Goal: Task Accomplishment & Management: Manage account settings

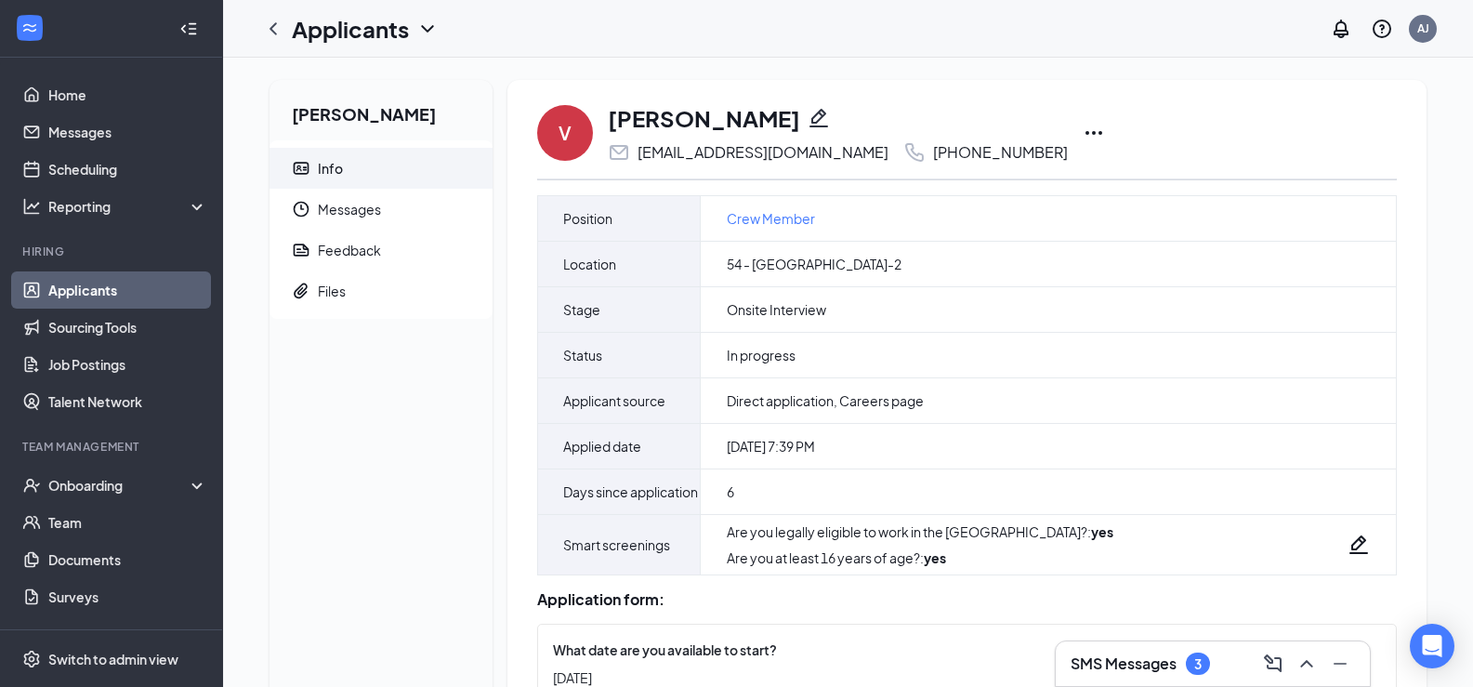
click at [1085, 132] on icon "Ellipses" at bounding box center [1093, 133] width 17 height 4
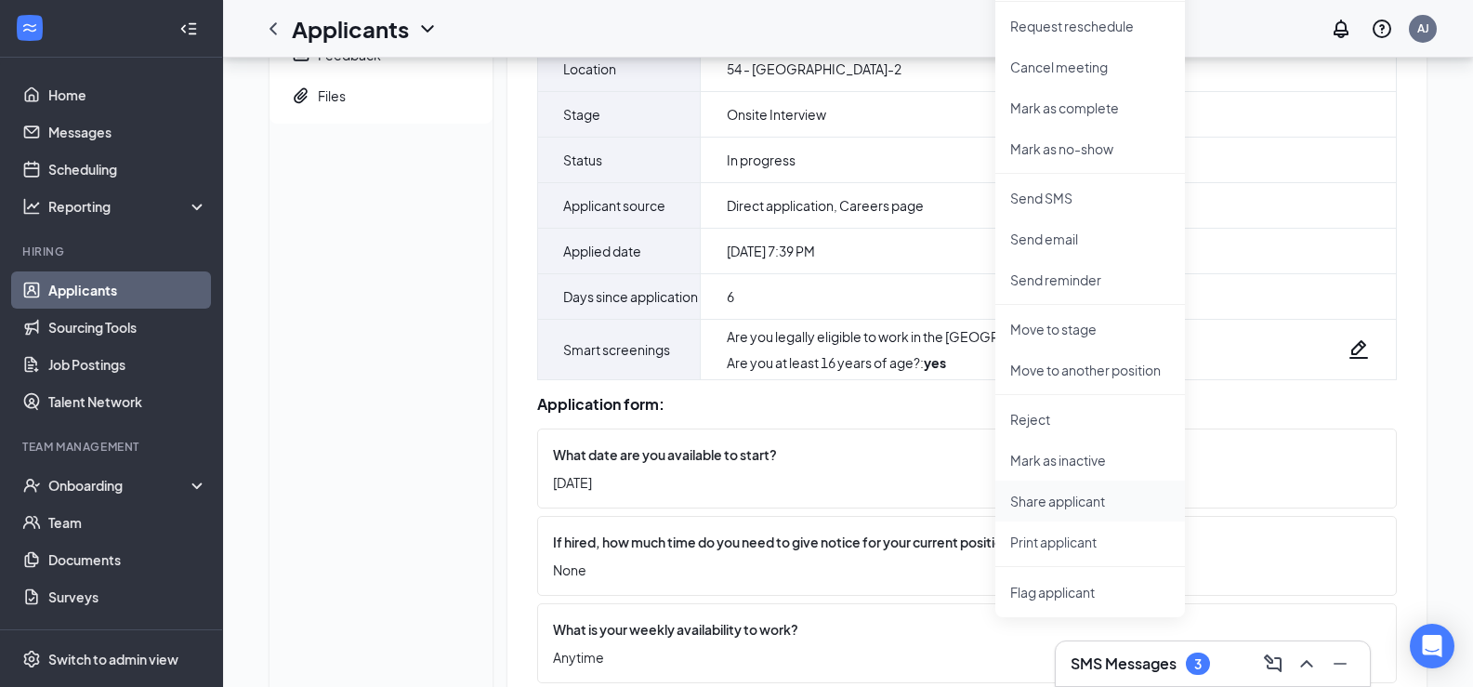
scroll to position [279, 0]
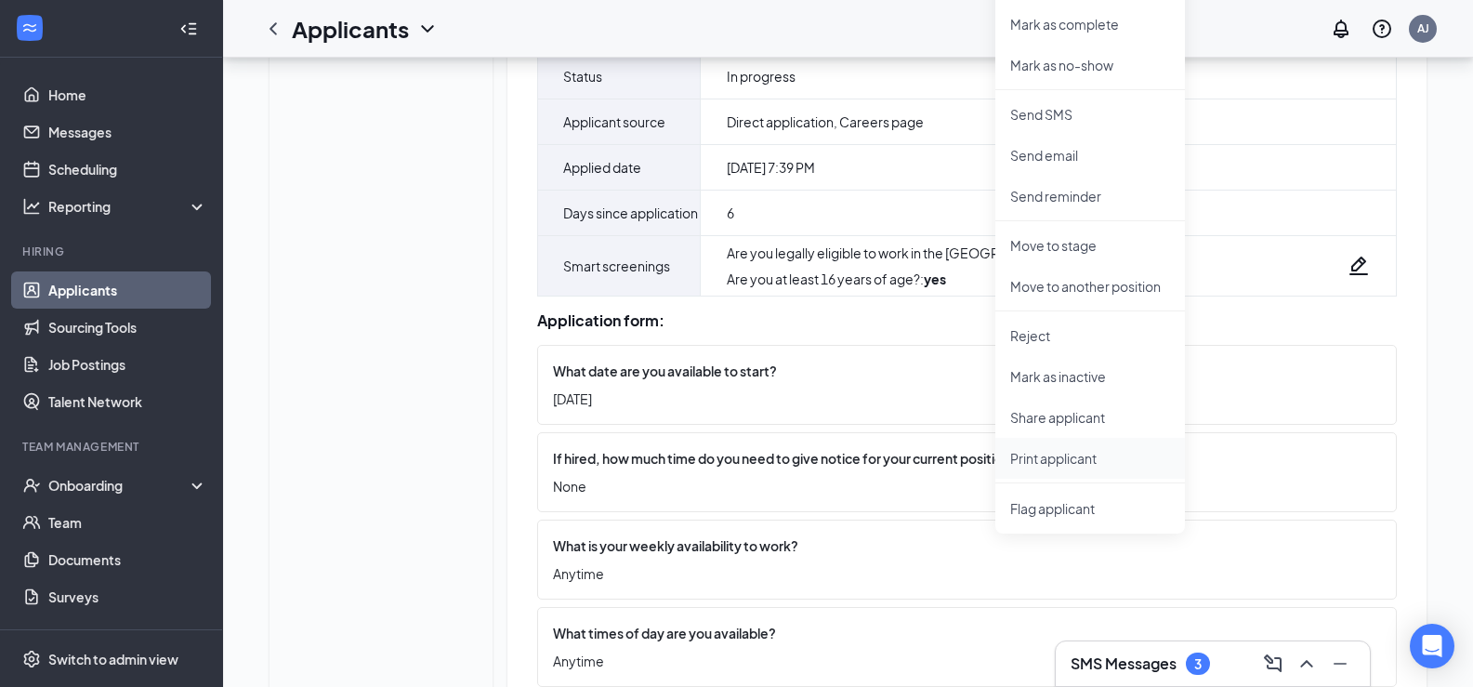
click at [1098, 466] on p "Print applicant" at bounding box center [1090, 458] width 160 height 19
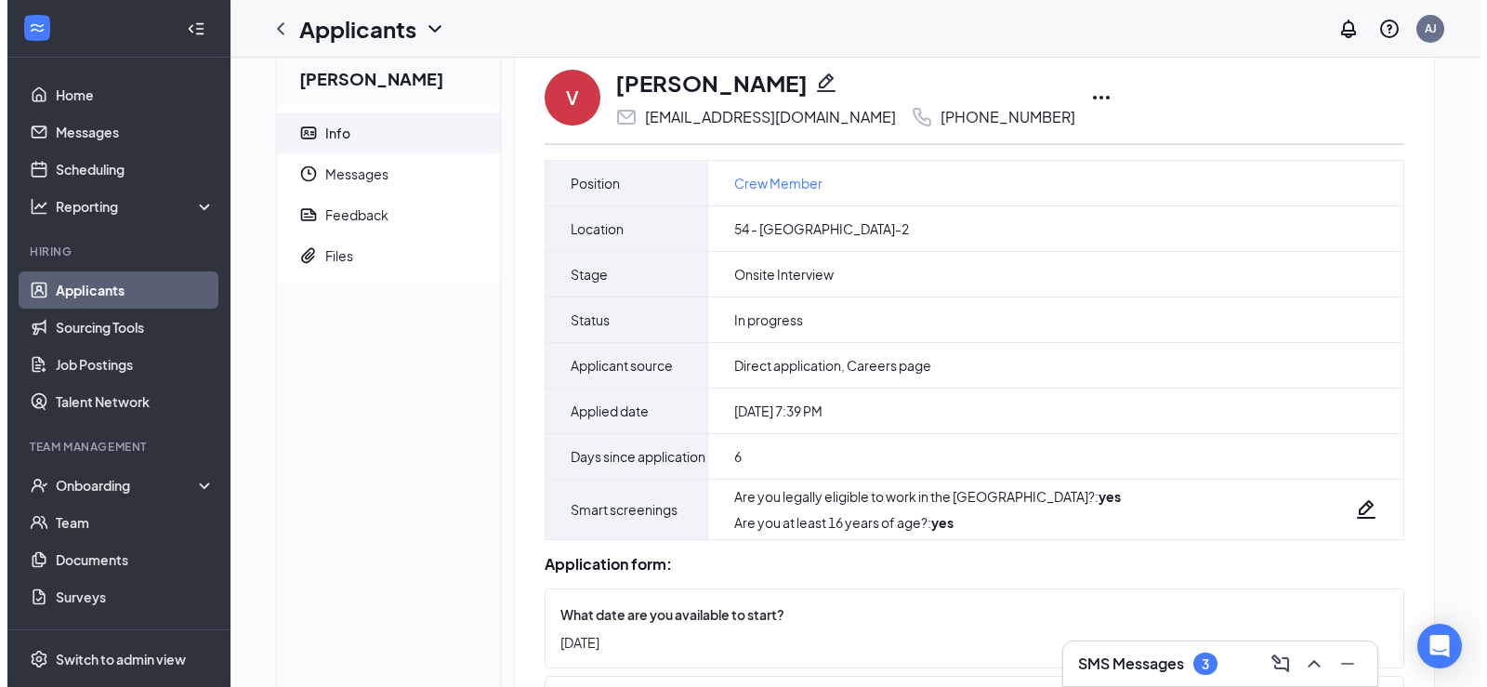
scroll to position [0, 0]
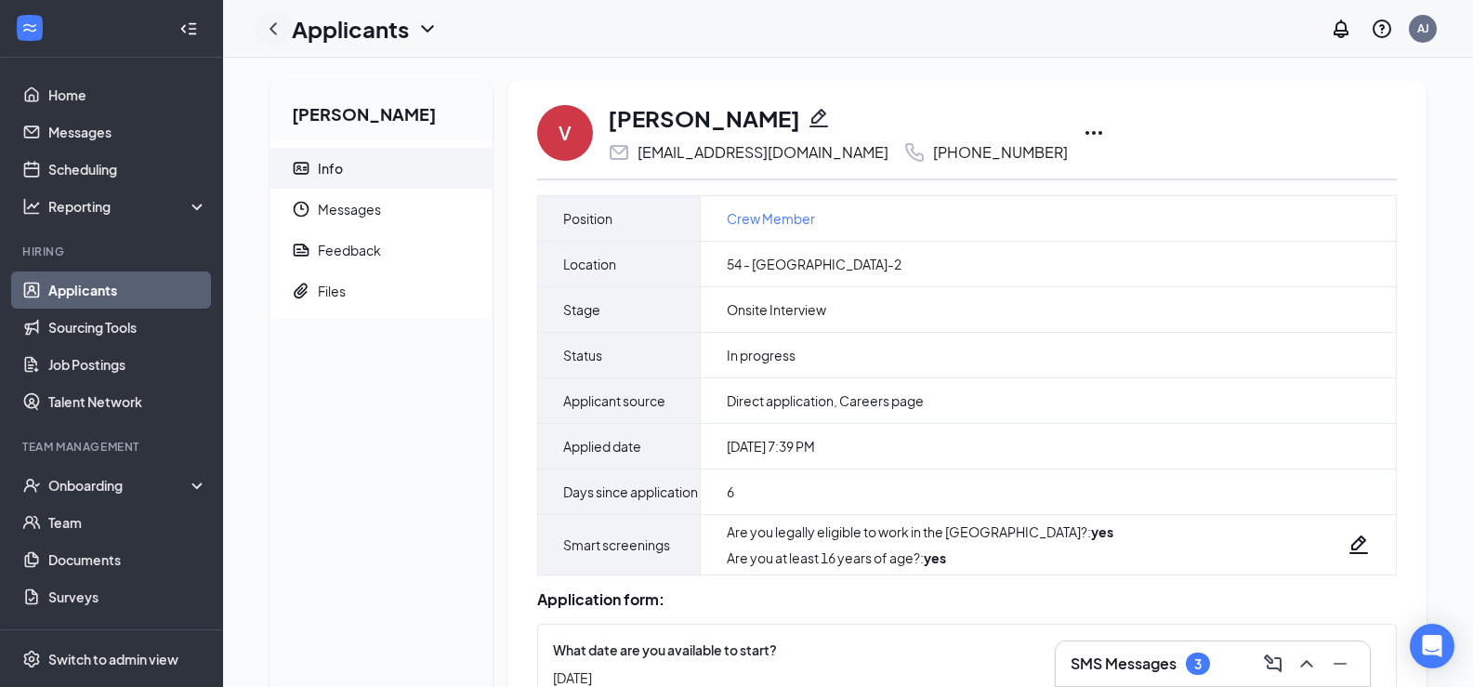
click at [270, 14] on div at bounding box center [273, 28] width 37 height 37
click at [280, 38] on icon "ChevronLeft" at bounding box center [273, 29] width 22 height 22
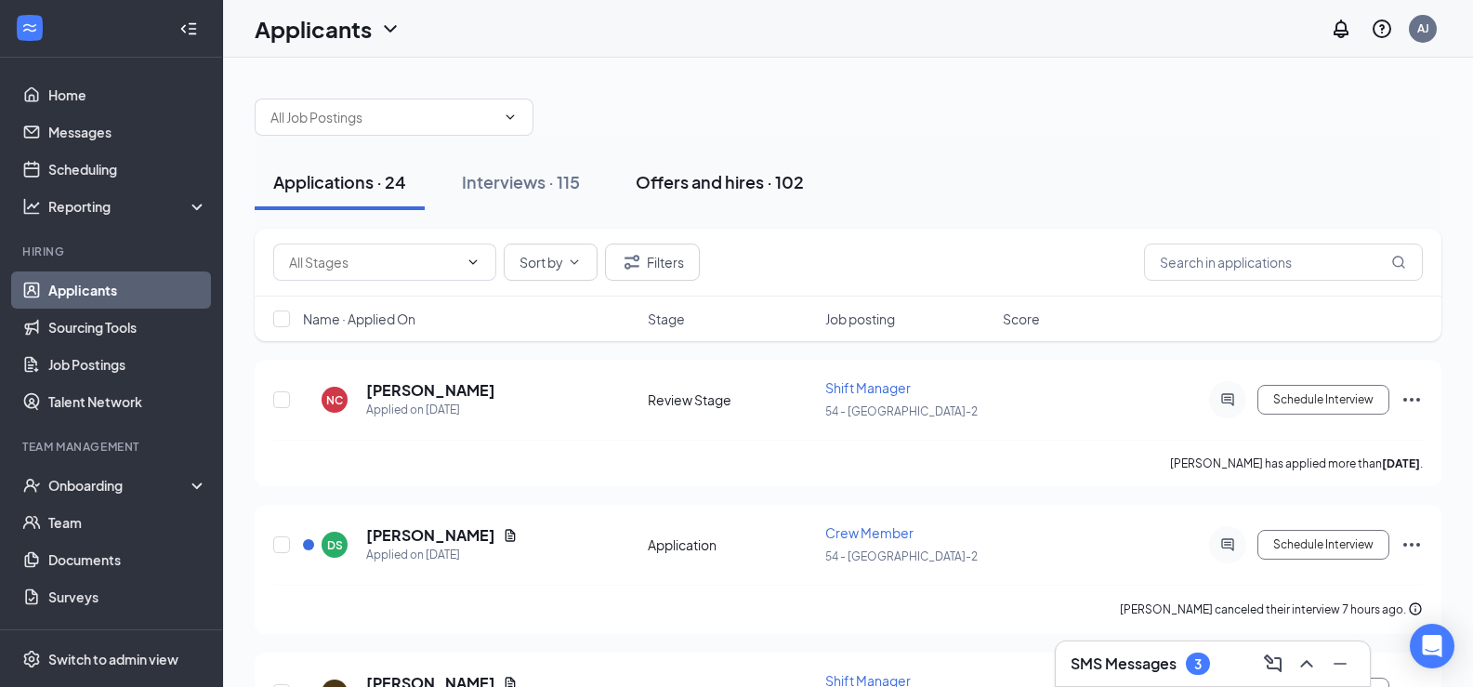
click at [707, 160] on button "Offers and hires · 102" at bounding box center [719, 182] width 205 height 56
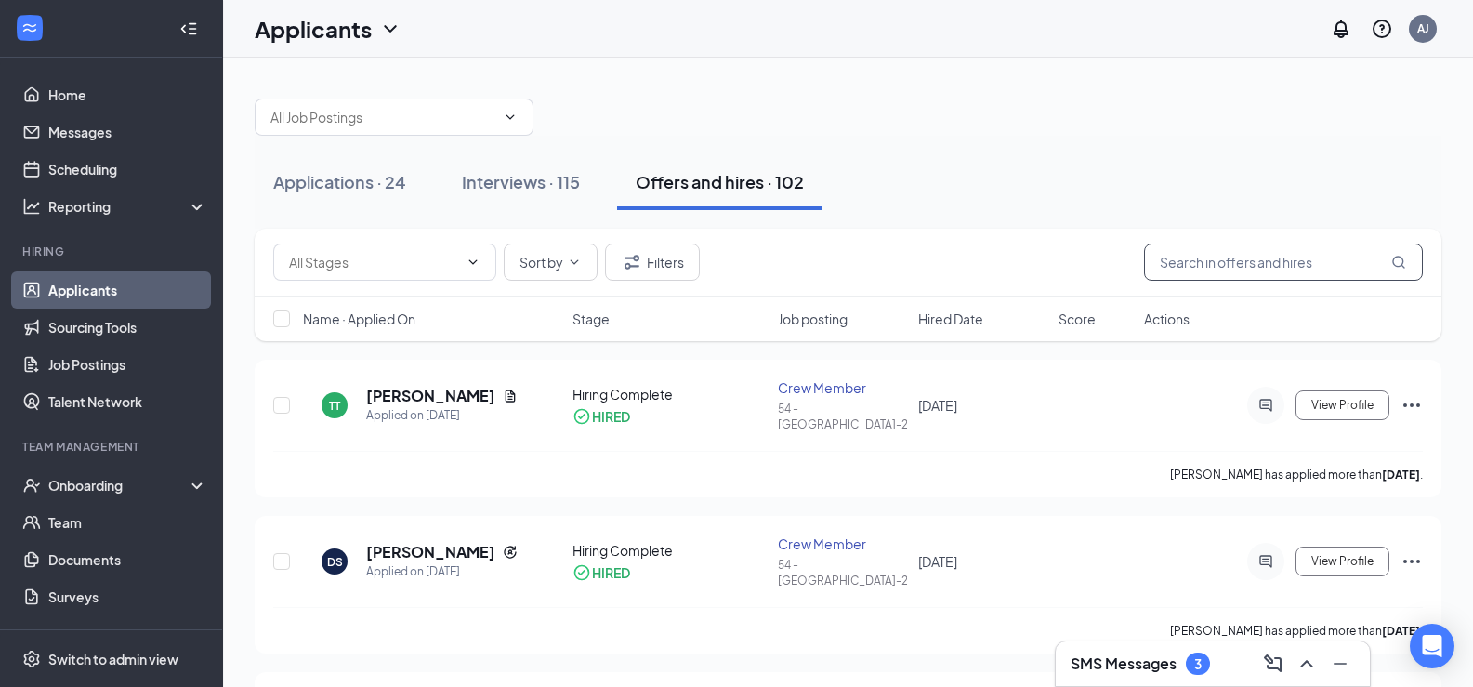
click at [1244, 276] on input "text" at bounding box center [1283, 261] width 279 height 37
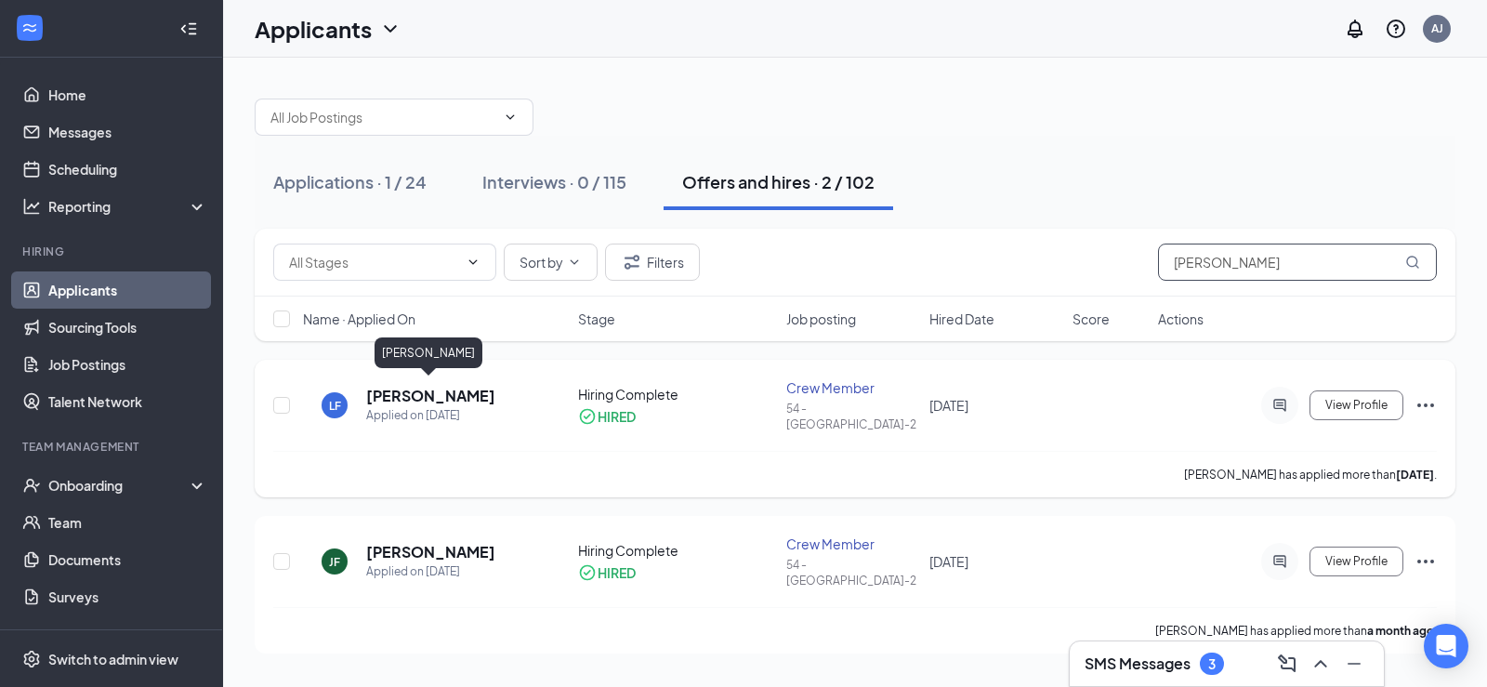
type input "[PERSON_NAME]"
click at [473, 386] on h5 "[PERSON_NAME]" at bounding box center [430, 396] width 129 height 20
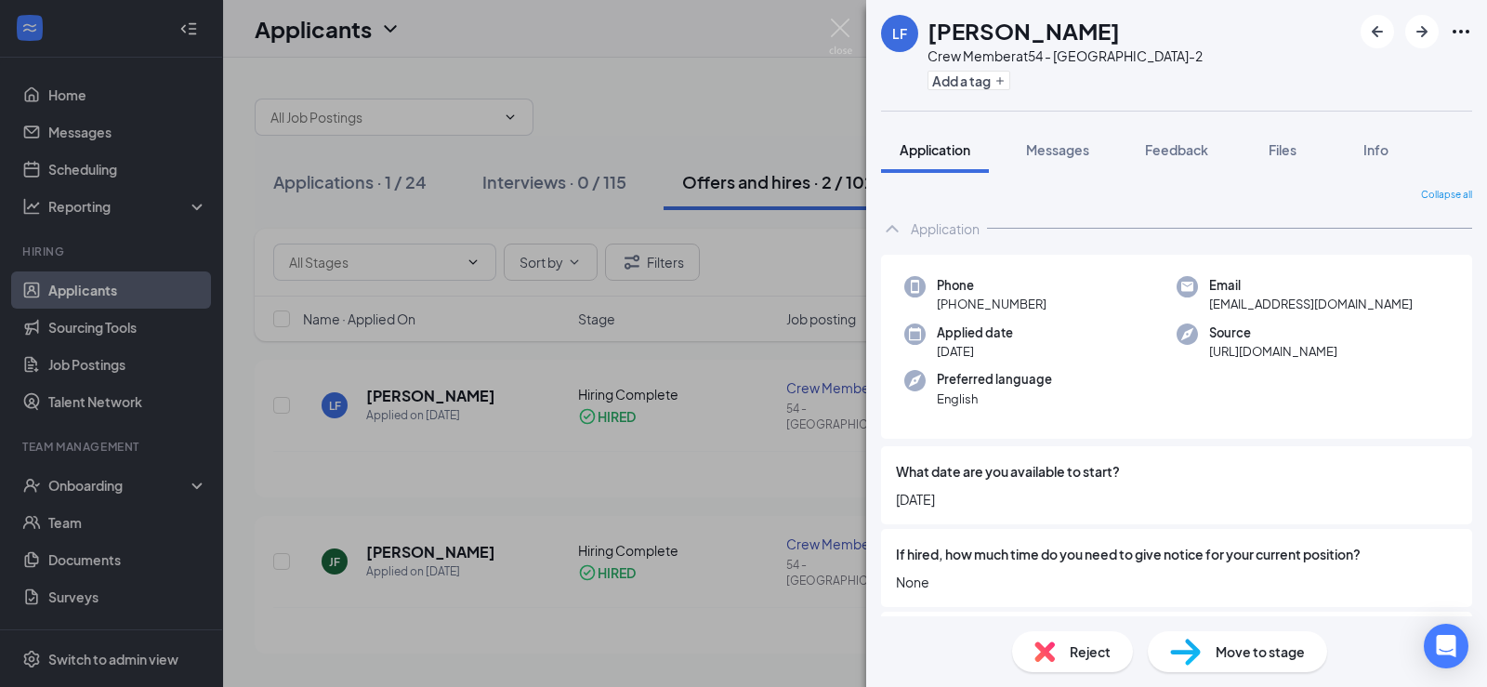
click at [1453, 29] on icon "Ellipses" at bounding box center [1460, 31] width 22 height 22
click at [1363, 76] on link "View full application" at bounding box center [1360, 74] width 201 height 19
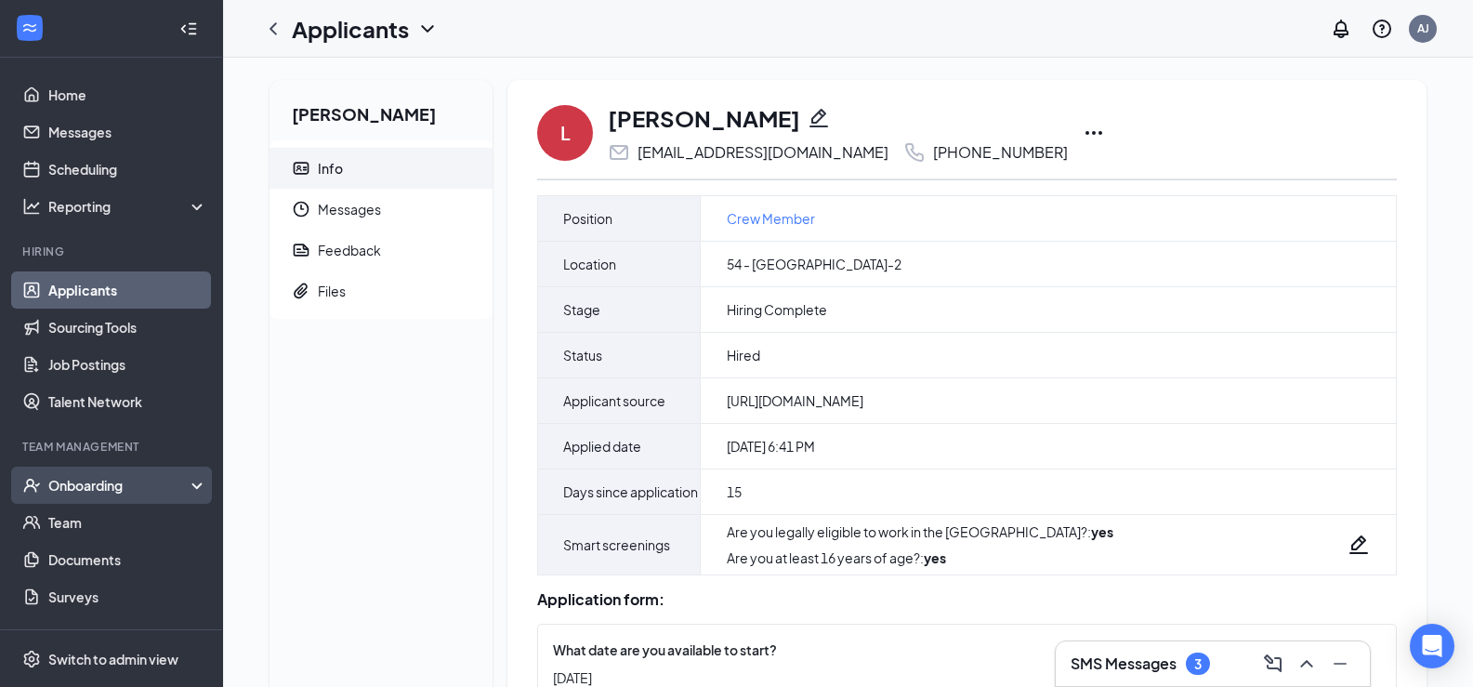
click at [72, 476] on div "Onboarding" at bounding box center [119, 485] width 143 height 19
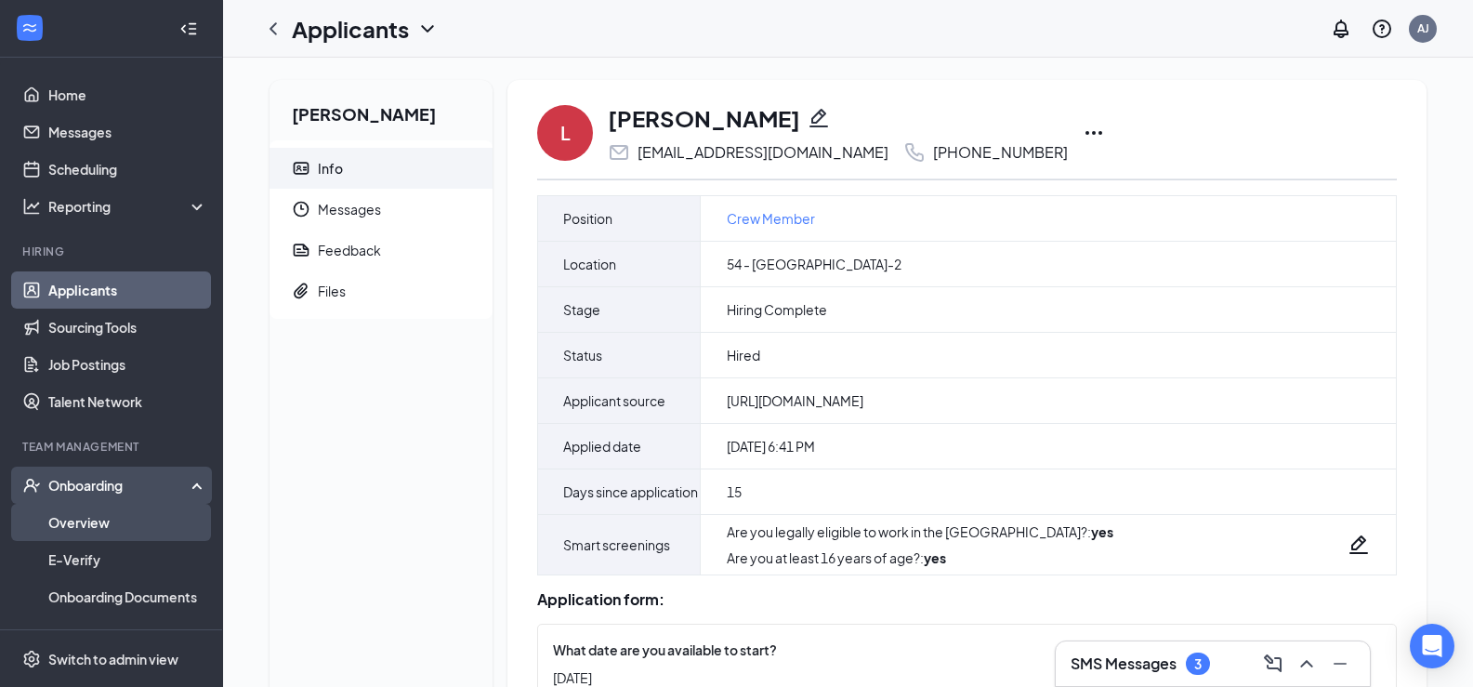
click at [131, 521] on link "Overview" at bounding box center [127, 522] width 159 height 37
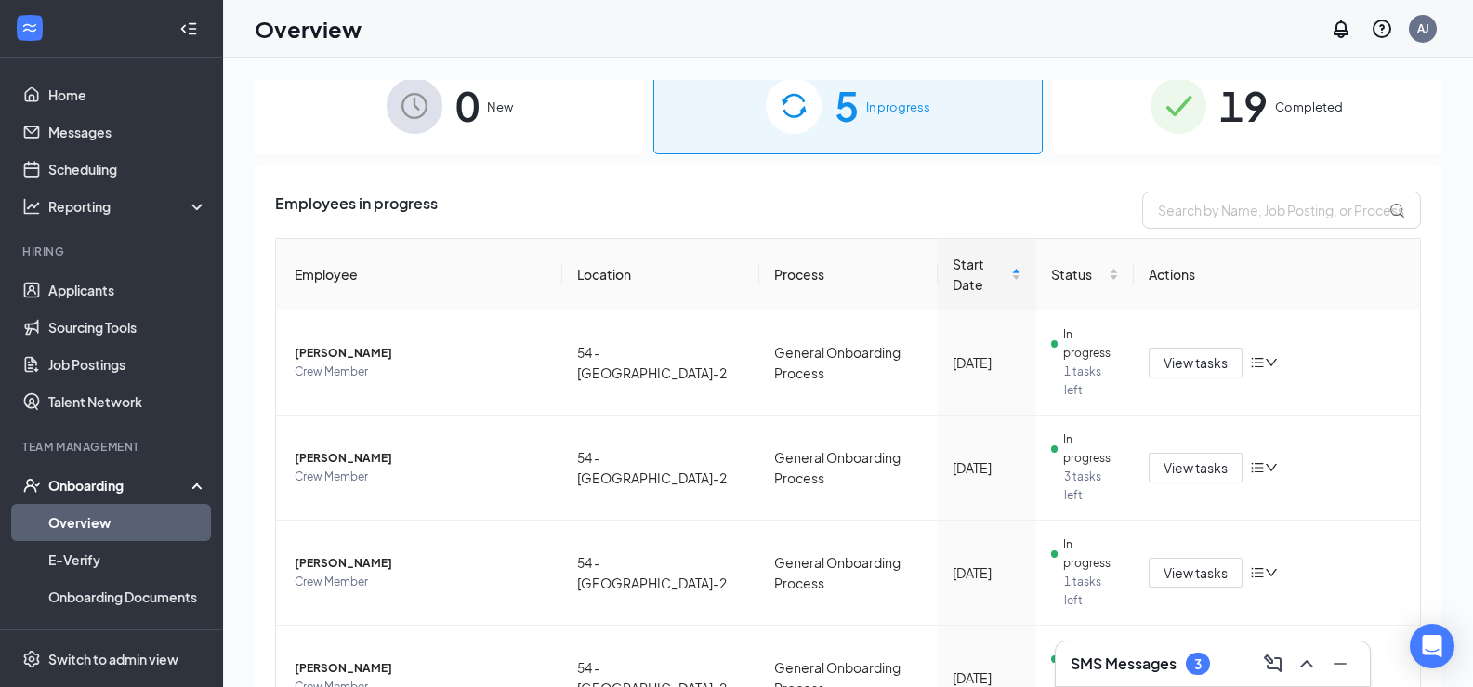
scroll to position [30, 0]
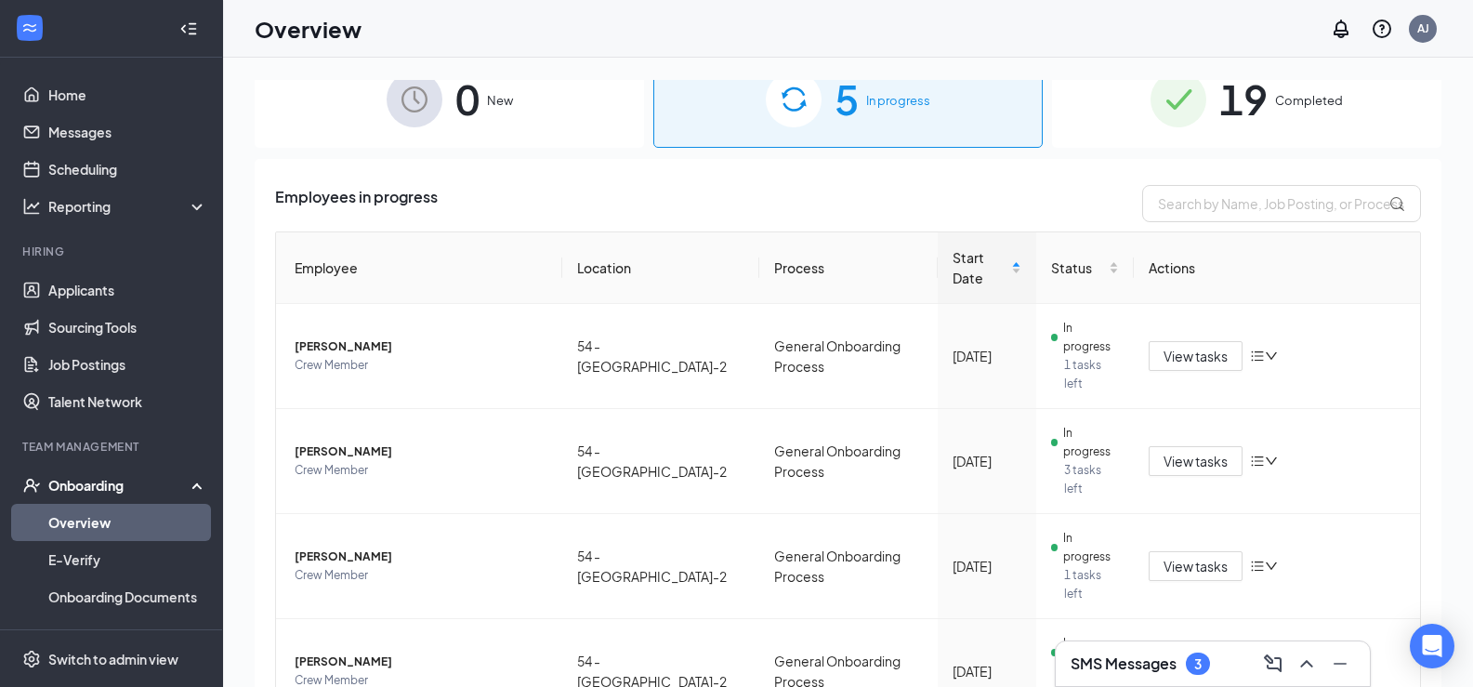
click at [1238, 106] on span "19" at bounding box center [1243, 99] width 48 height 64
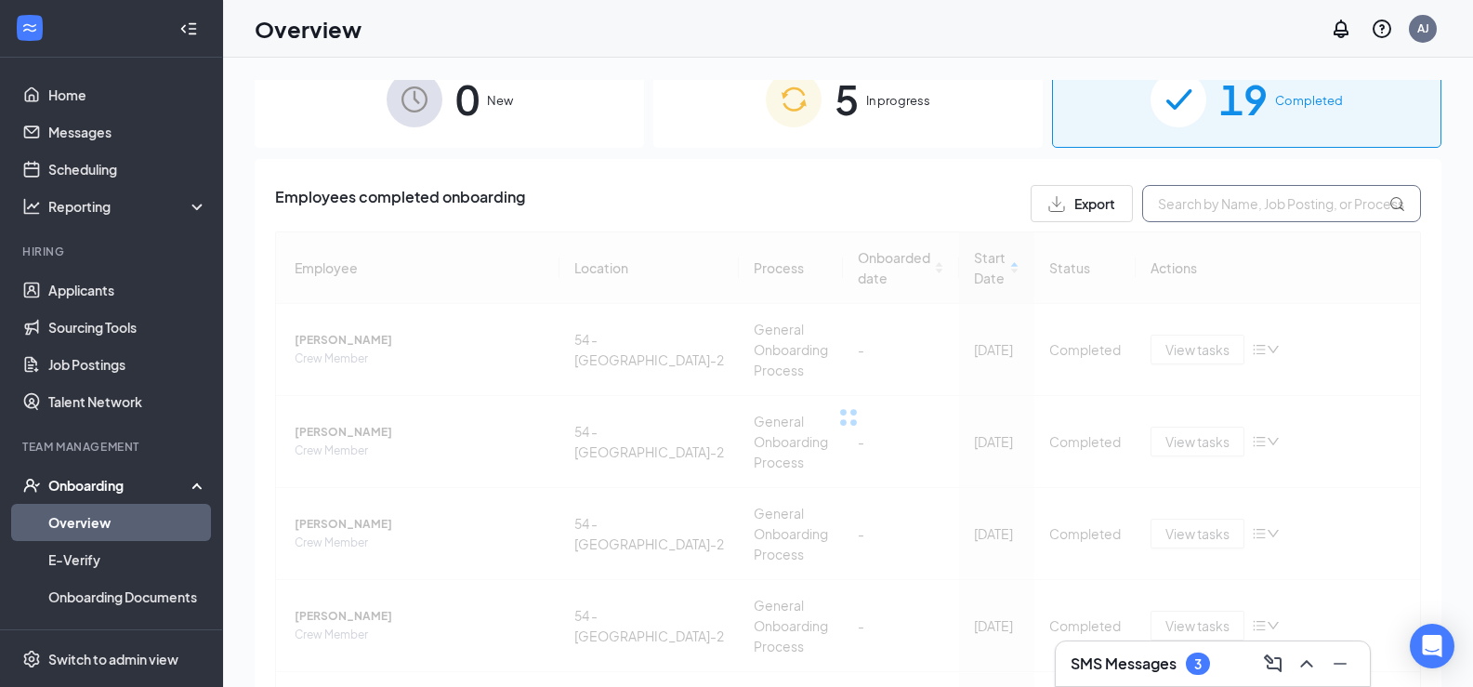
click at [1200, 213] on input "text" at bounding box center [1281, 203] width 279 height 37
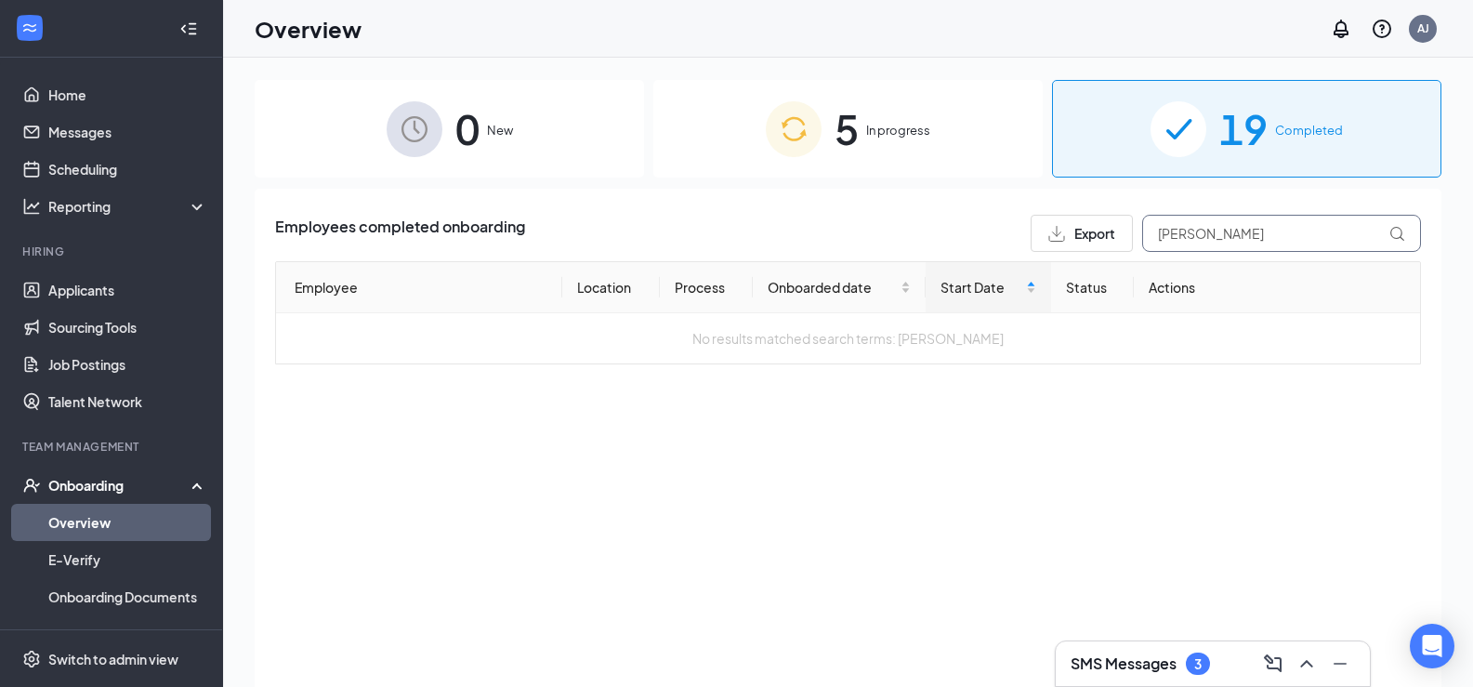
type input "frank"
click at [871, 129] on span "In progress" at bounding box center [898, 130] width 64 height 19
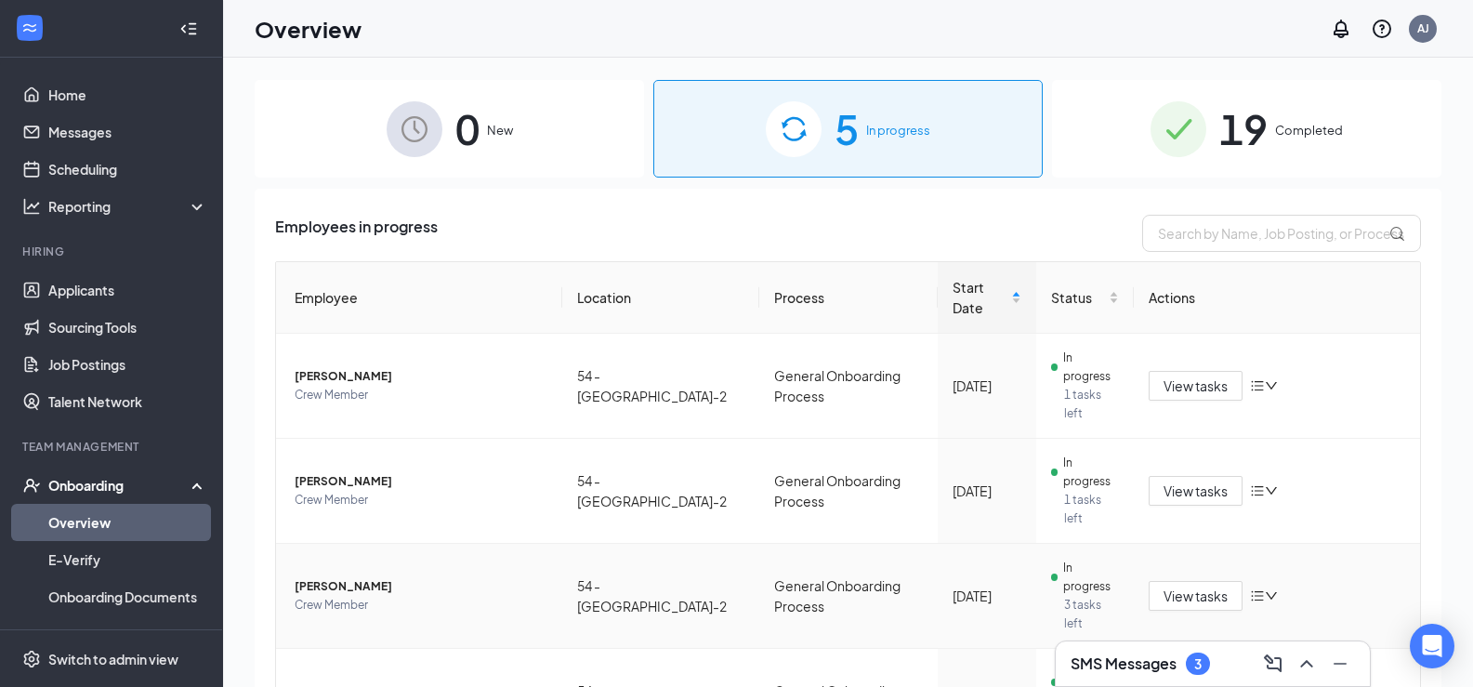
scroll to position [30, 0]
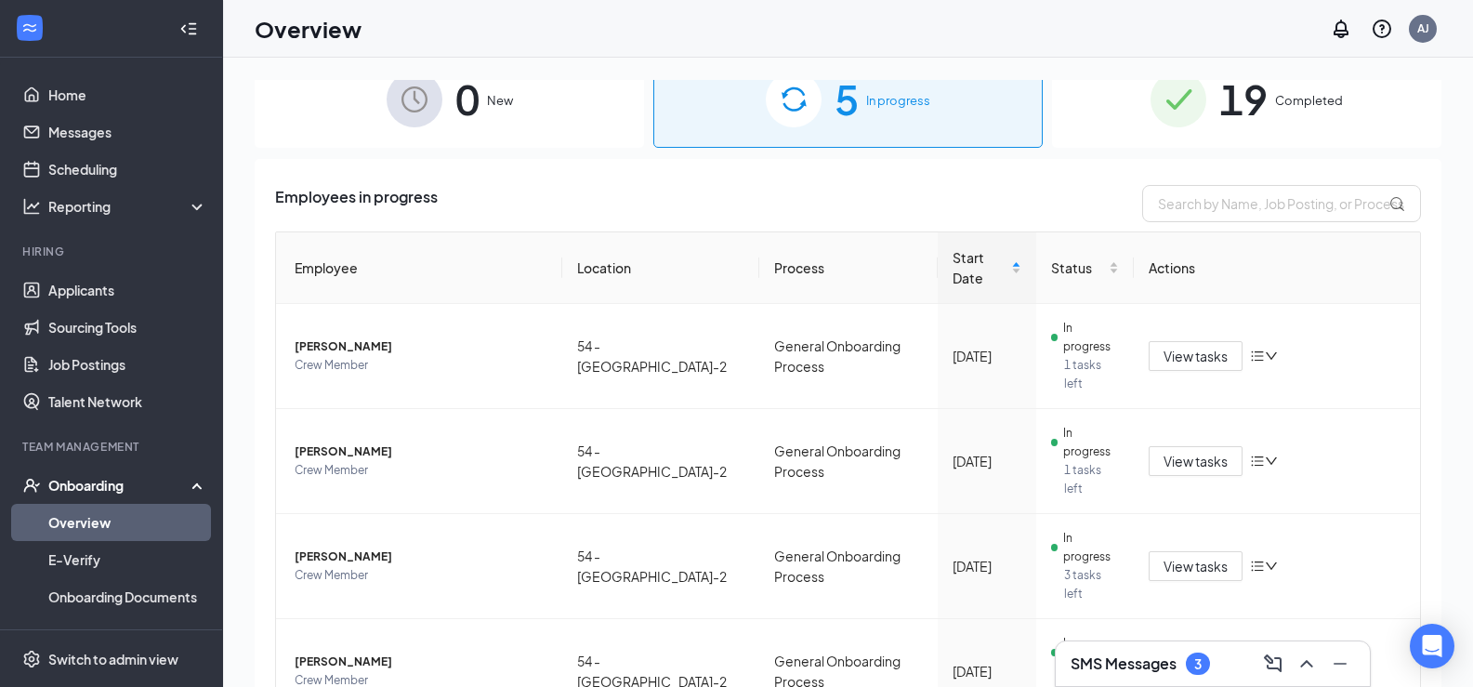
click at [105, 494] on div "Onboarding" at bounding box center [119, 485] width 143 height 19
click at [99, 525] on link "Team" at bounding box center [127, 522] width 159 height 37
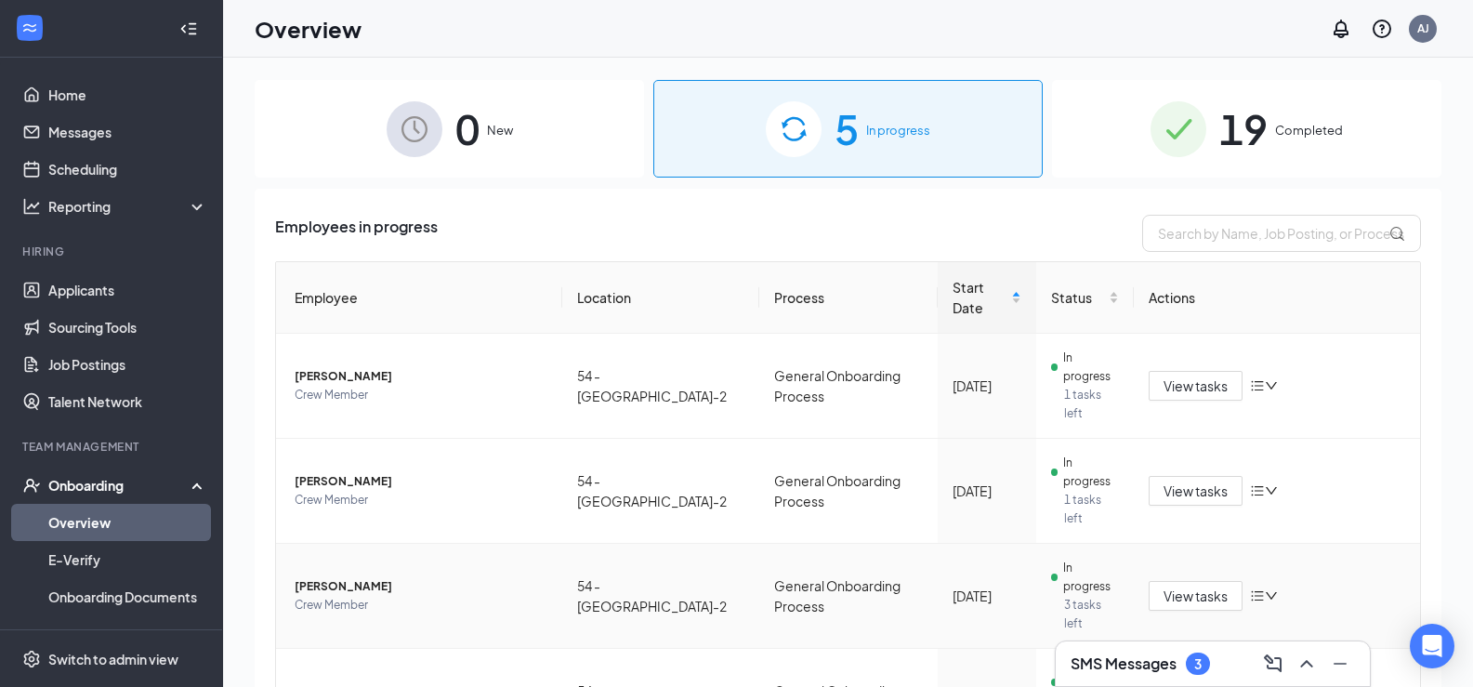
scroll to position [30, 0]
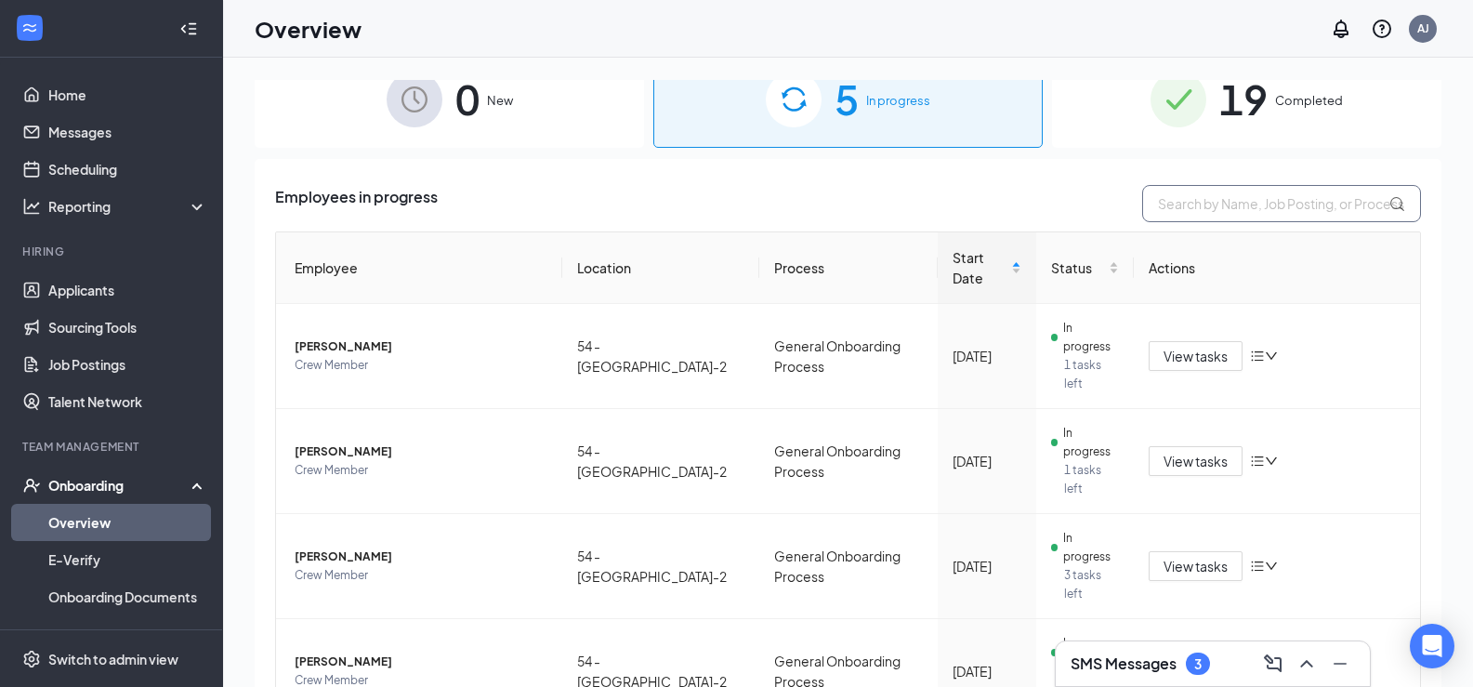
click at [1228, 209] on input "text" at bounding box center [1281, 203] width 279 height 37
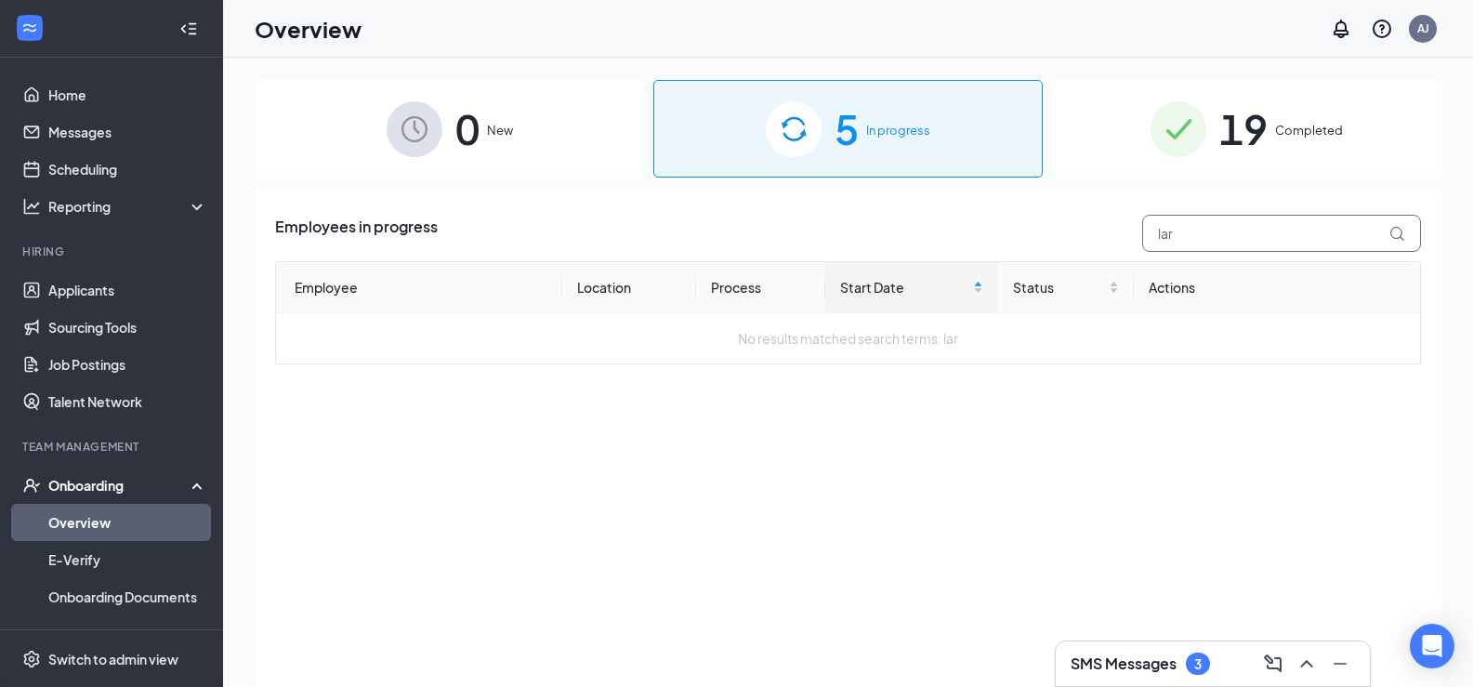
type input "lar"
click at [1317, 132] on span "Completed" at bounding box center [1309, 130] width 68 height 19
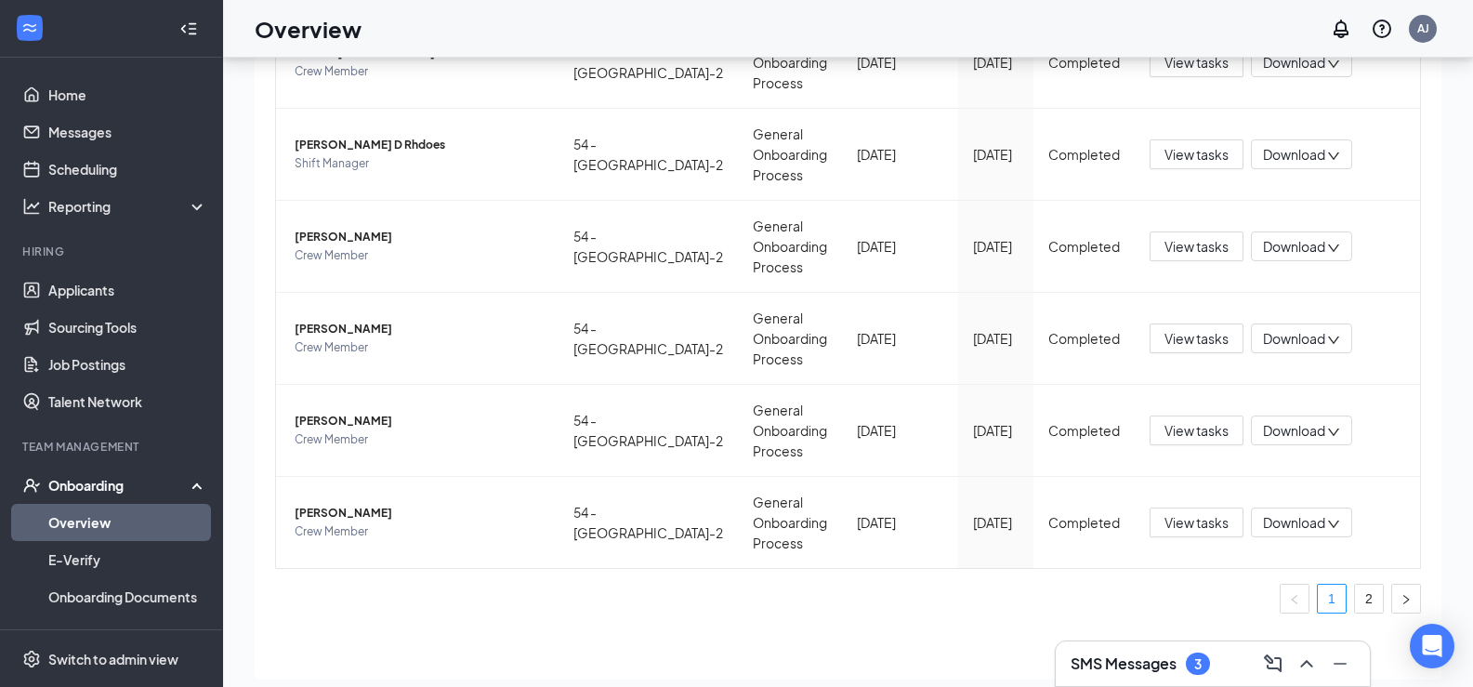
scroll to position [84, 0]
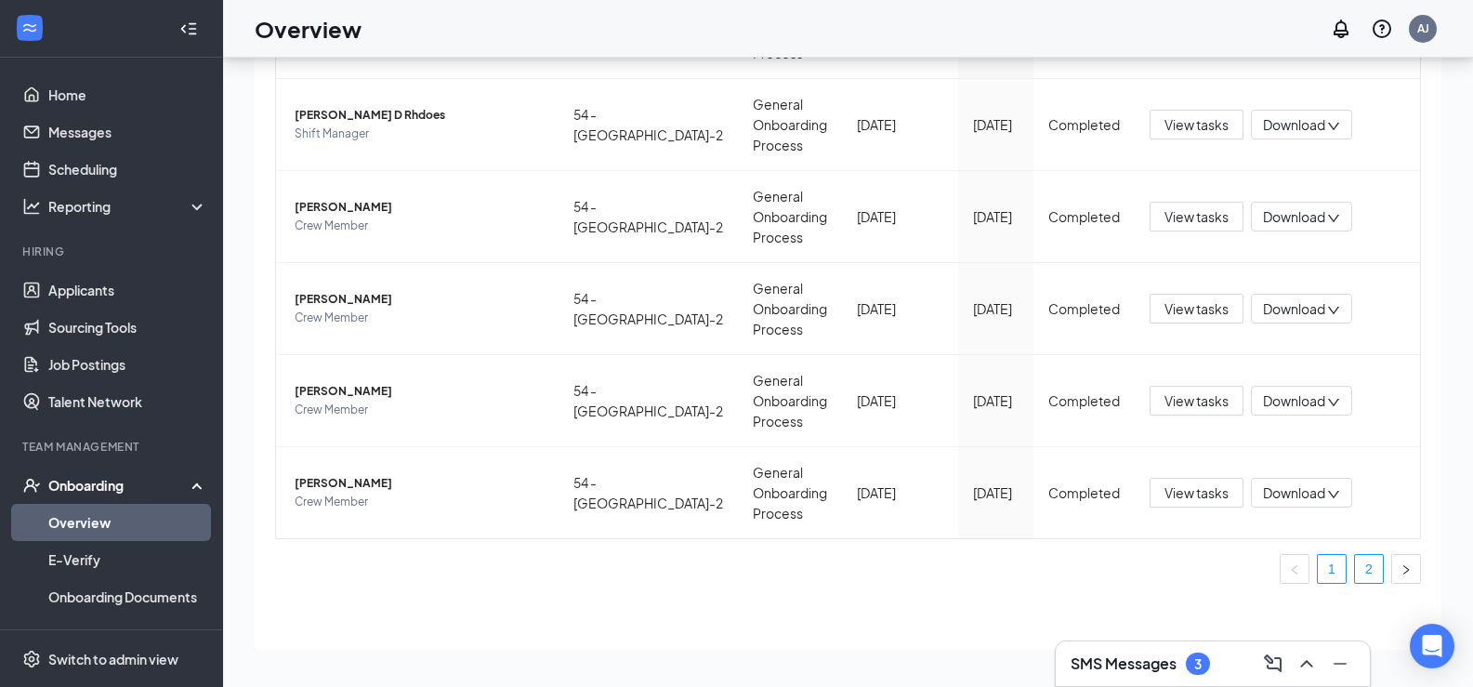
click at [1365, 578] on link "2" at bounding box center [1369, 569] width 28 height 28
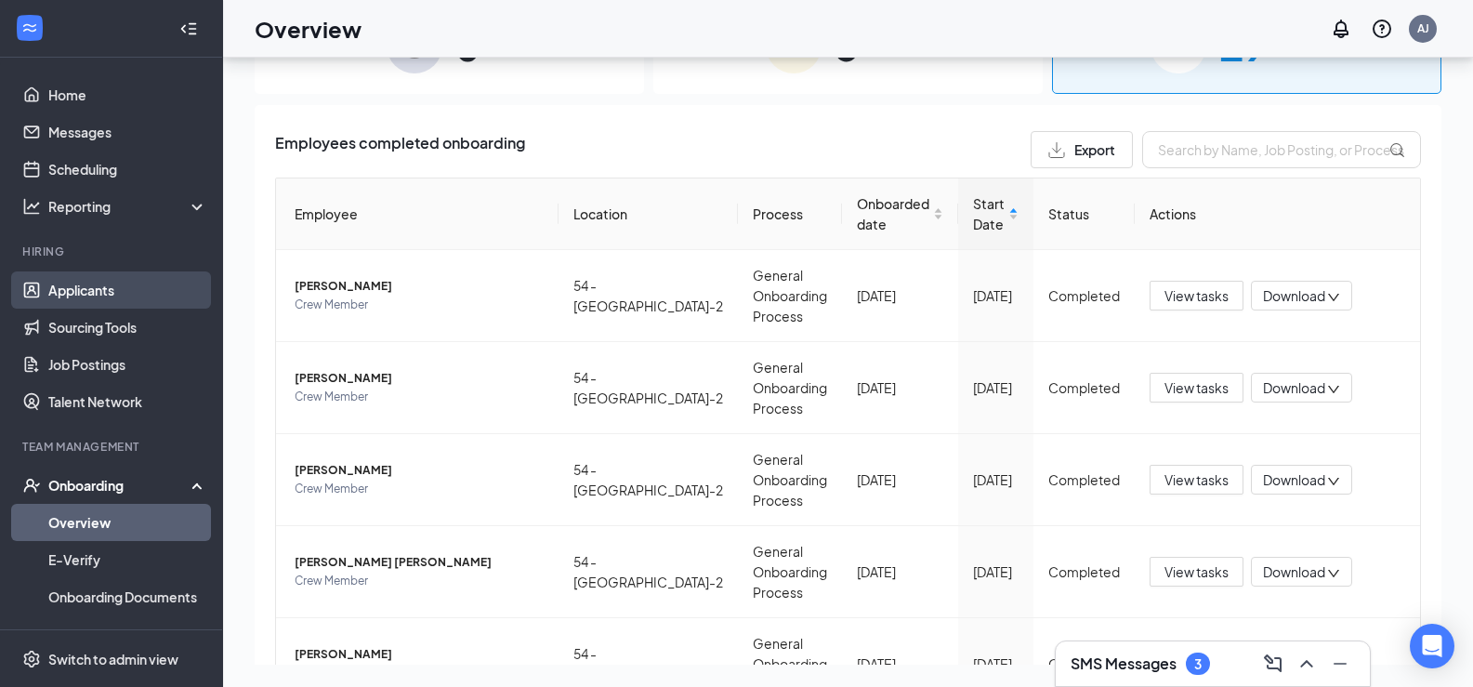
click at [107, 293] on link "Applicants" at bounding box center [127, 289] width 159 height 37
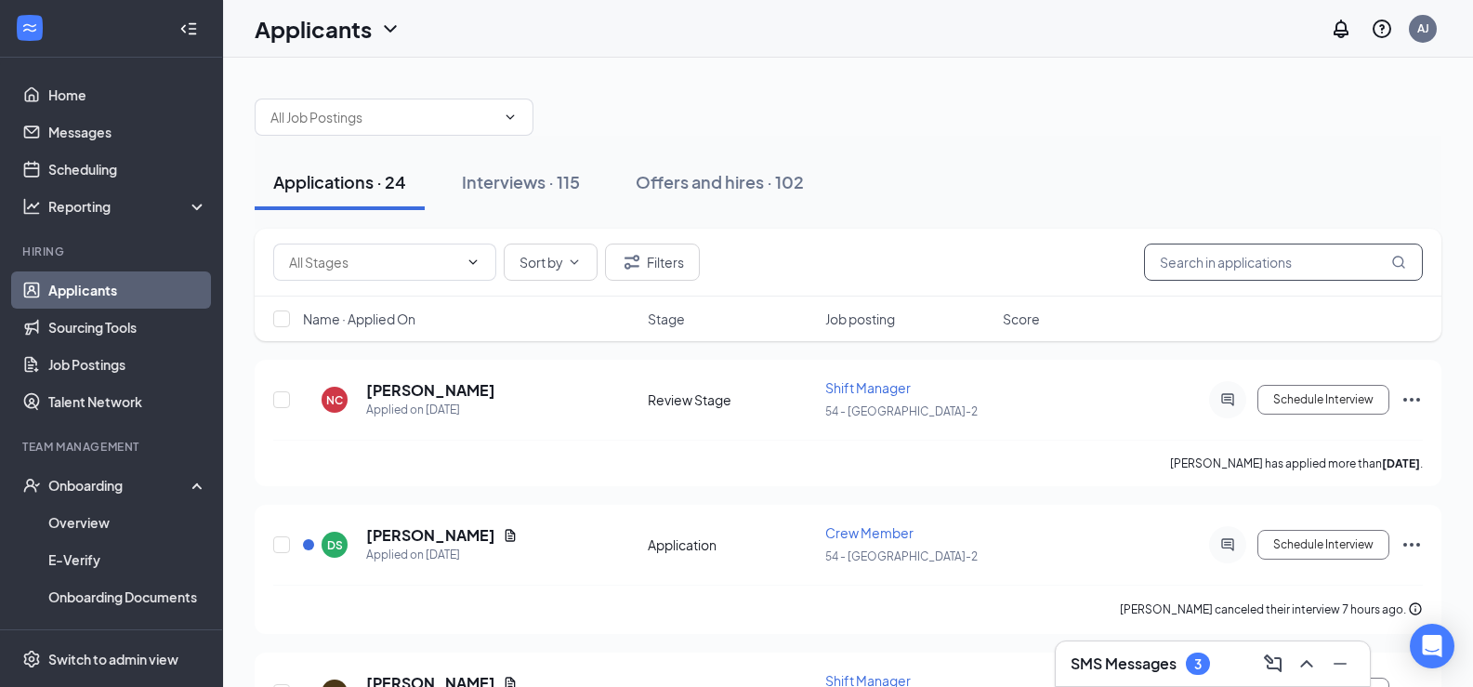
click at [1215, 252] on input "text" at bounding box center [1283, 261] width 279 height 37
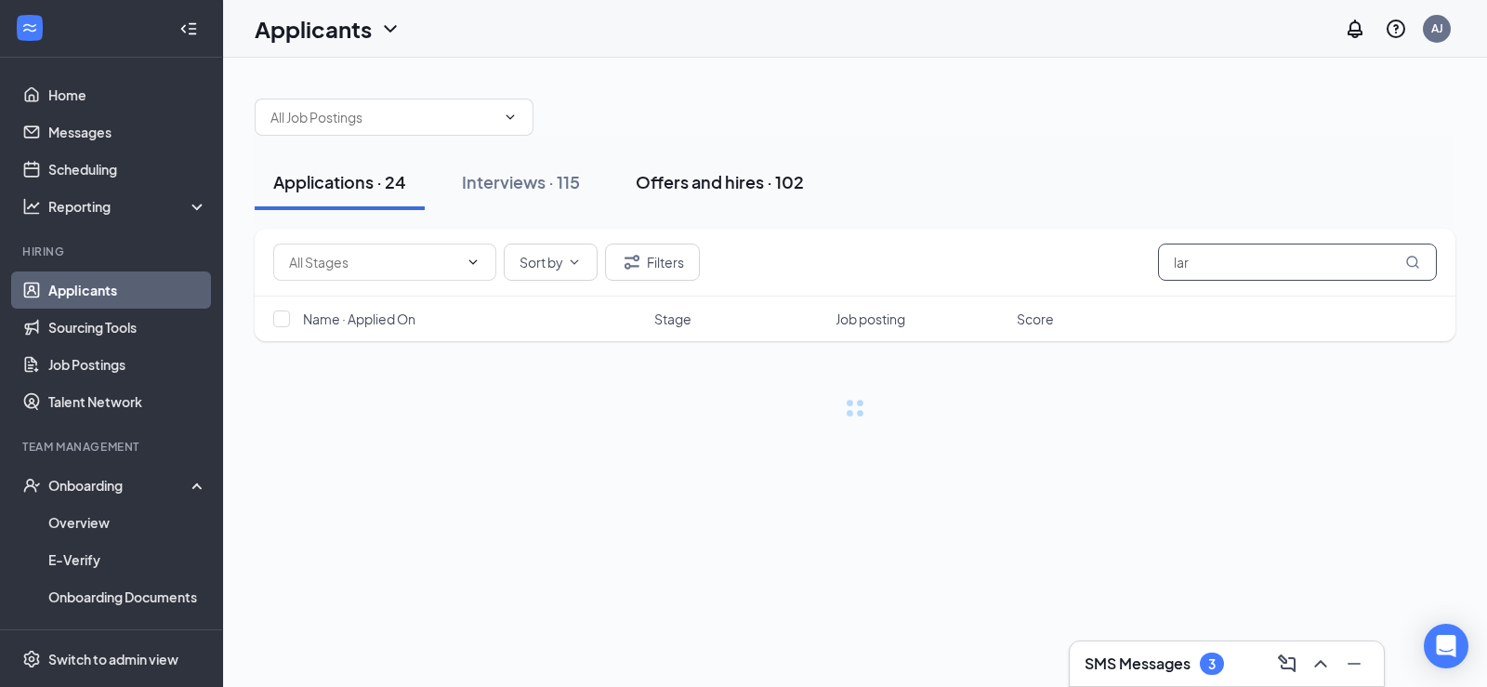
type input "lar"
click at [698, 189] on div "Offers and hires · 102" at bounding box center [719, 181] width 168 height 23
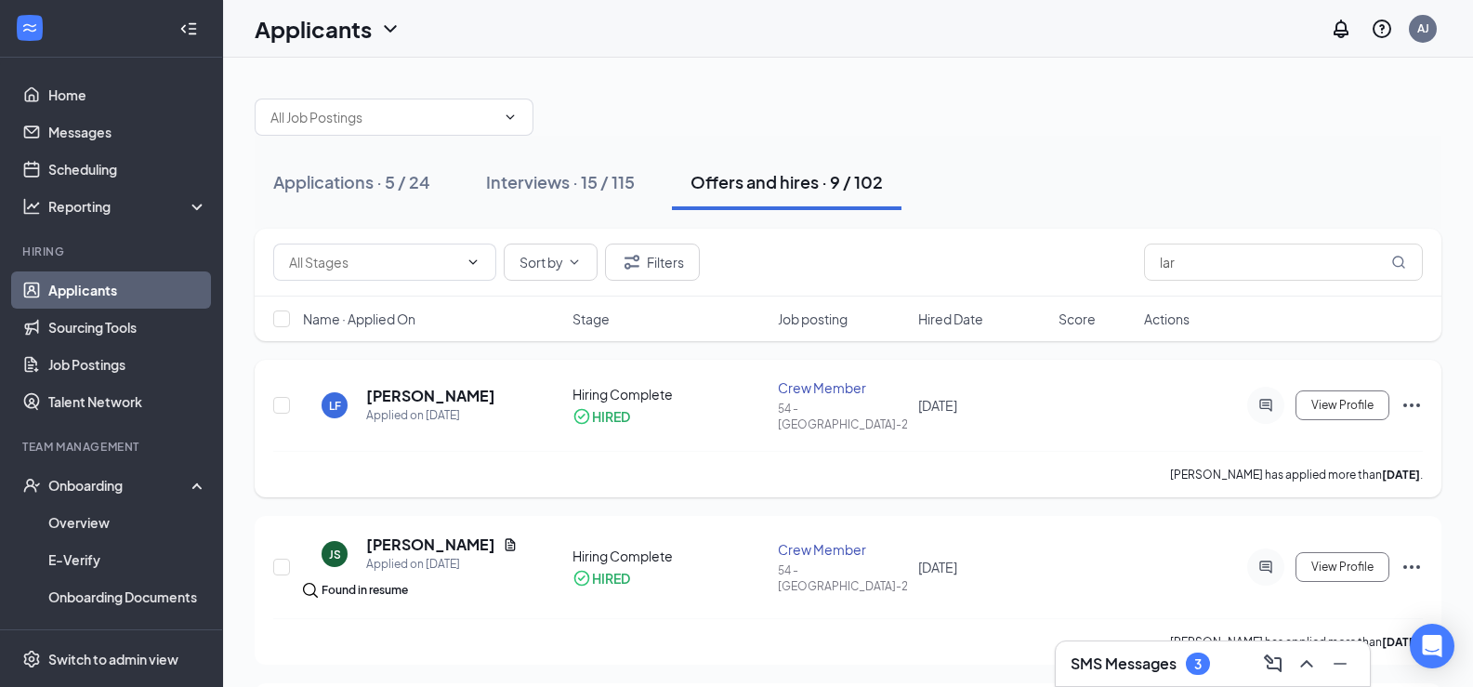
click at [1399, 392] on div "View Profile" at bounding box center [1283, 404] width 279 height 37
click at [1411, 403] on icon "Ellipses" at bounding box center [1411, 405] width 17 height 4
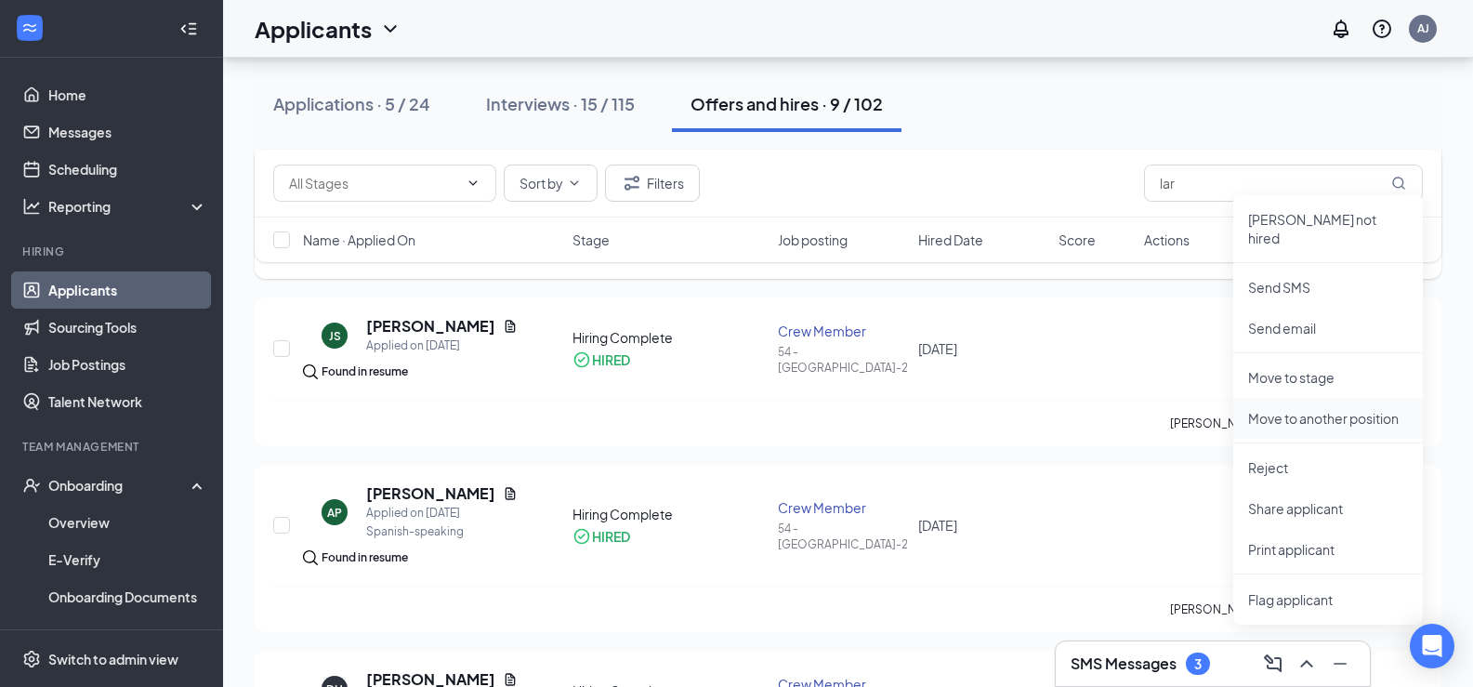
scroll to position [186, 0]
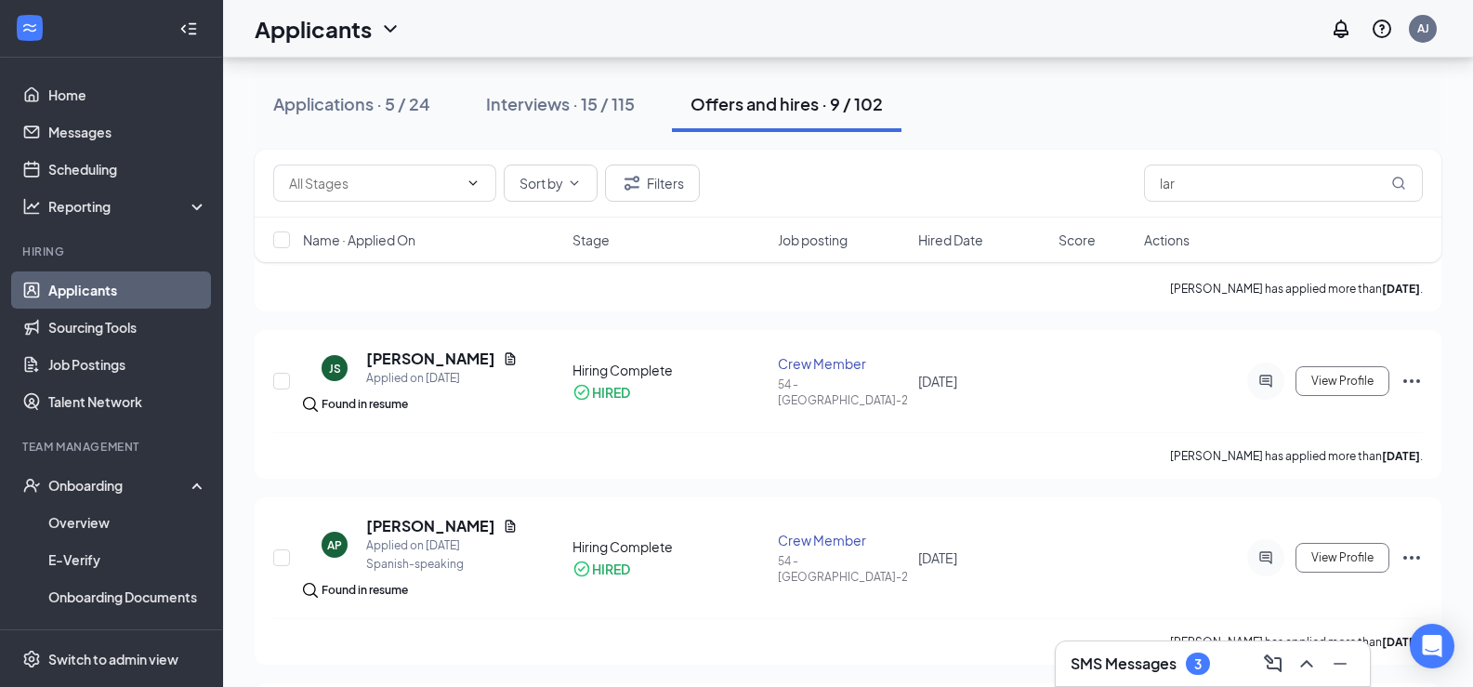
click at [530, 278] on div "Sort by Filters lar Name · Applied On Stage Job posting Hired Date Score Actions" at bounding box center [848, 215] width 1186 height 131
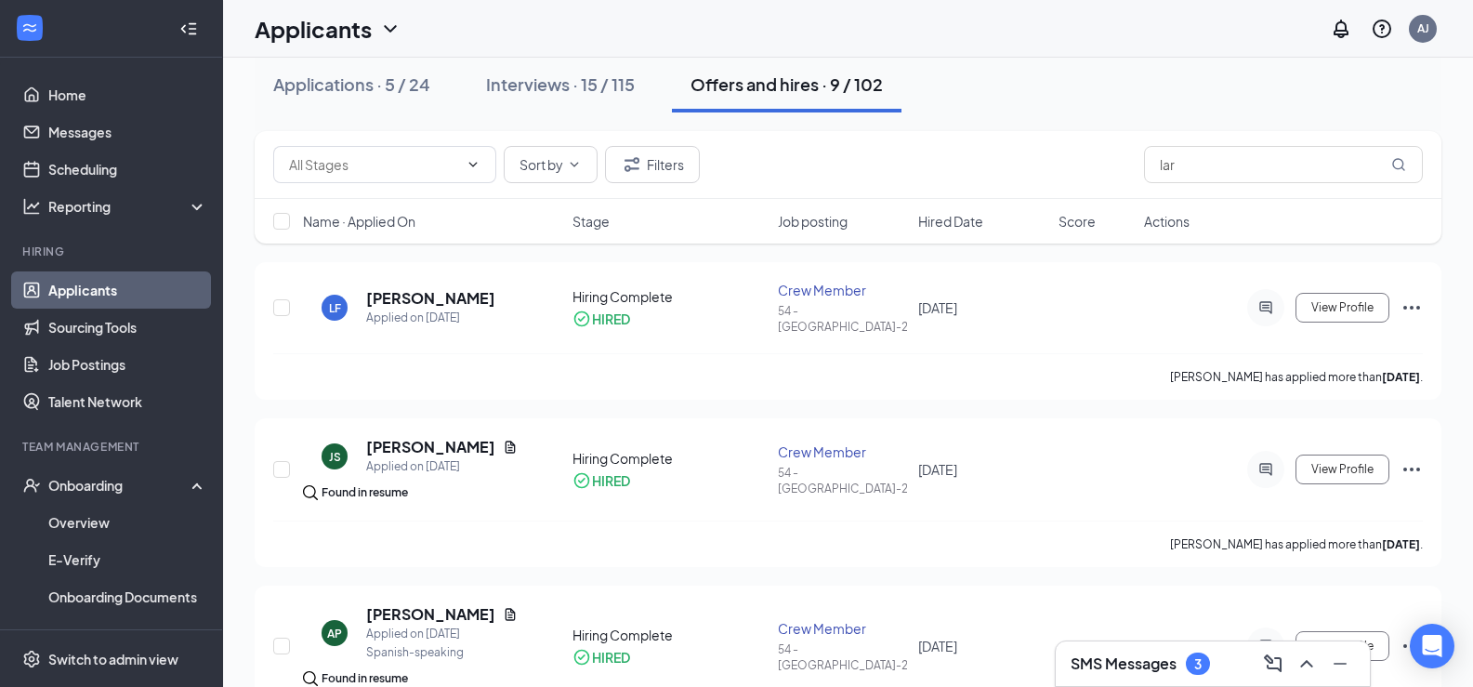
scroll to position [0, 0]
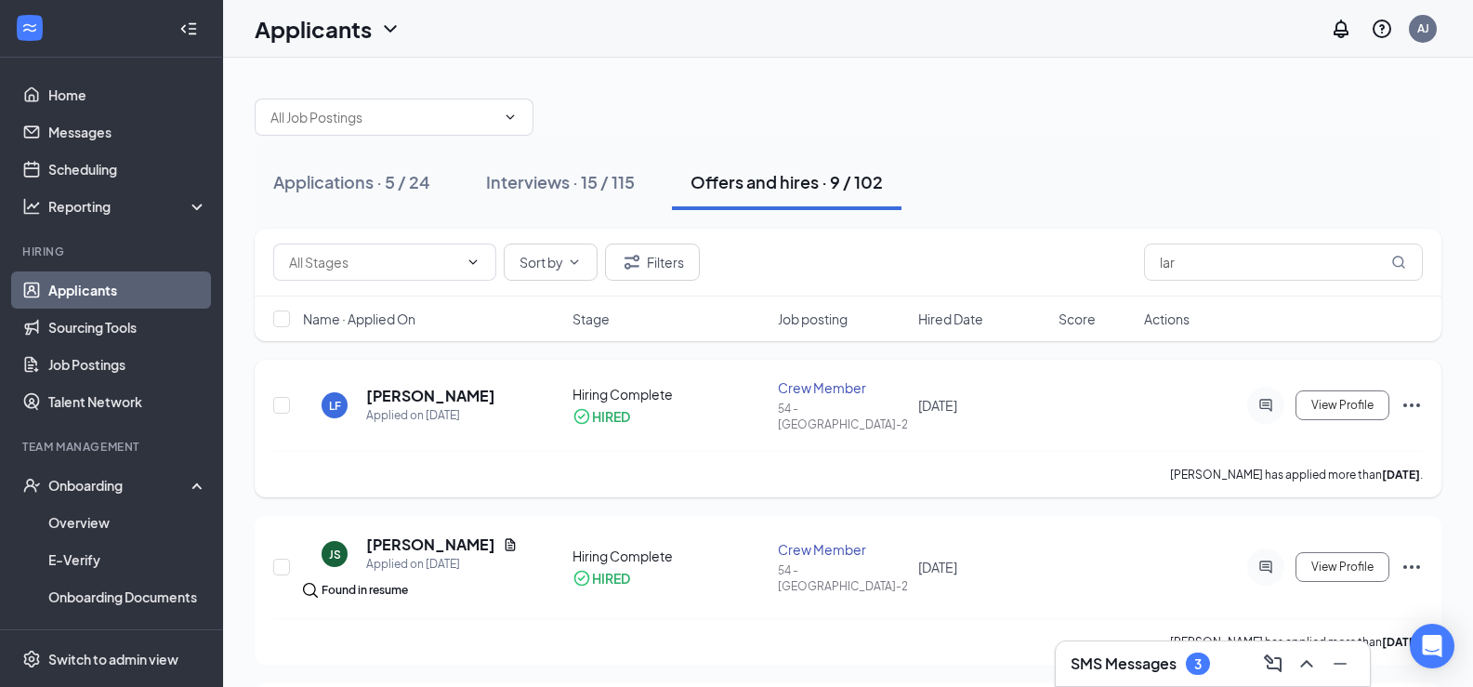
click at [1406, 401] on icon "Ellipses" at bounding box center [1411, 405] width 22 height 22
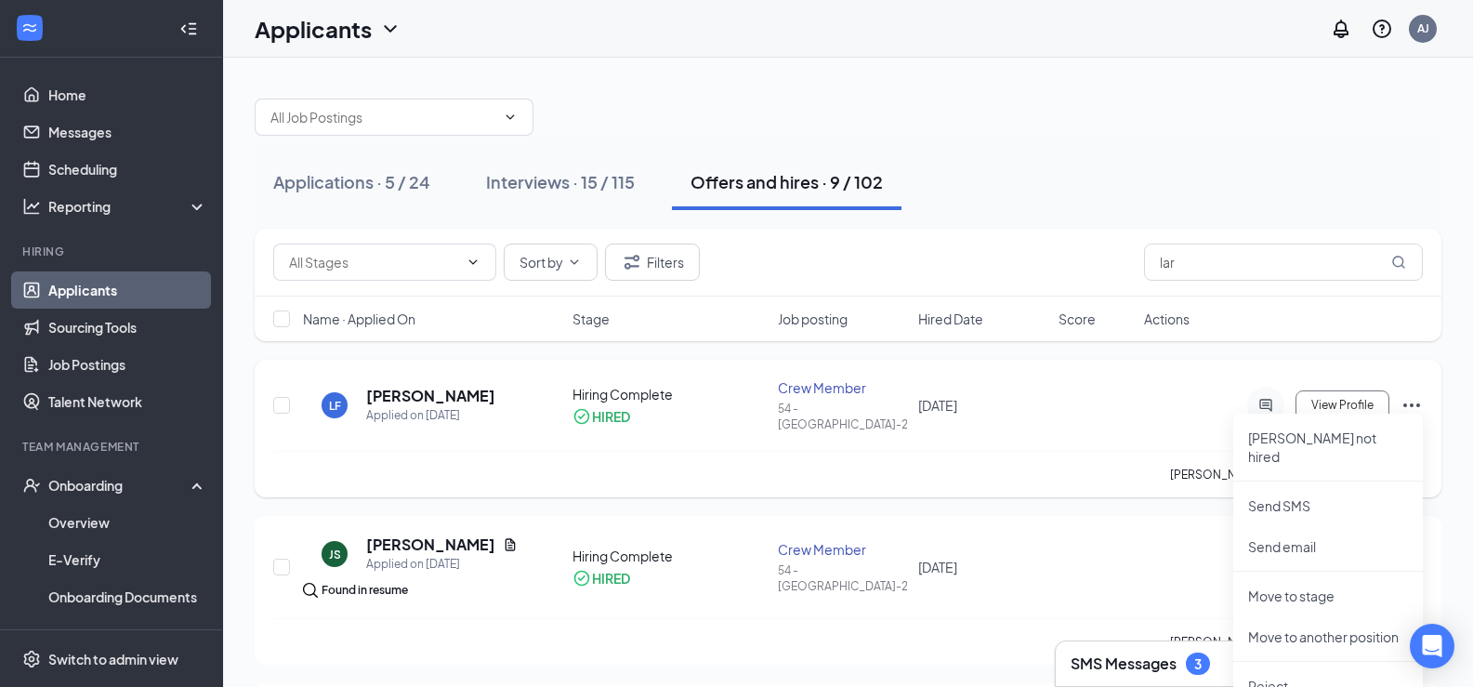
click at [1406, 401] on icon "Ellipses" at bounding box center [1411, 405] width 22 height 22
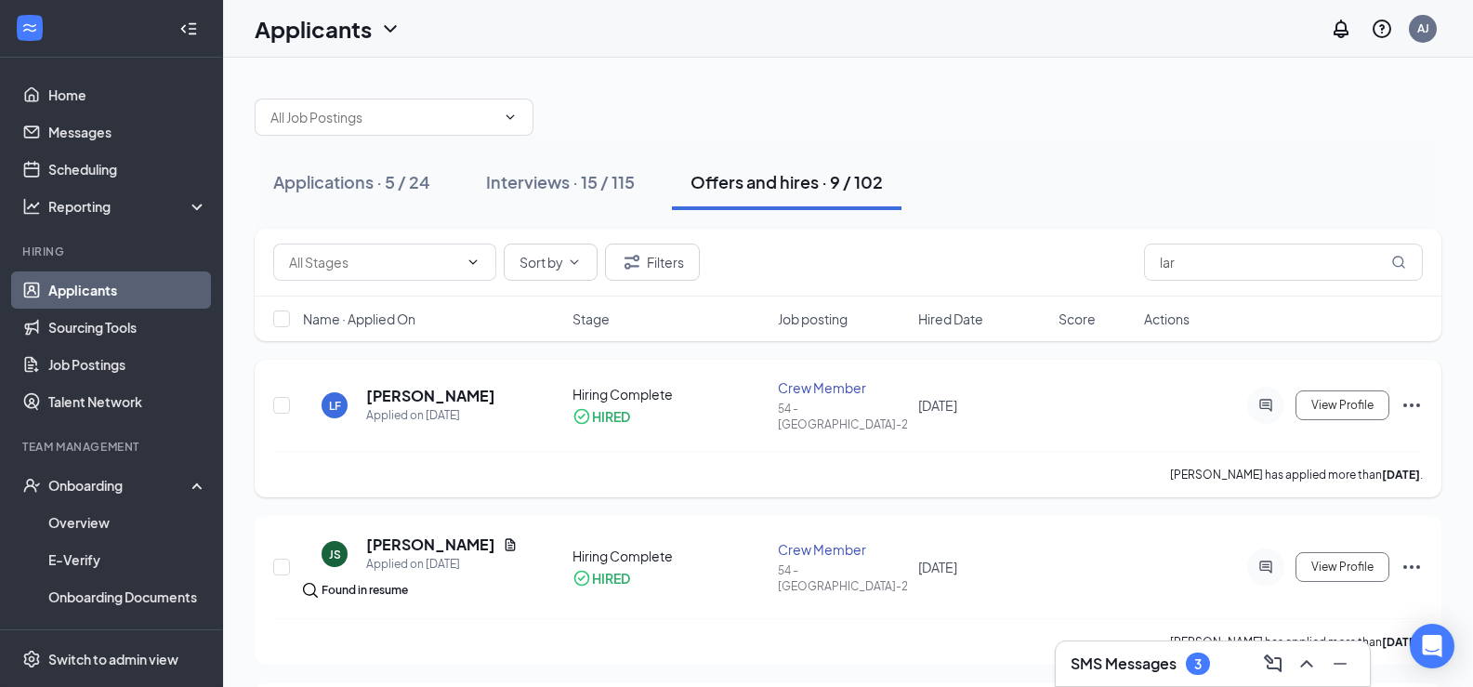
click at [329, 404] on div "LF" at bounding box center [335, 406] width 12 height 16
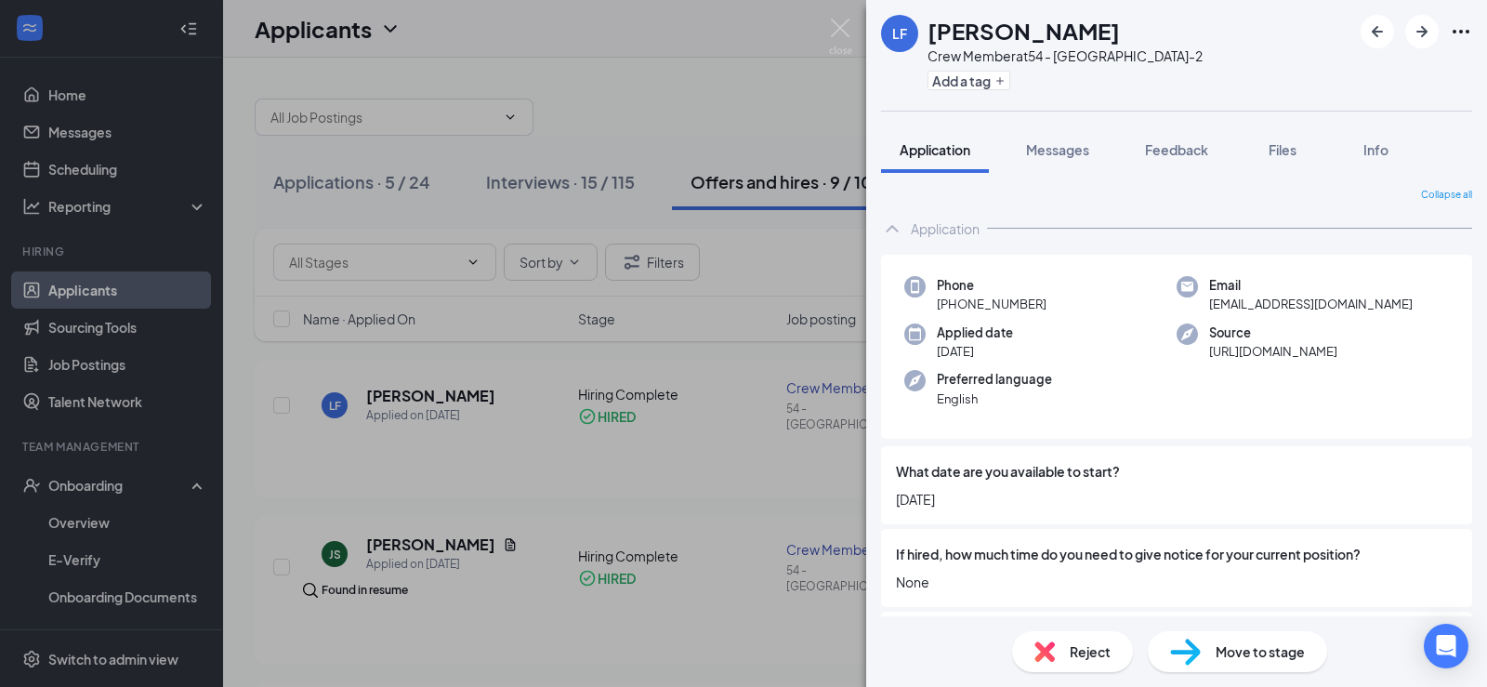
click at [396, 384] on div "LF Larance Franklin Crew Member at 54 - Covington-2 Add a tag Application Messa…" at bounding box center [743, 343] width 1487 height 687
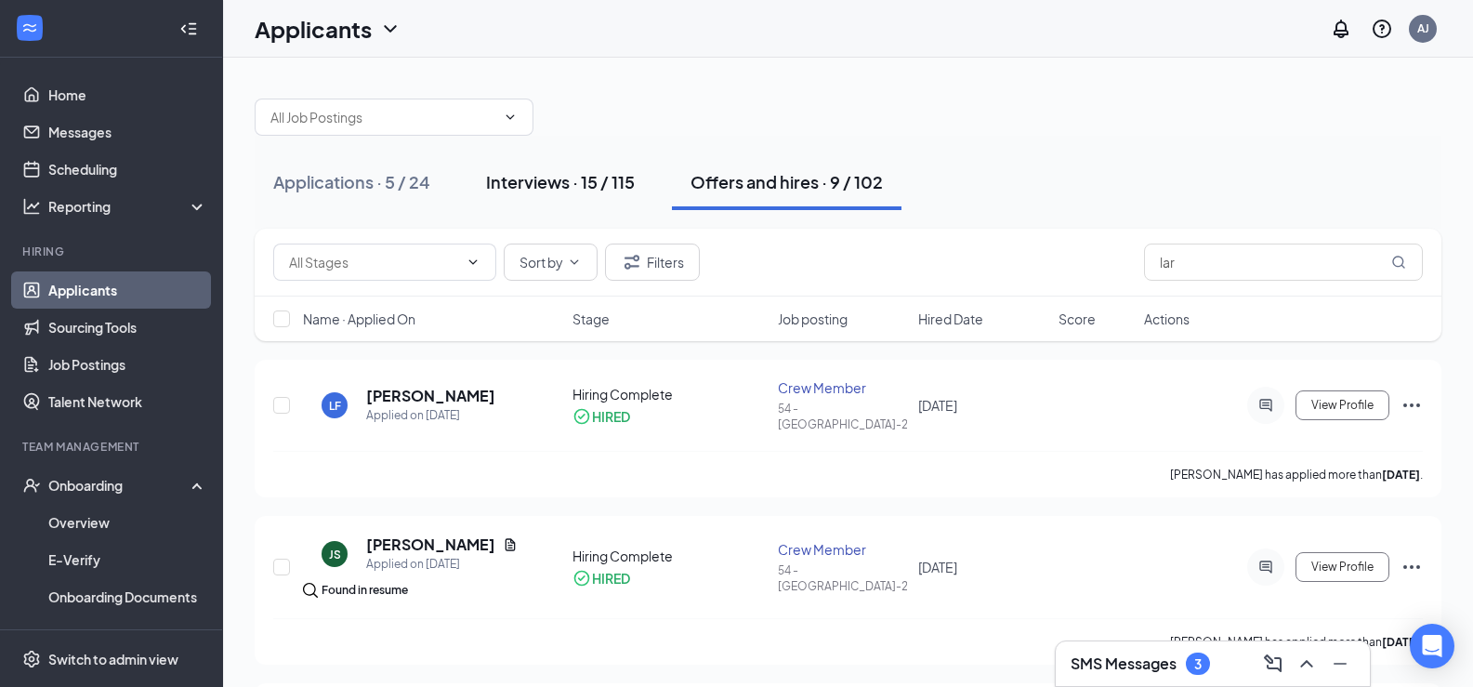
click at [542, 177] on div "Interviews · 15 / 115" at bounding box center [560, 181] width 149 height 23
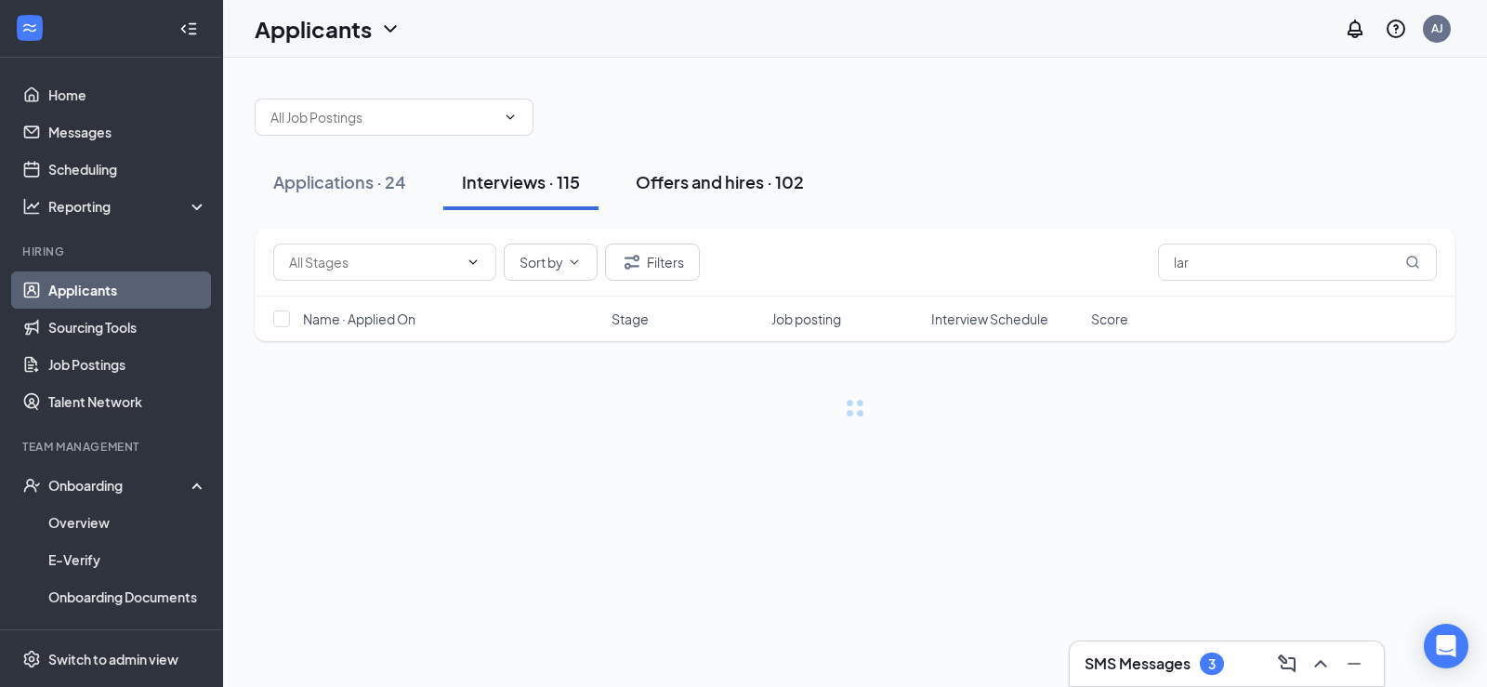
click at [722, 178] on div "Offers and hires · 102" at bounding box center [719, 181] width 168 height 23
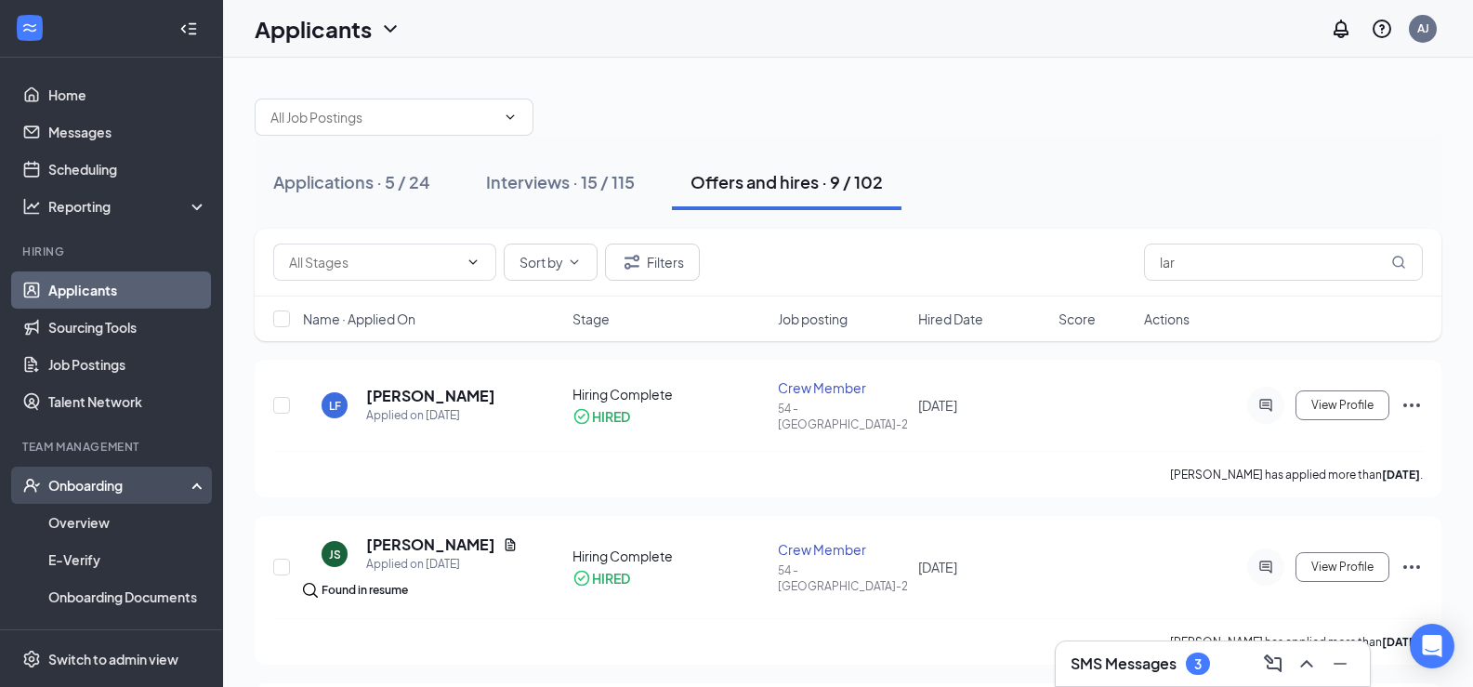
click at [64, 477] on div "Onboarding" at bounding box center [119, 485] width 143 height 19
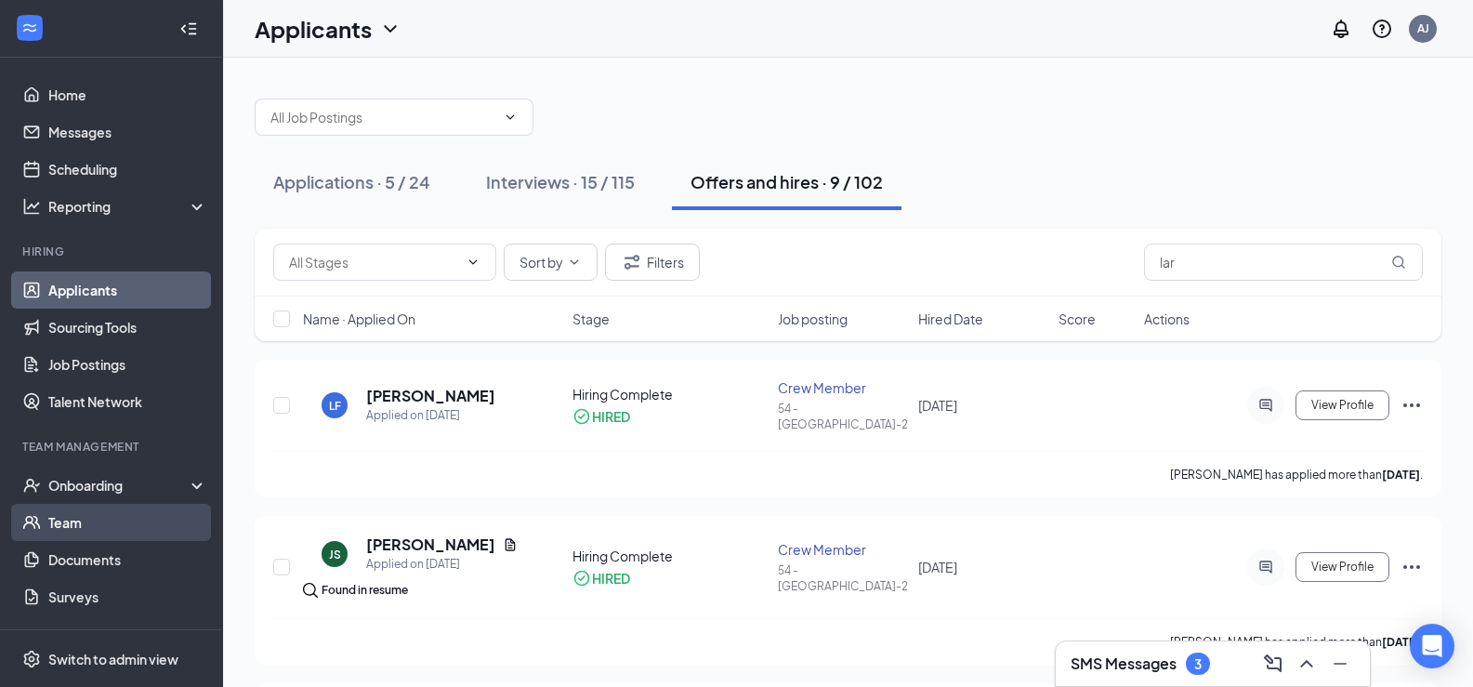
click at [75, 531] on link "Team" at bounding box center [127, 522] width 159 height 37
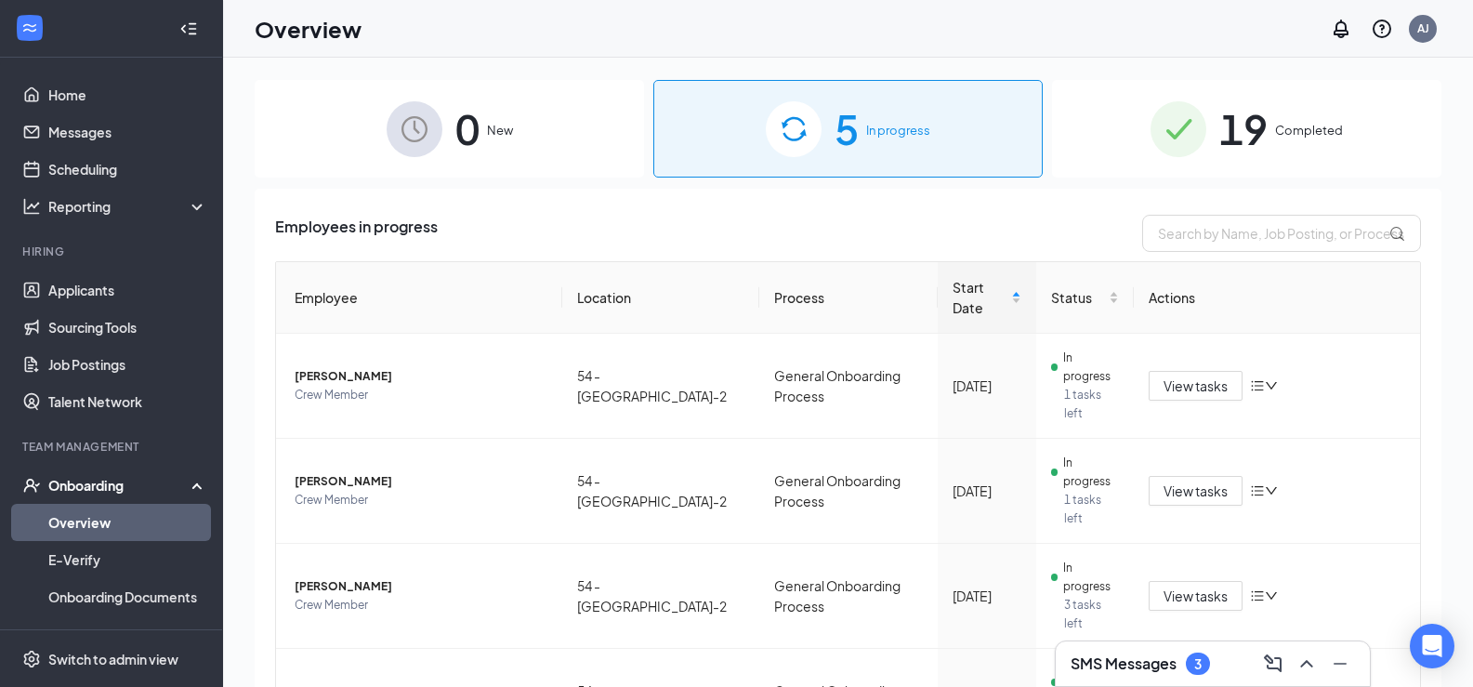
click at [465, 137] on span "0" at bounding box center [467, 129] width 24 height 64
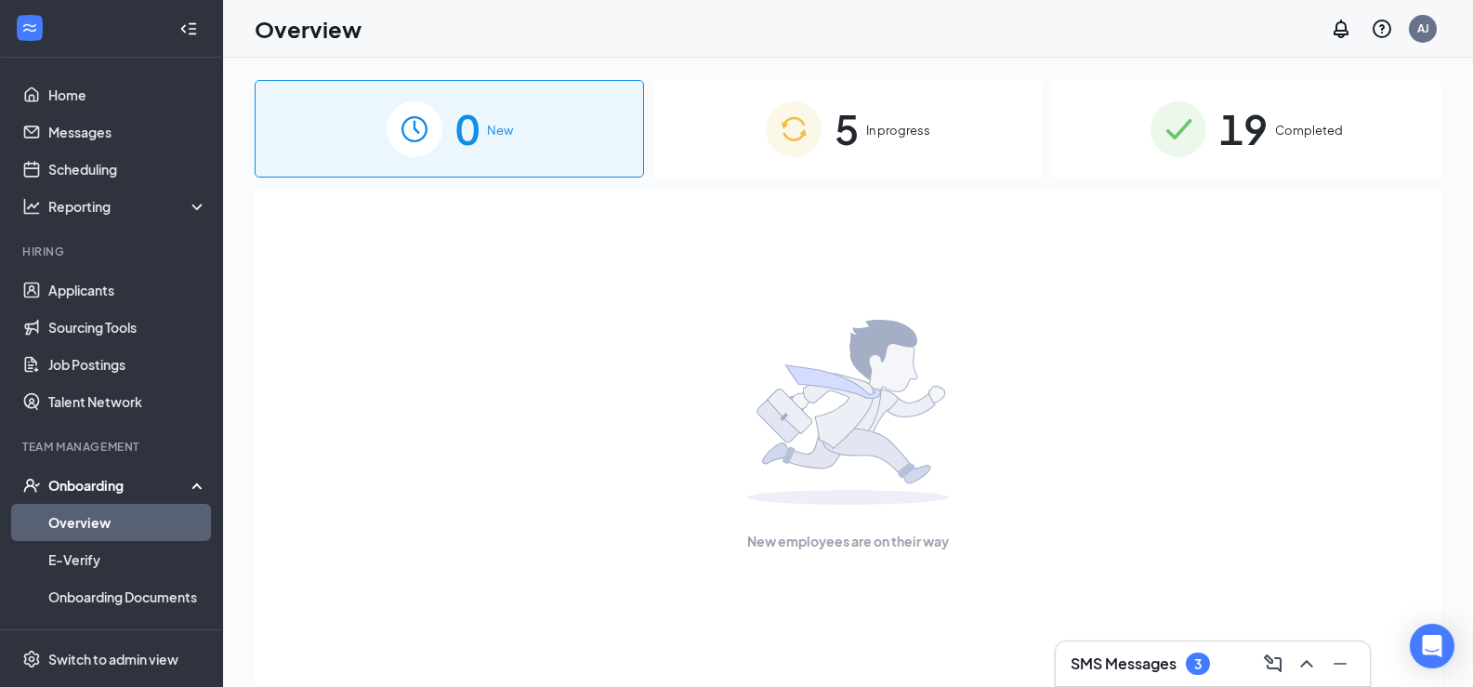
click at [1200, 151] on img at bounding box center [1178, 129] width 56 height 56
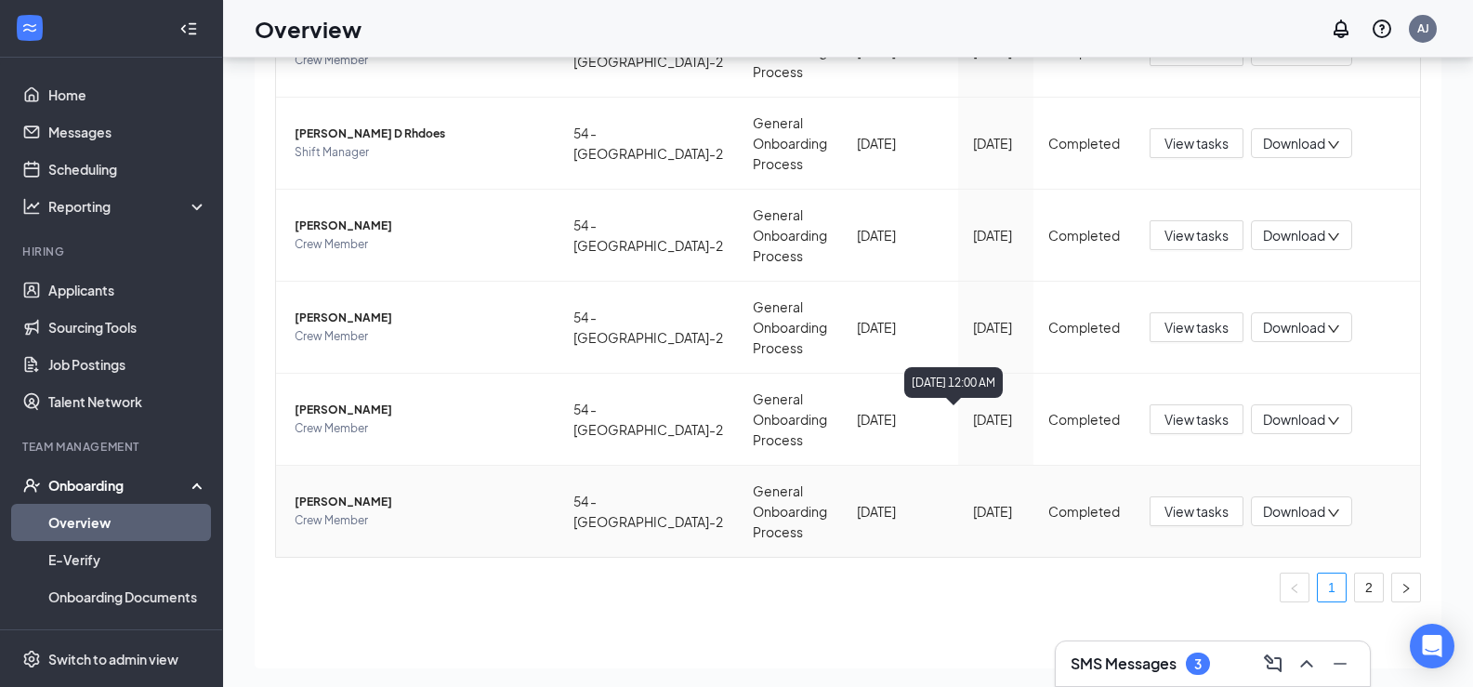
scroll to position [84, 0]
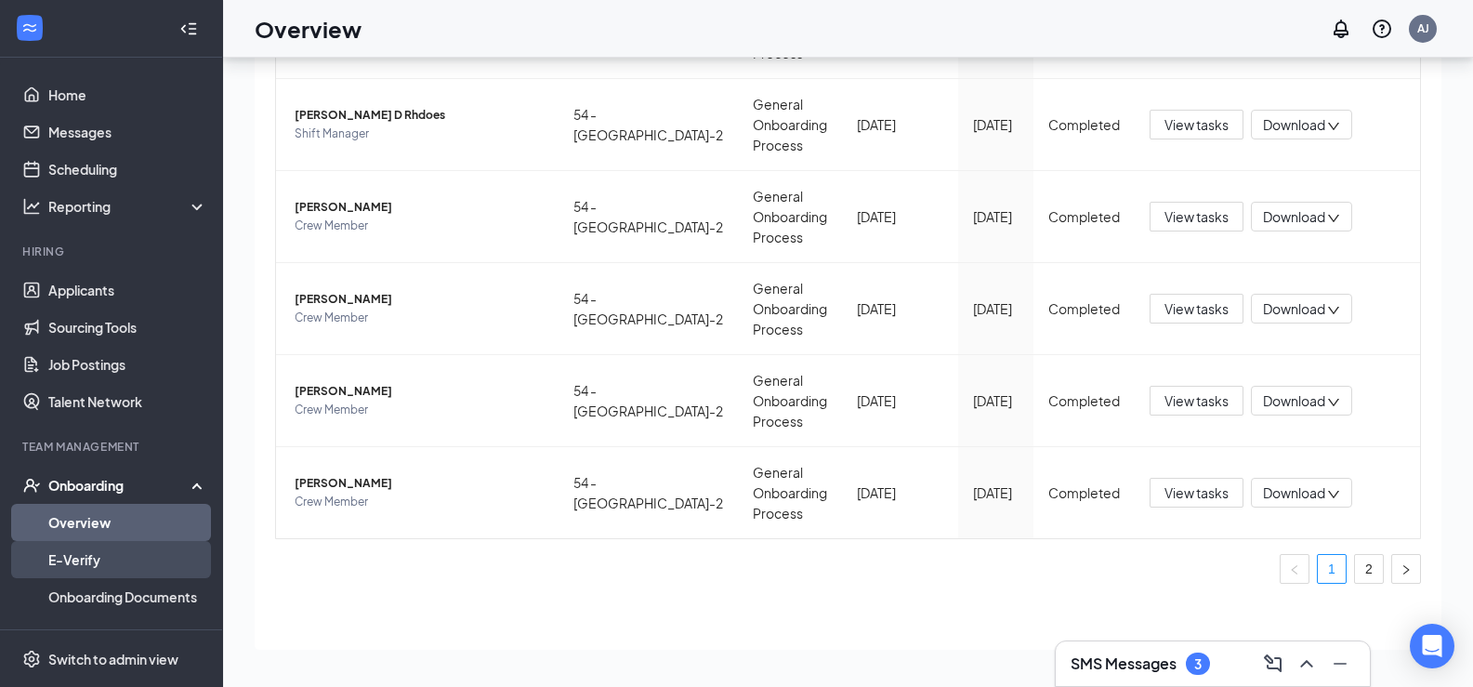
click at [106, 560] on link "E-Verify" at bounding box center [127, 559] width 159 height 37
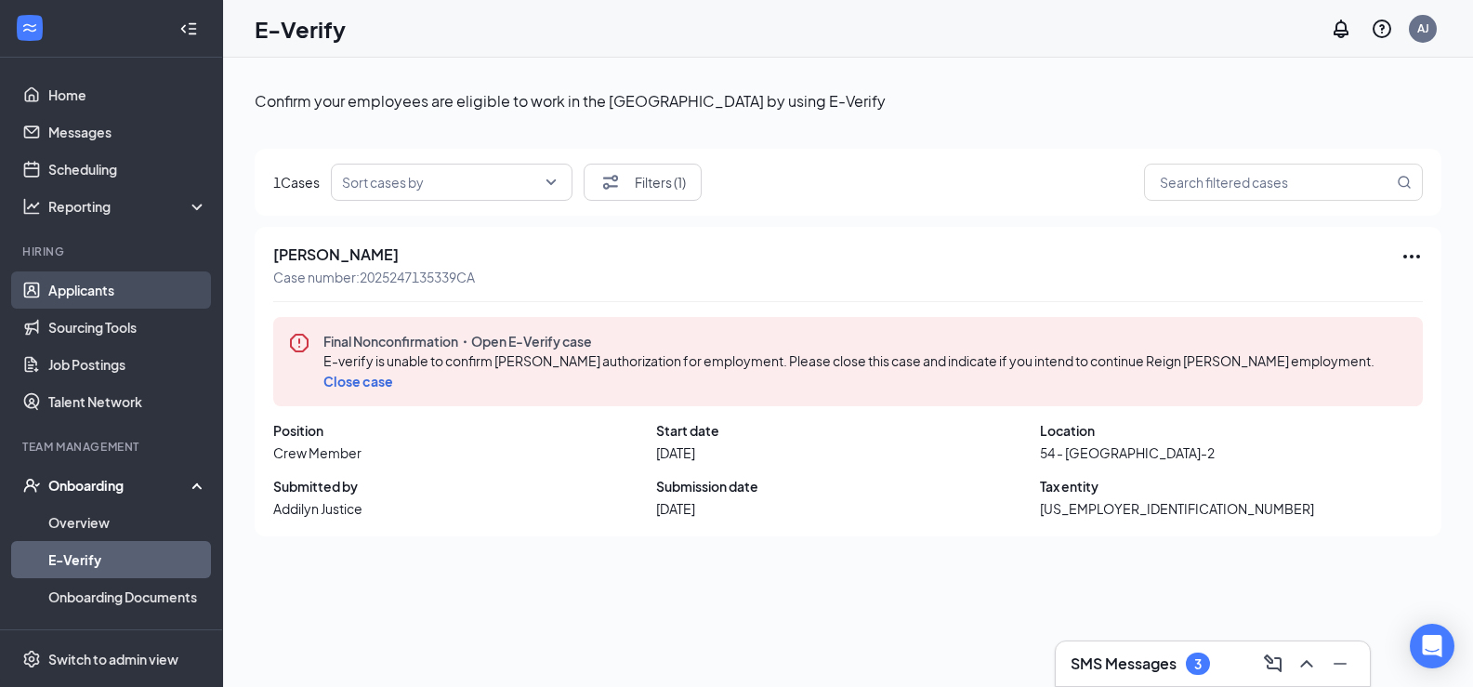
click at [101, 299] on link "Applicants" at bounding box center [127, 289] width 159 height 37
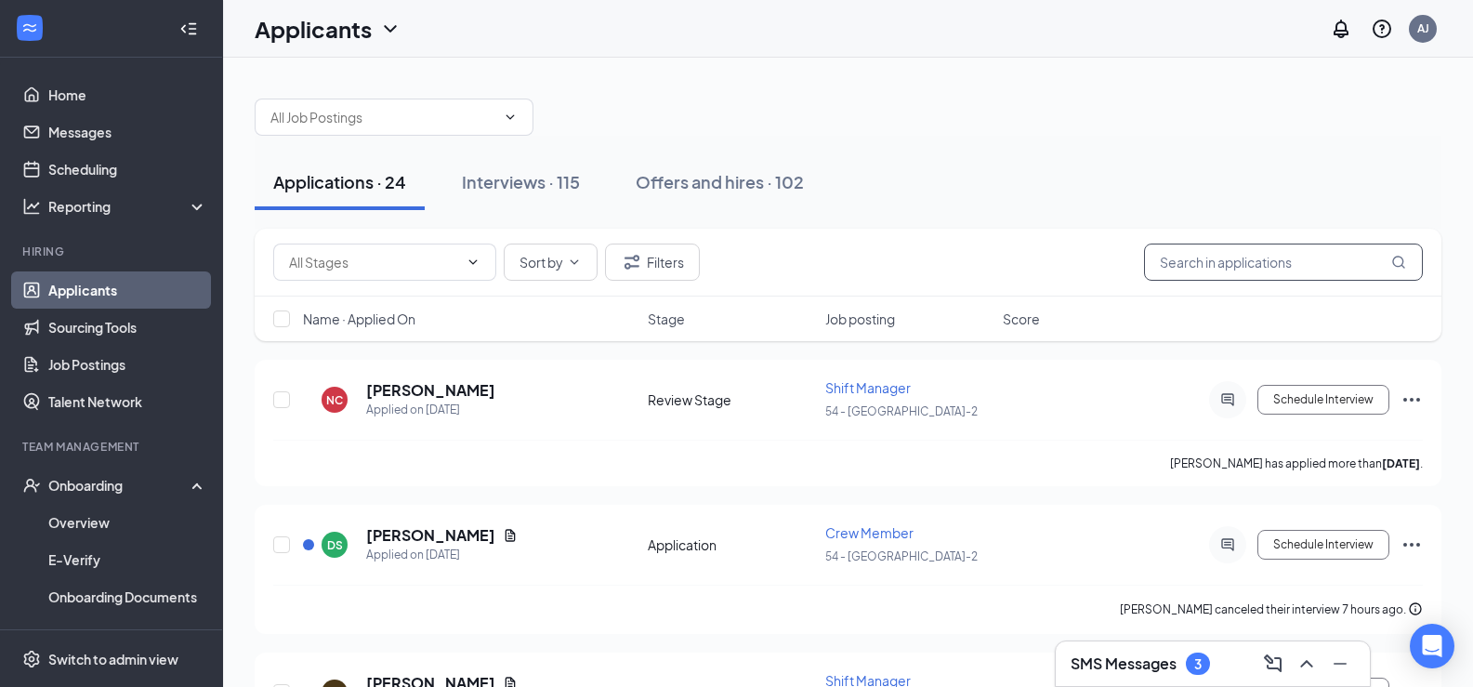
click at [1191, 263] on input "text" at bounding box center [1283, 261] width 279 height 37
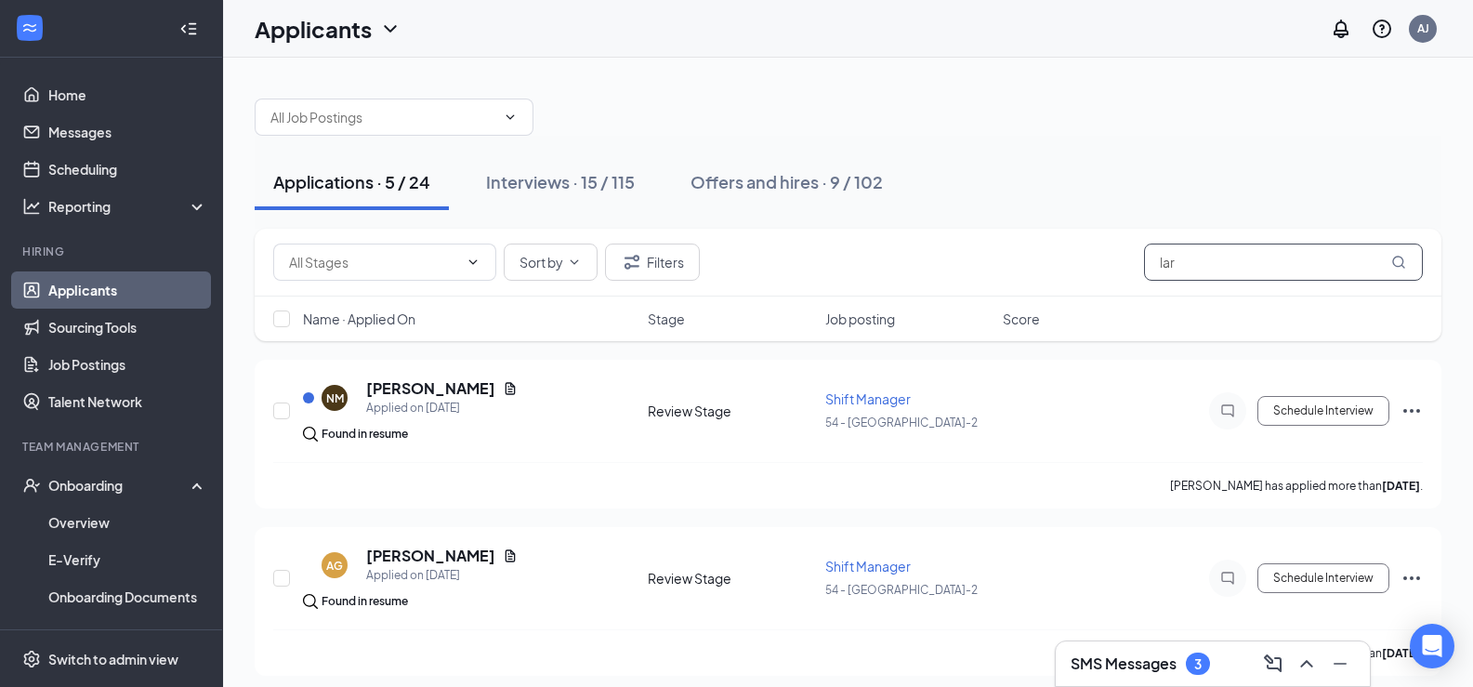
click at [1225, 266] on input "lar" at bounding box center [1283, 261] width 279 height 37
type input "lar"
click at [696, 197] on button "Offers and hires · 9 / 102" at bounding box center [786, 182] width 229 height 56
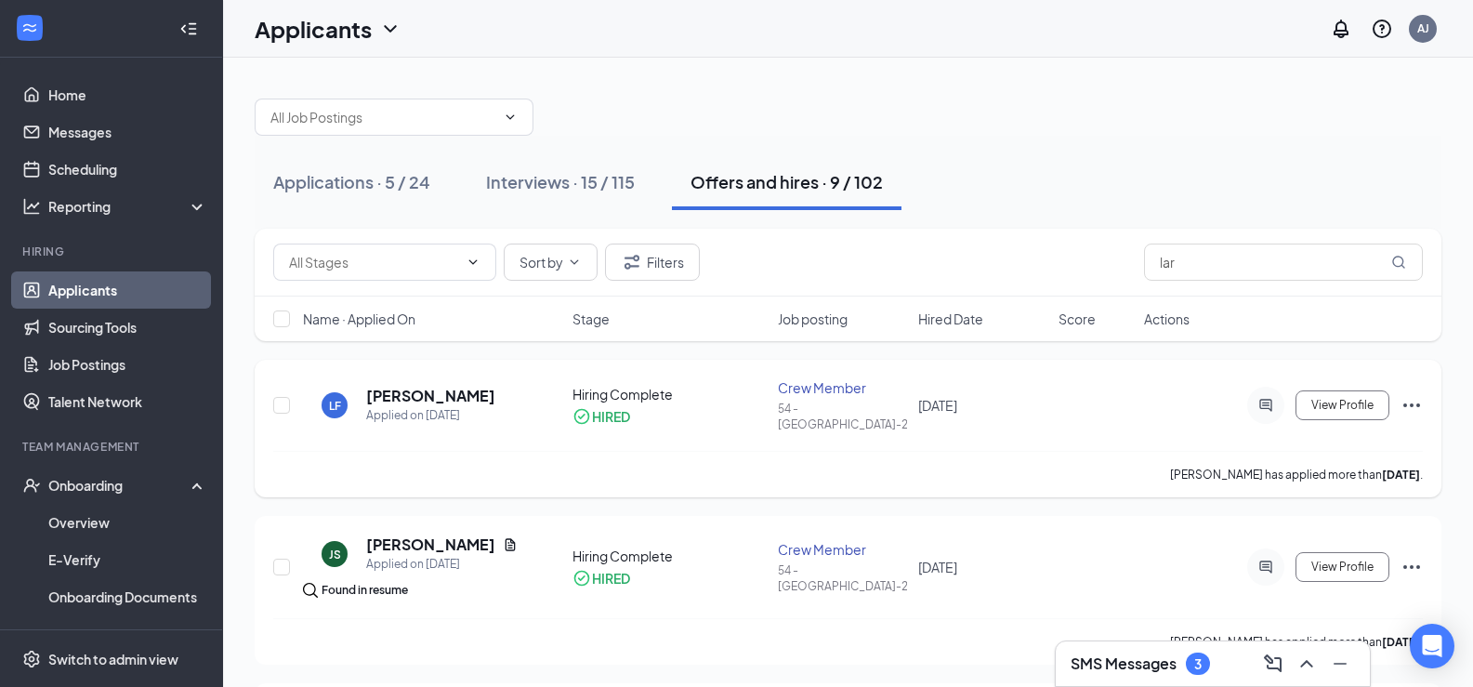
click at [1421, 400] on icon "Ellipses" at bounding box center [1411, 405] width 22 height 22
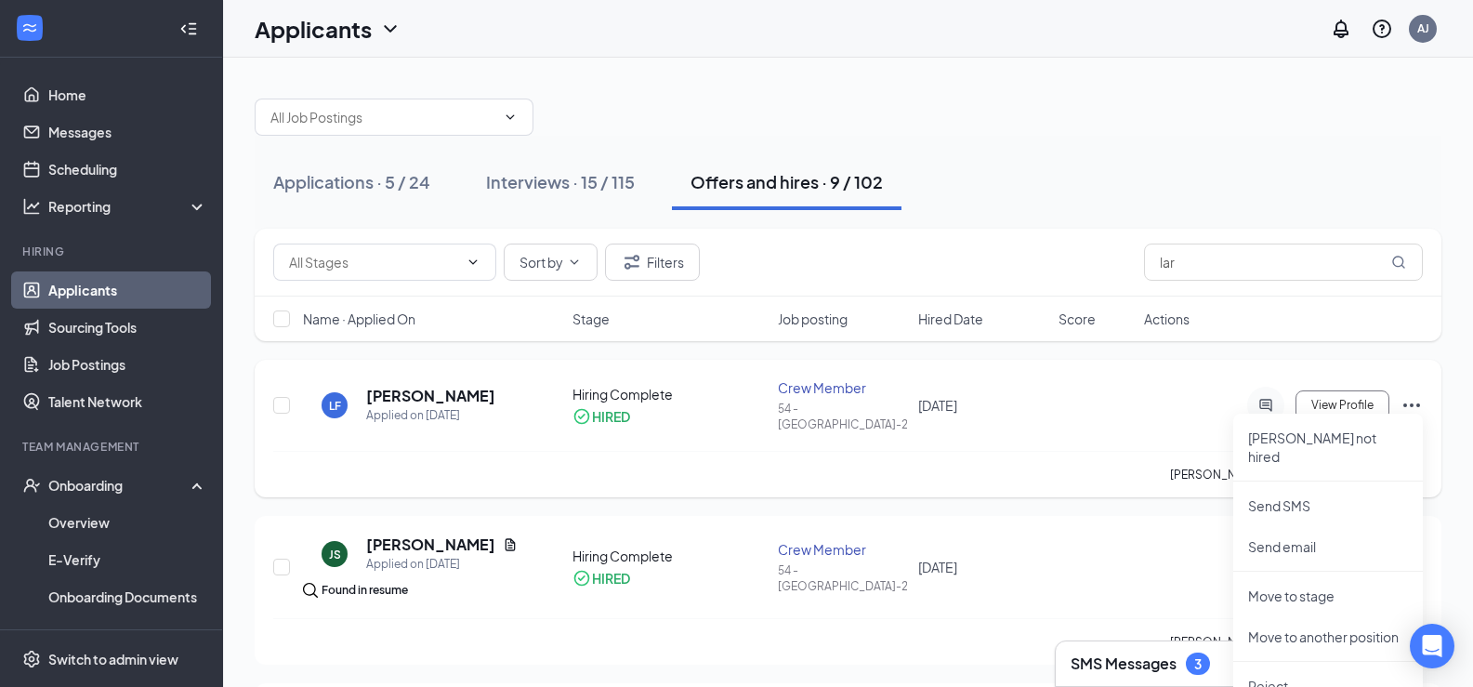
click at [1421, 400] on icon "Ellipses" at bounding box center [1411, 405] width 22 height 22
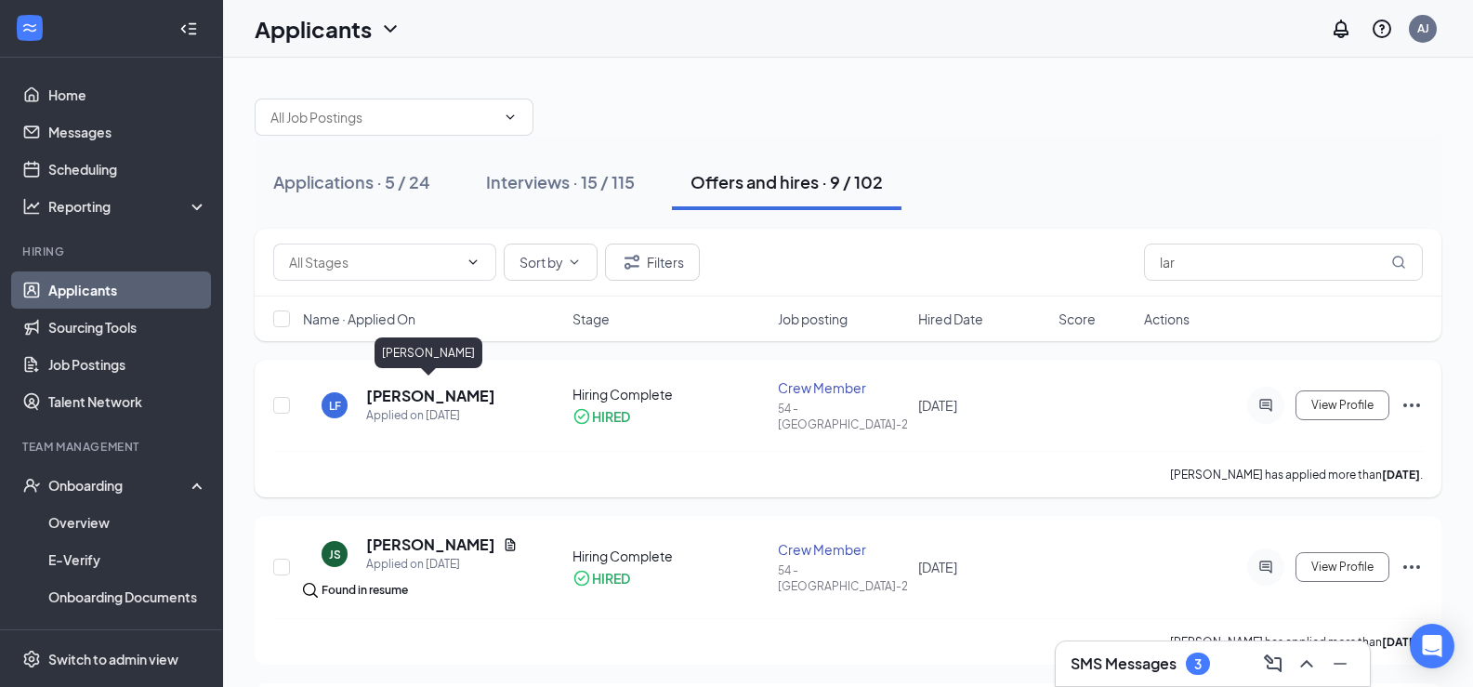
click at [380, 393] on h5 "[PERSON_NAME]" at bounding box center [430, 396] width 129 height 20
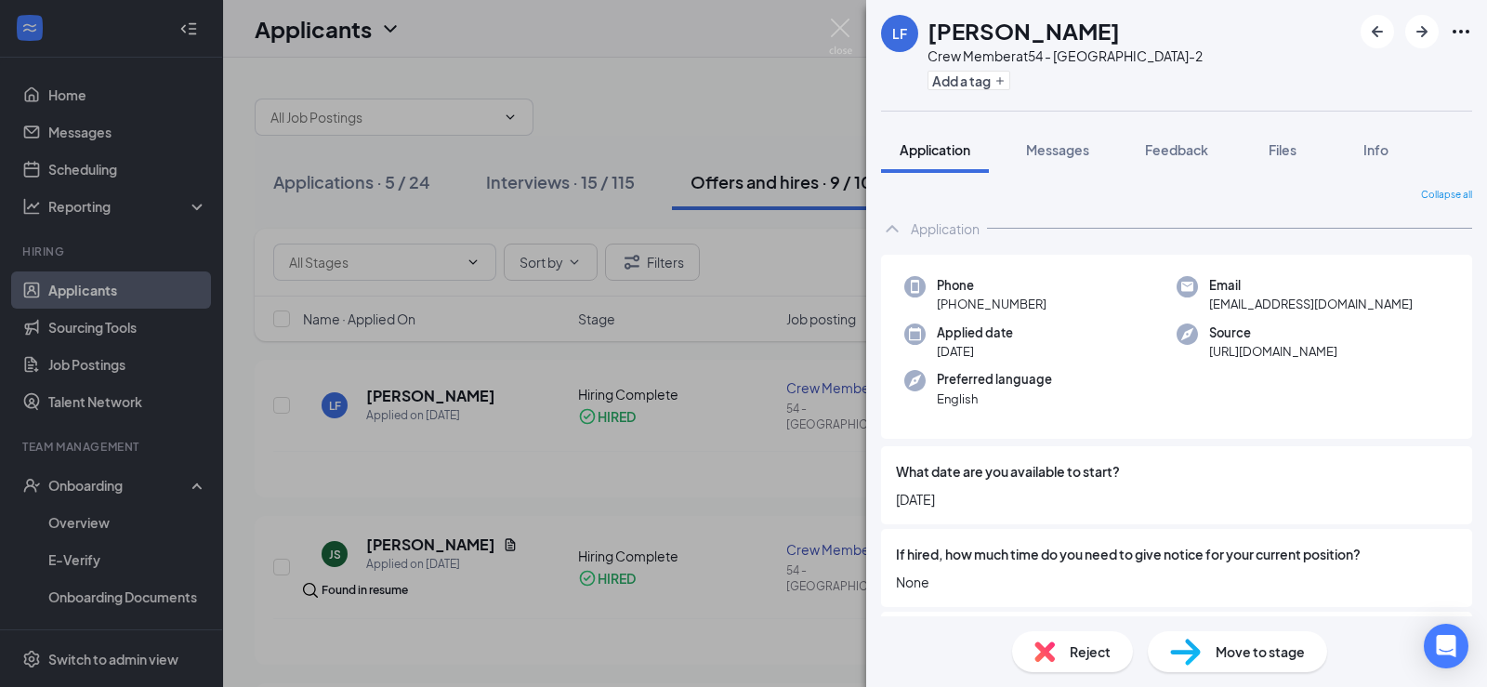
click at [1254, 663] on div "Move to stage" at bounding box center [1236, 651] width 179 height 41
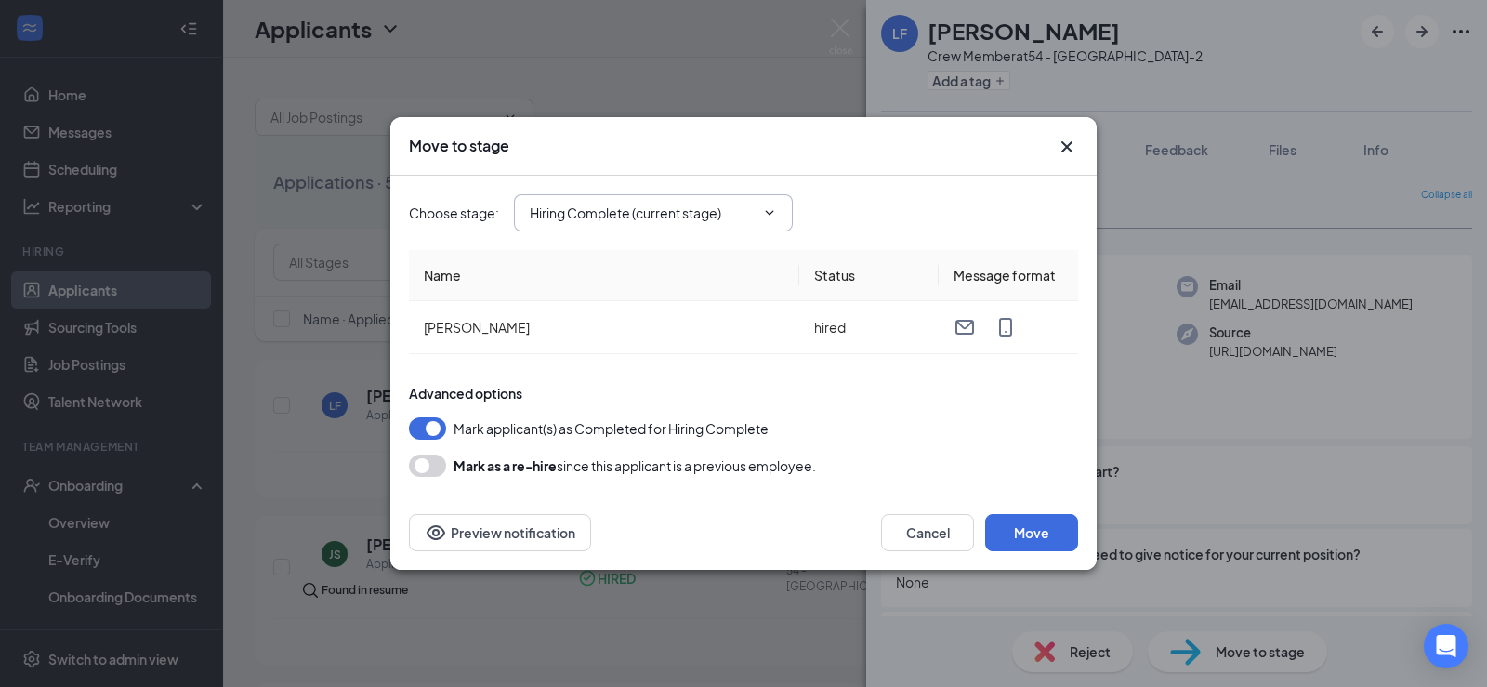
click at [697, 217] on input "Hiring Complete (current stage)" at bounding box center [642, 213] width 225 height 20
click at [759, 222] on span "Hiring Complete (current stage) Application Onsite Interview Hiring Complete (c…" at bounding box center [653, 212] width 279 height 37
click at [1058, 536] on button "Move" at bounding box center [1031, 532] width 93 height 37
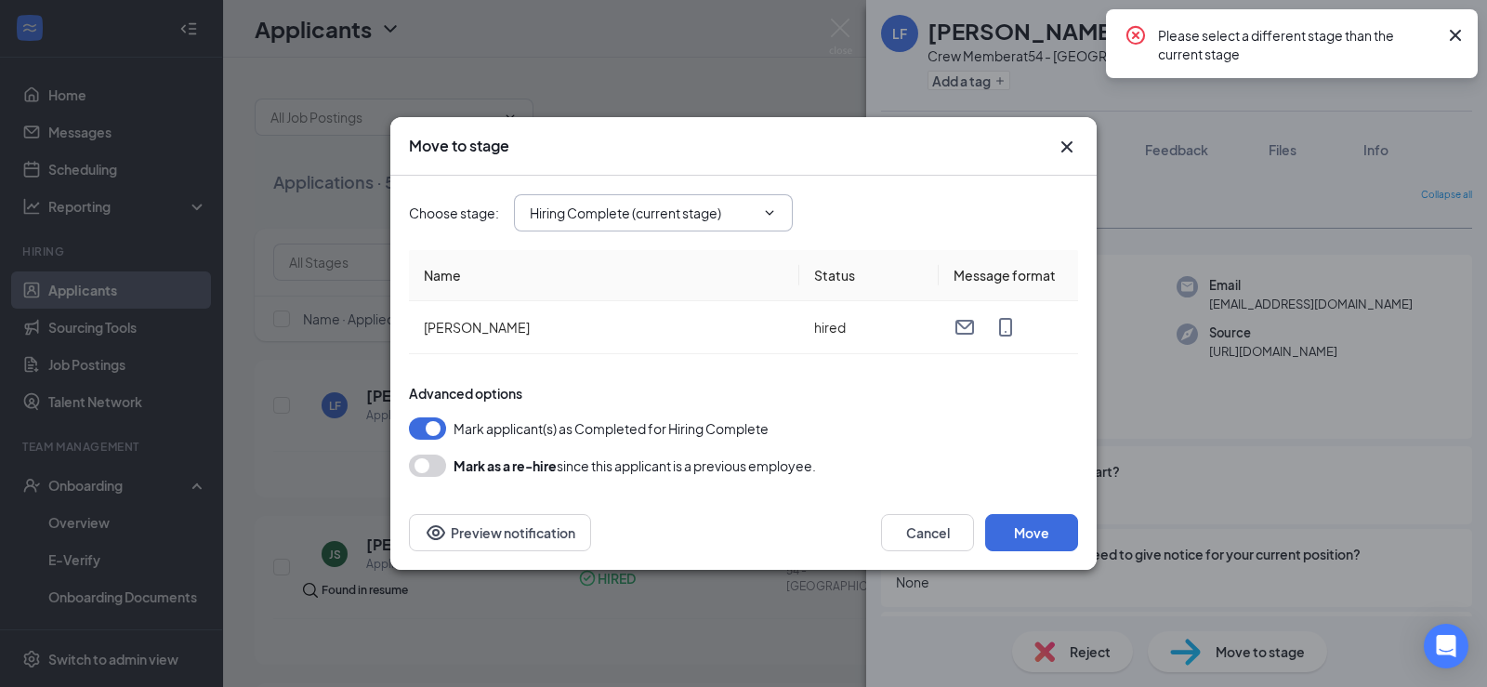
click at [734, 209] on input "Hiring Complete (current stage)" at bounding box center [642, 213] width 225 height 20
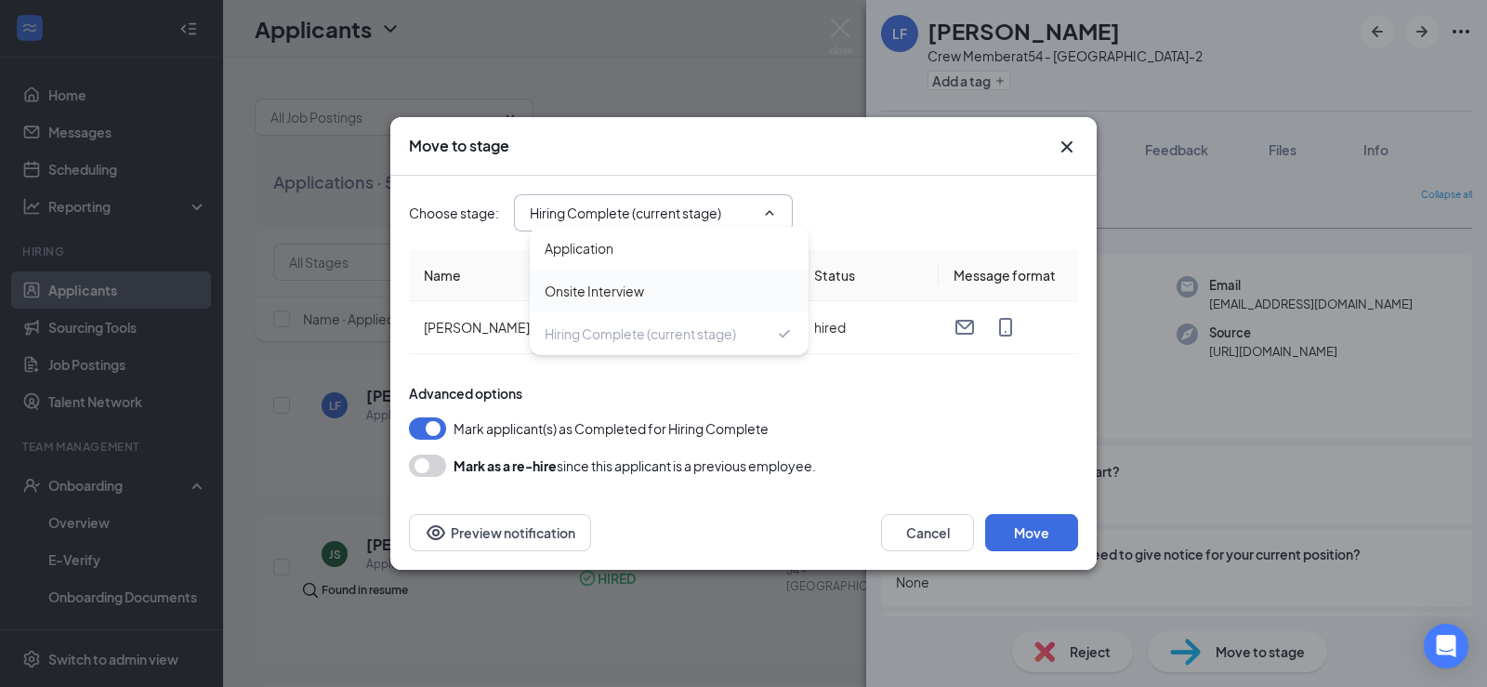
click at [578, 284] on div "Onsite Interview" at bounding box center [593, 291] width 99 height 20
type input "Onsite Interview"
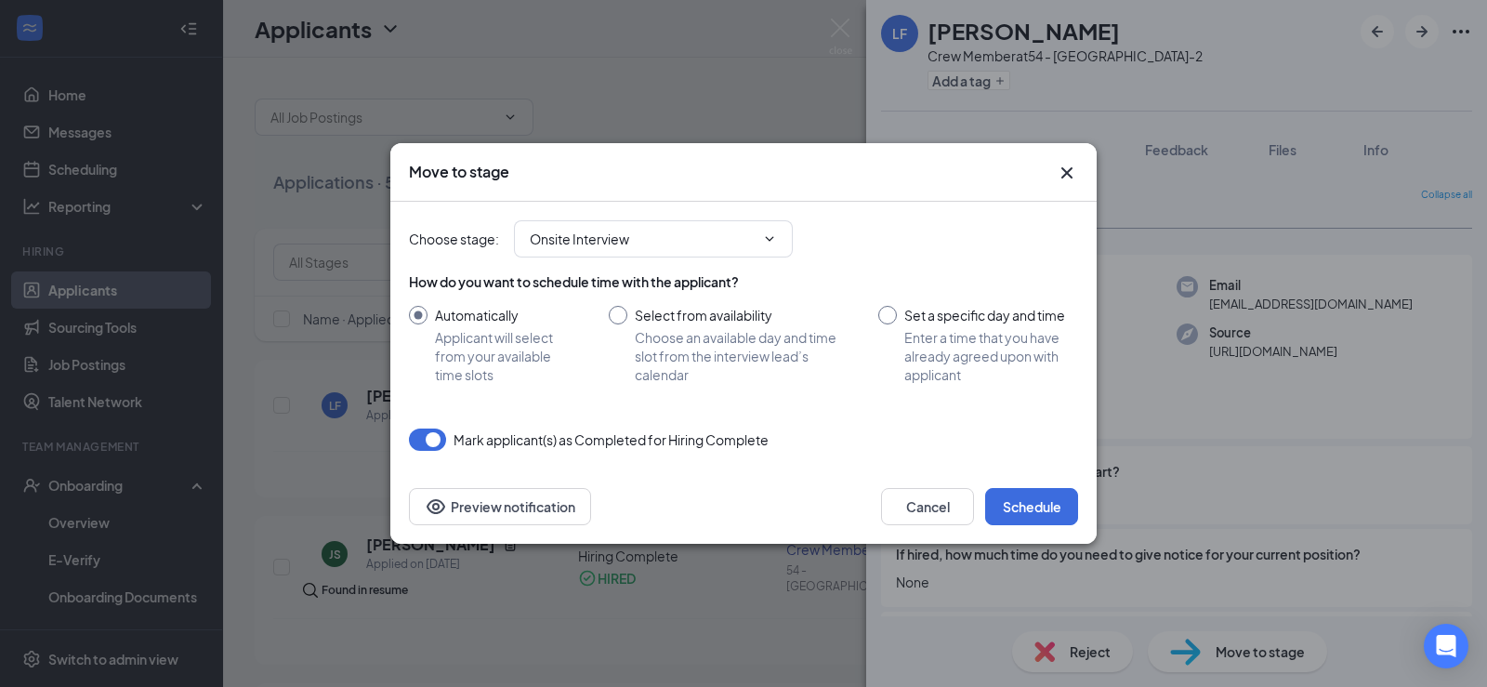
click at [703, 345] on input "Select from availability Choose an available day and time slot from the intervi…" at bounding box center [725, 345] width 232 height 78
radio input "true"
radio input "false"
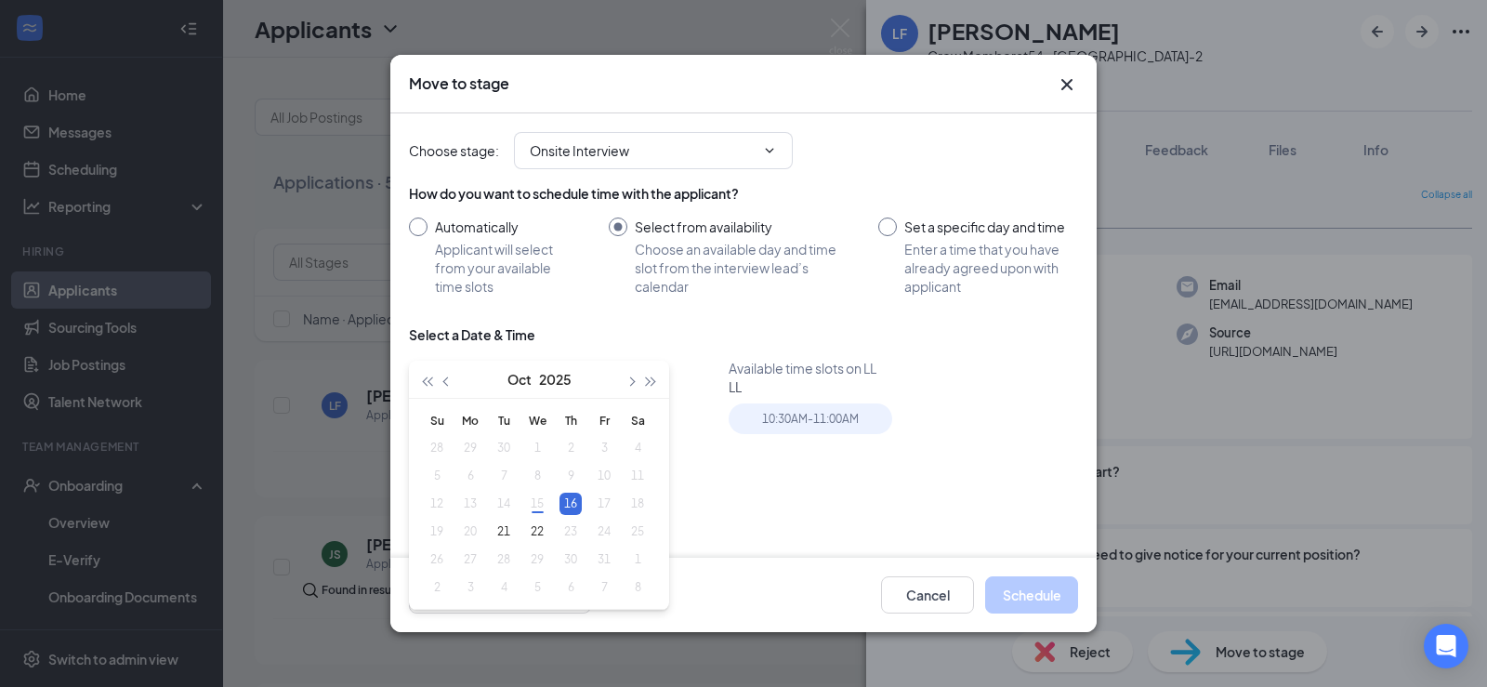
click at [561, 504] on div "16" at bounding box center [570, 503] width 22 height 22
click at [506, 525] on div "21" at bounding box center [503, 531] width 22 height 22
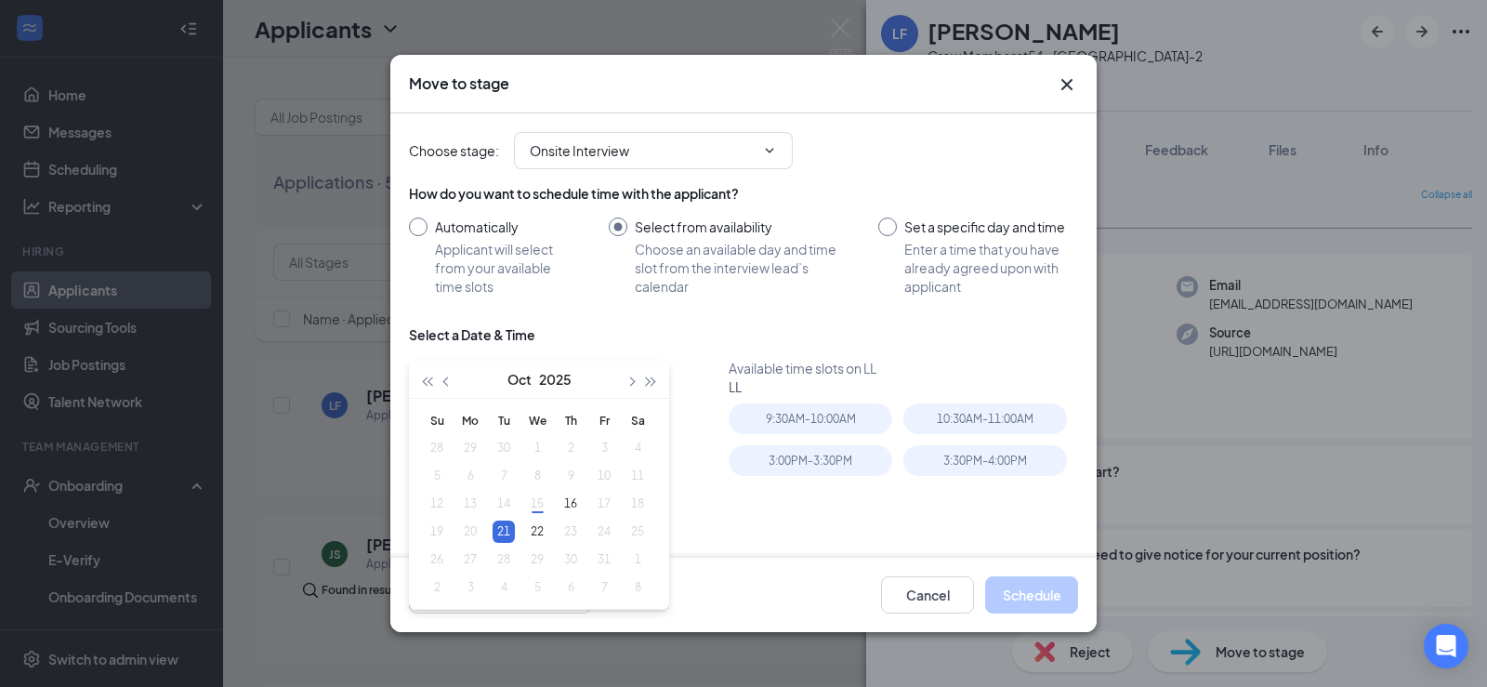
click at [903, 429] on div "10:30AM - 11:00AM" at bounding box center [990, 424] width 175 height 42
click at [851, 420] on div "9:30AM - 10:00AM" at bounding box center [810, 418] width 164 height 31
type input "Oct 16, 2025"
click at [570, 491] on td "16" at bounding box center [570, 504] width 33 height 28
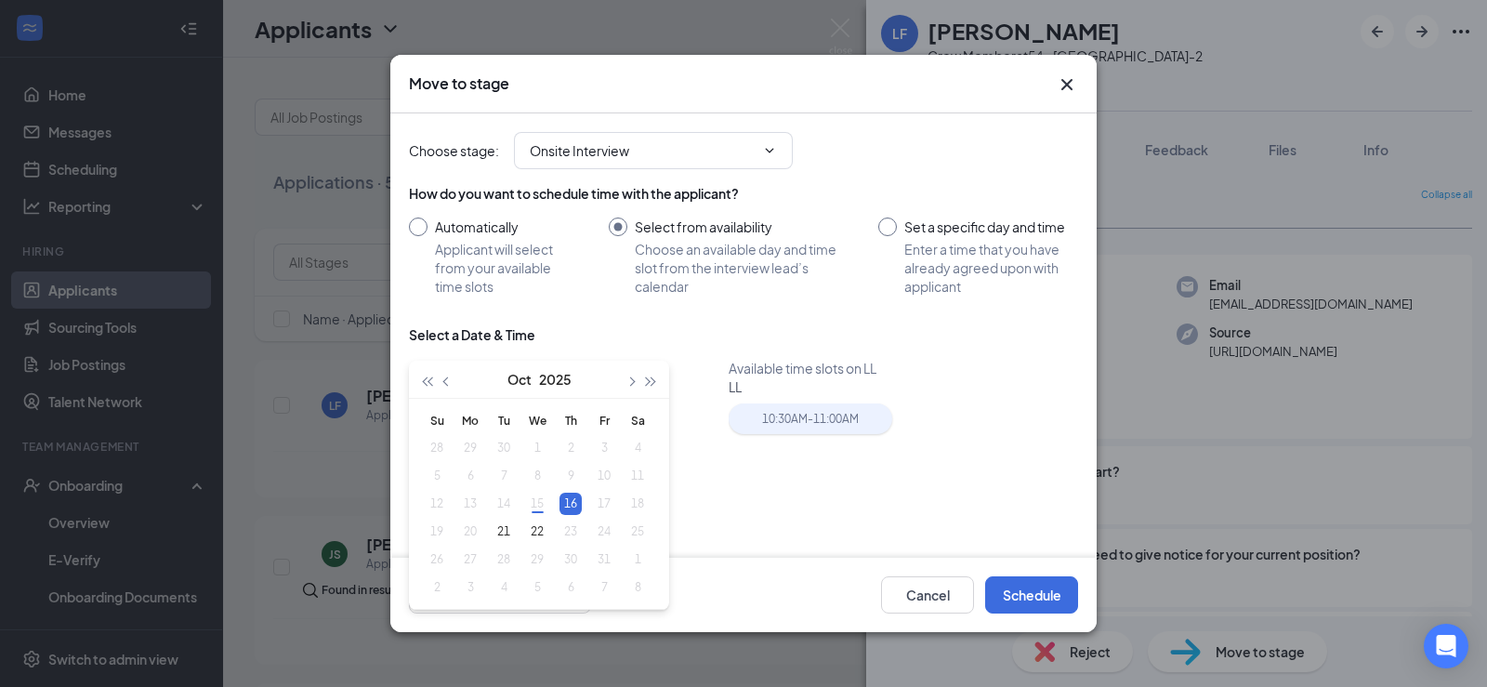
click at [756, 419] on div "10:30AM - 11:00AM" at bounding box center [810, 418] width 164 height 31
click at [1033, 600] on button "Schedule" at bounding box center [1031, 594] width 93 height 37
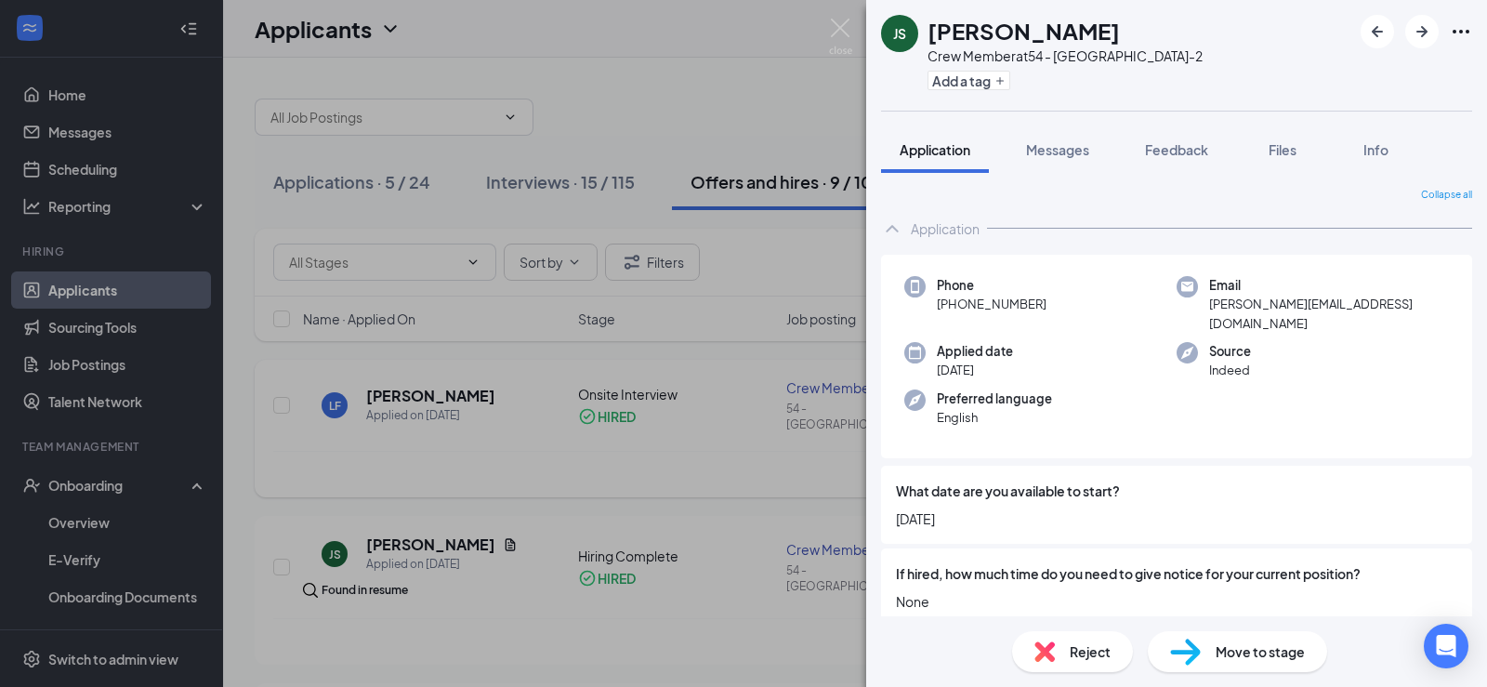
click at [327, 425] on div "JS Jenea Sylvester Crew Member at 54 - Covington-2 Add a tag Application Messag…" at bounding box center [743, 343] width 1487 height 687
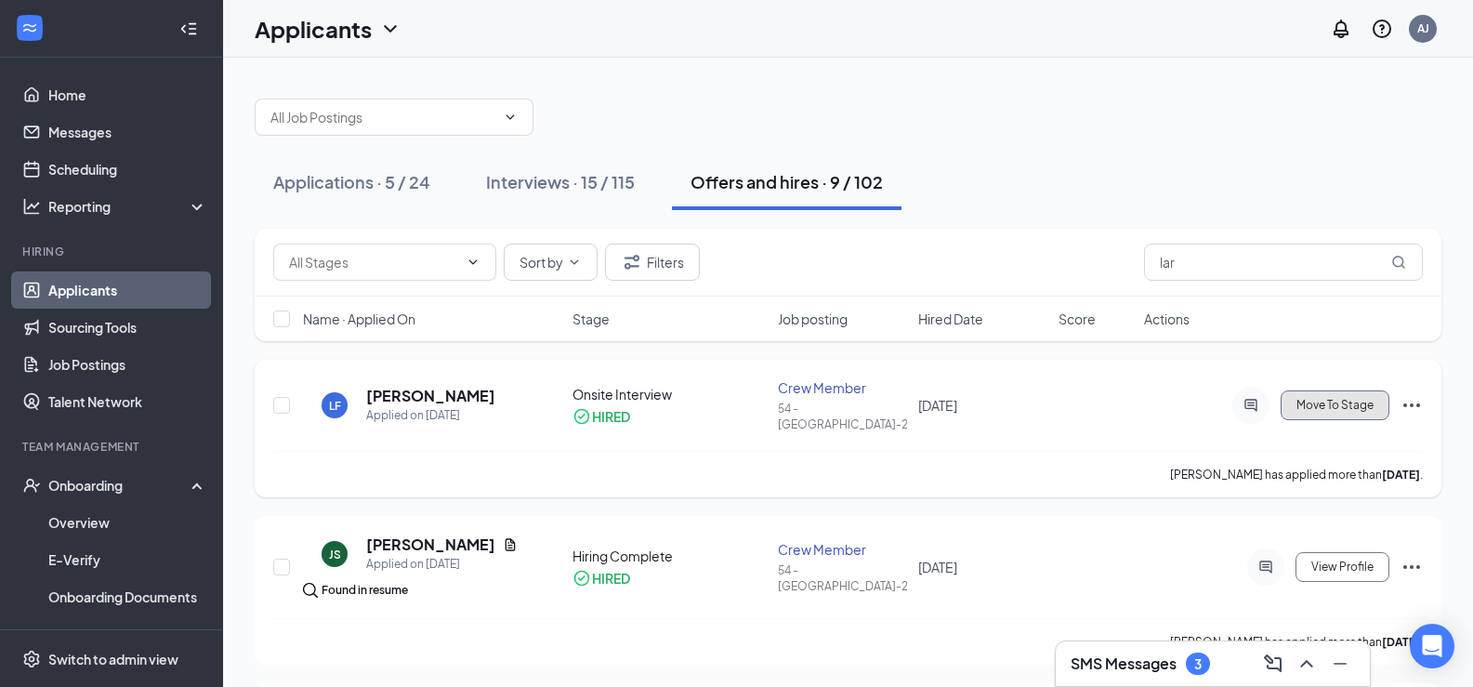
click at [1301, 404] on span "Move To Stage" at bounding box center [1334, 405] width 77 height 13
type input "Hiring Complete (final stage)"
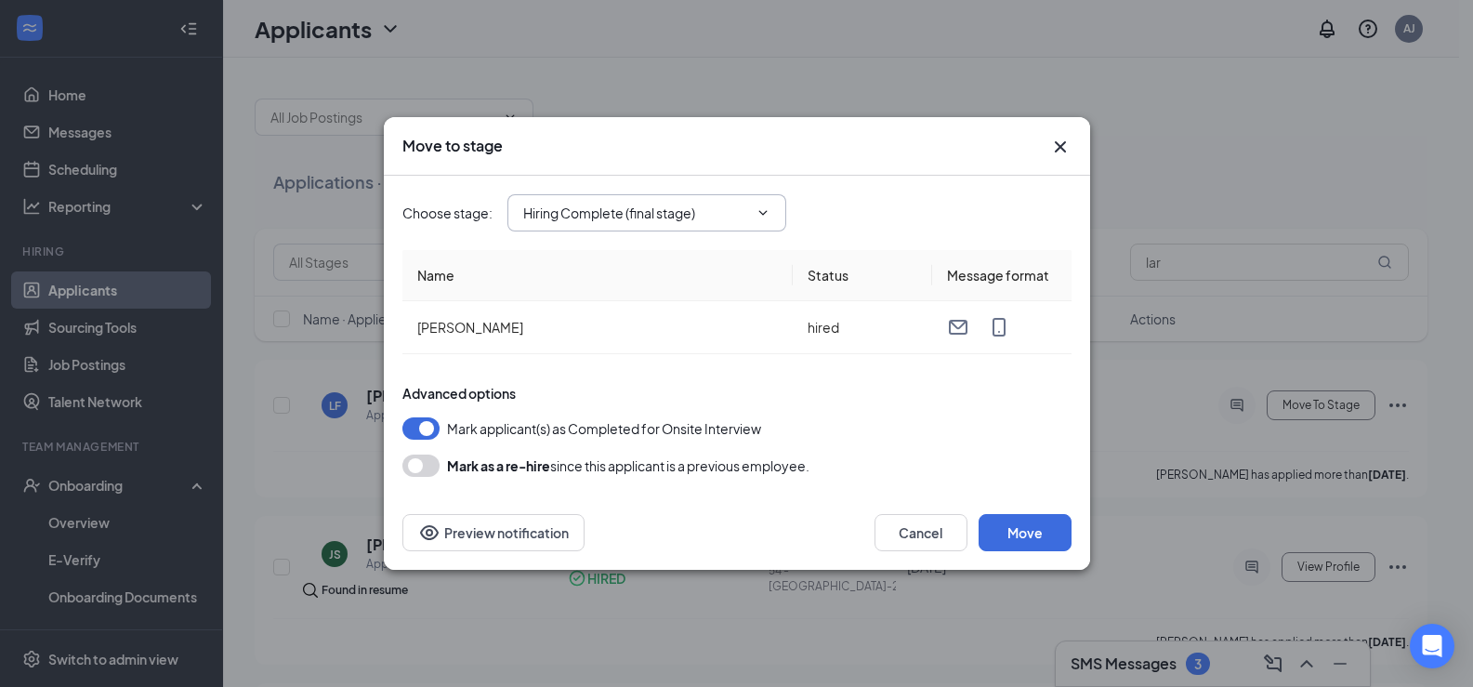
click at [690, 216] on input "Hiring Complete (final stage)" at bounding box center [635, 213] width 225 height 20
click at [880, 228] on div "Choose stage : Hiring Complete (final stage) Application Onsite Interview (curr…" at bounding box center [736, 212] width 669 height 37
click at [1007, 528] on button "Move" at bounding box center [1024, 532] width 93 height 37
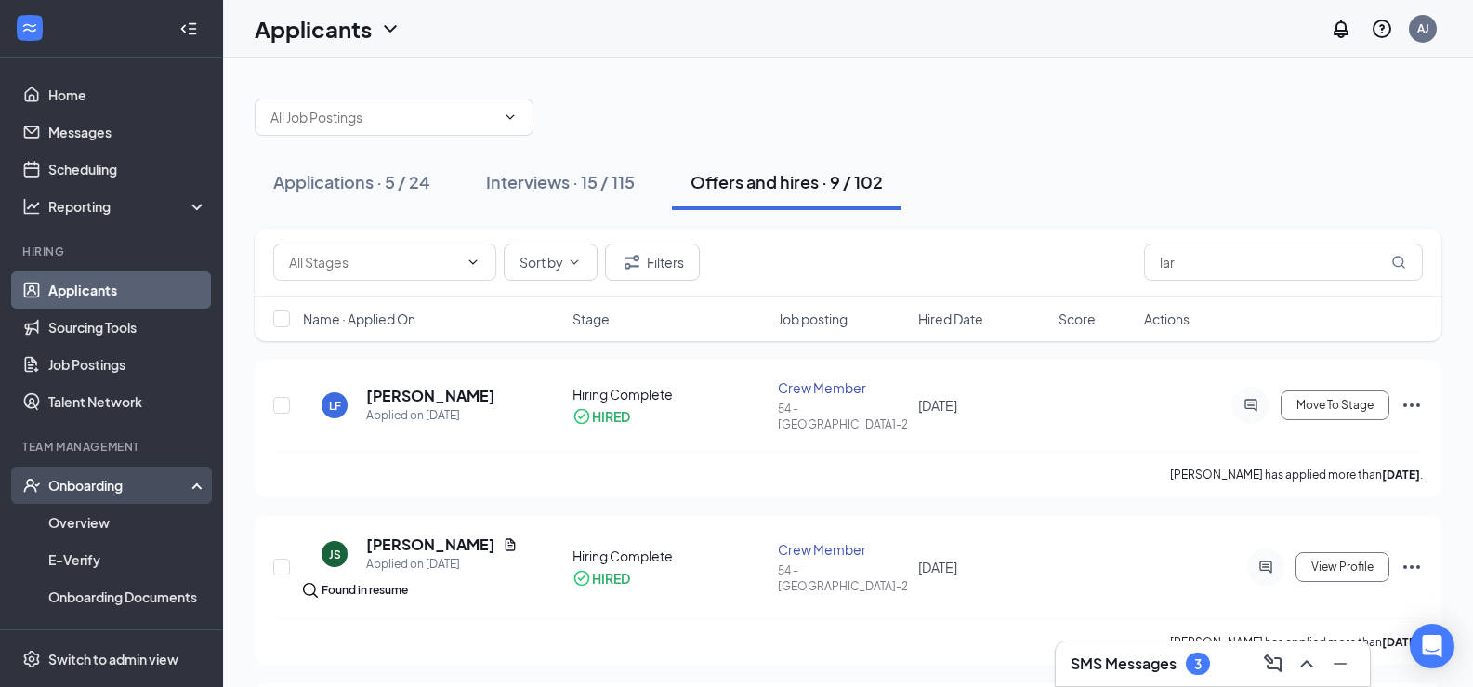
click at [131, 501] on div "Onboarding" at bounding box center [111, 484] width 223 height 37
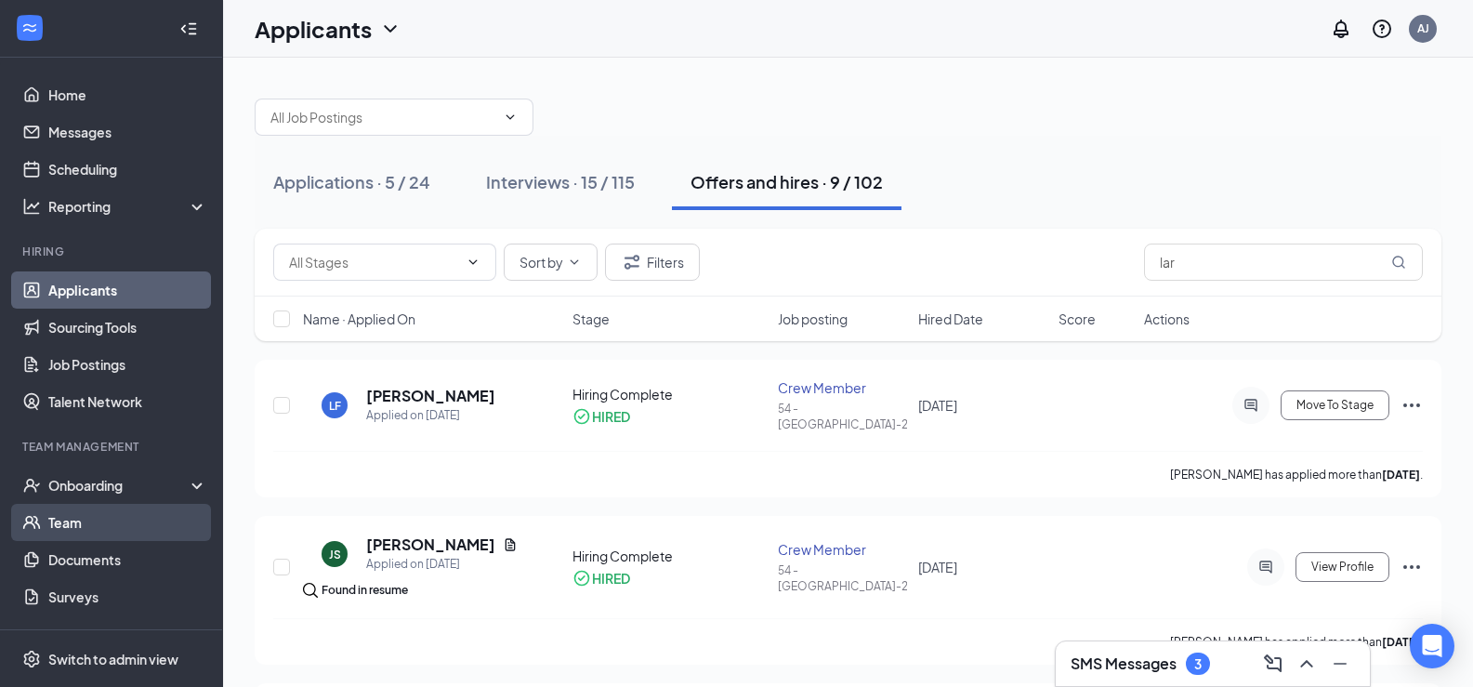
click at [120, 521] on link "Team" at bounding box center [127, 522] width 159 height 37
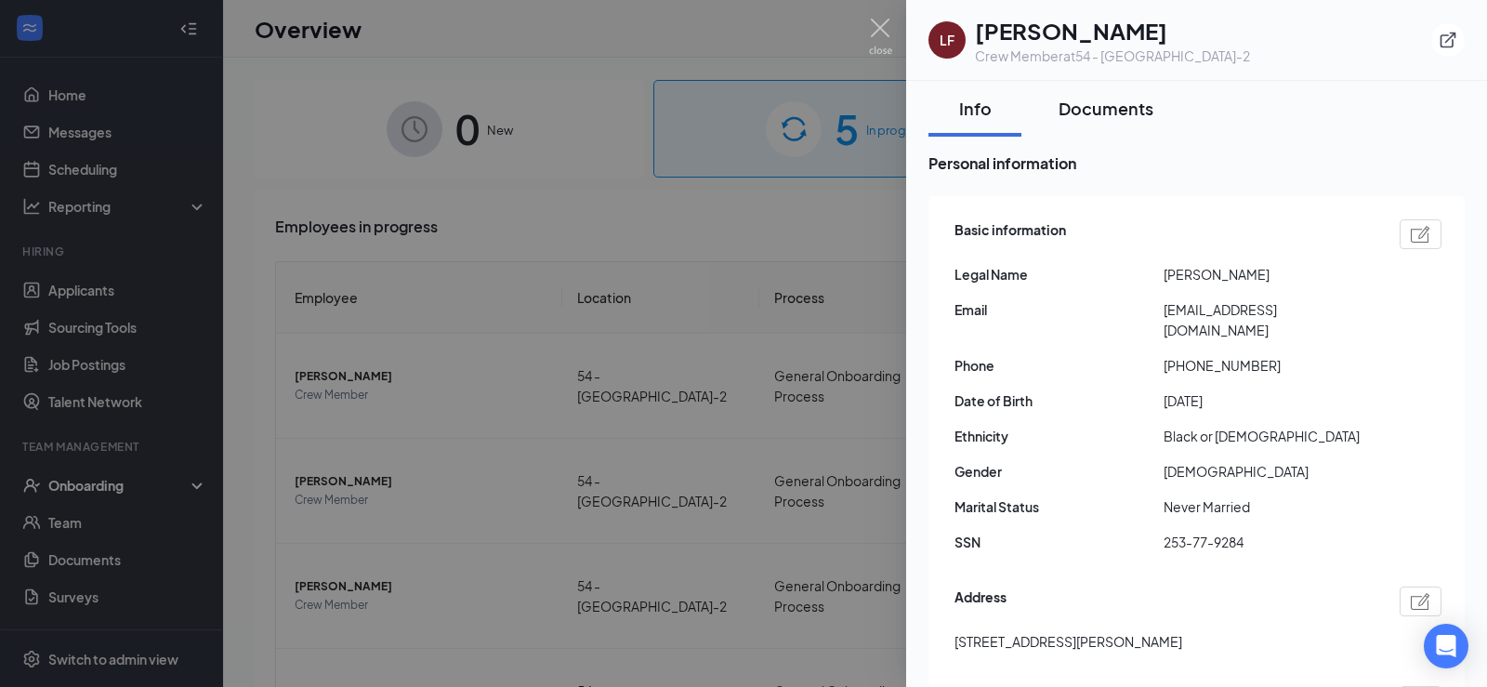
click at [1109, 112] on div "Documents" at bounding box center [1105, 108] width 95 height 23
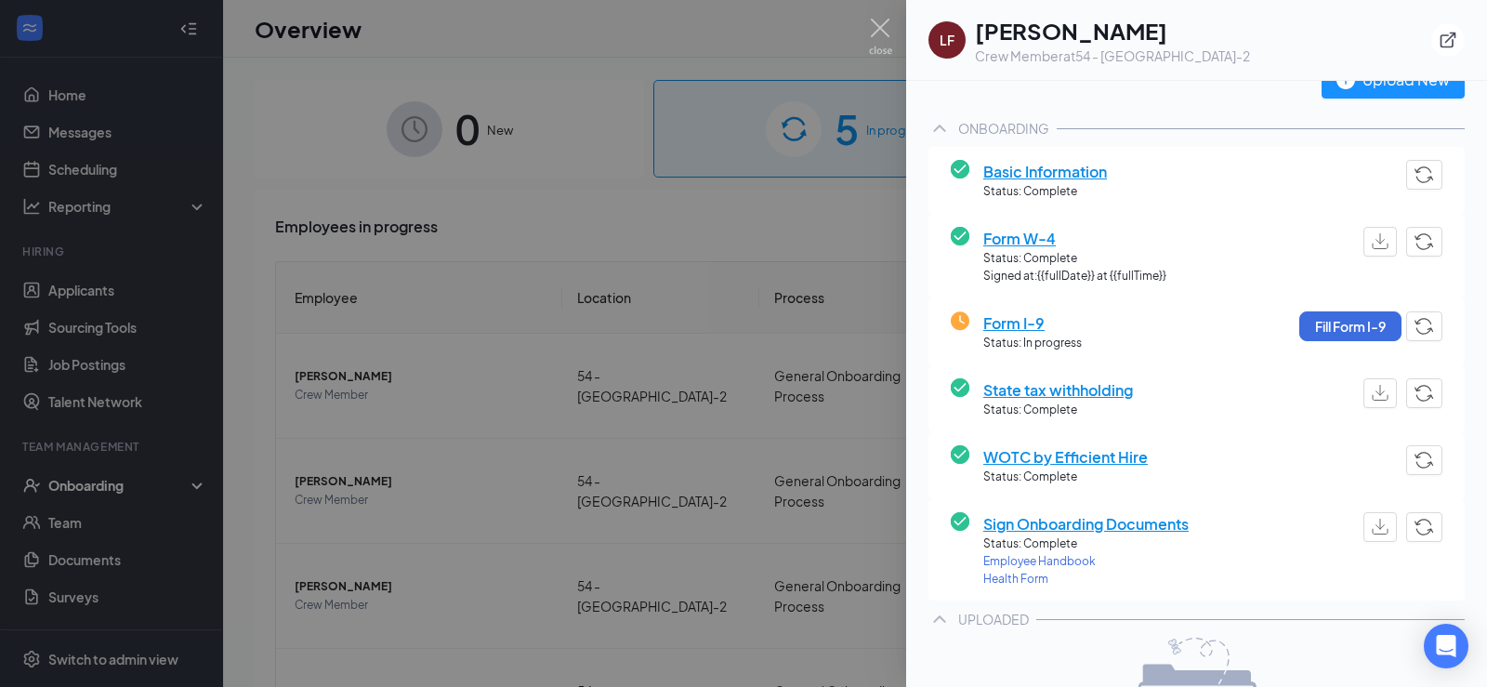
scroll to position [39, 0]
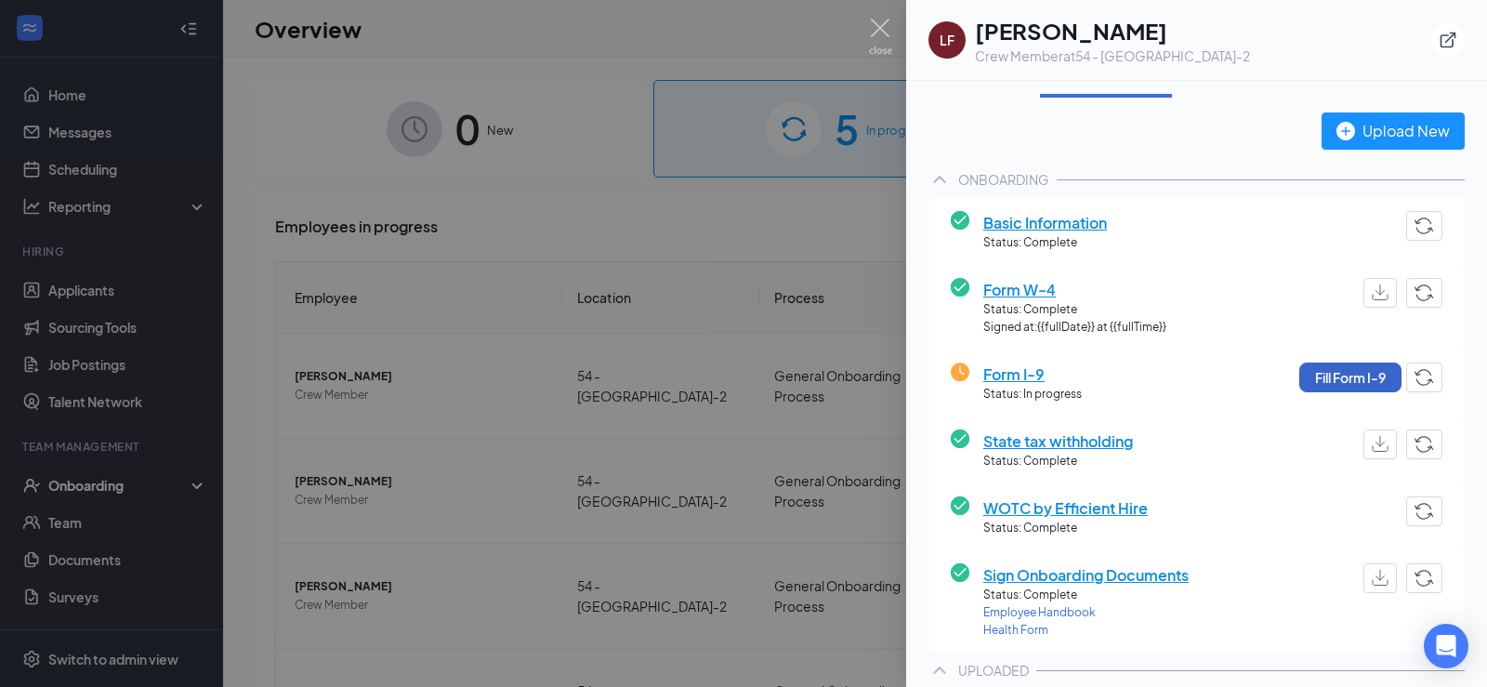
click at [1345, 369] on button "Fill Form I-9" at bounding box center [1350, 377] width 102 height 30
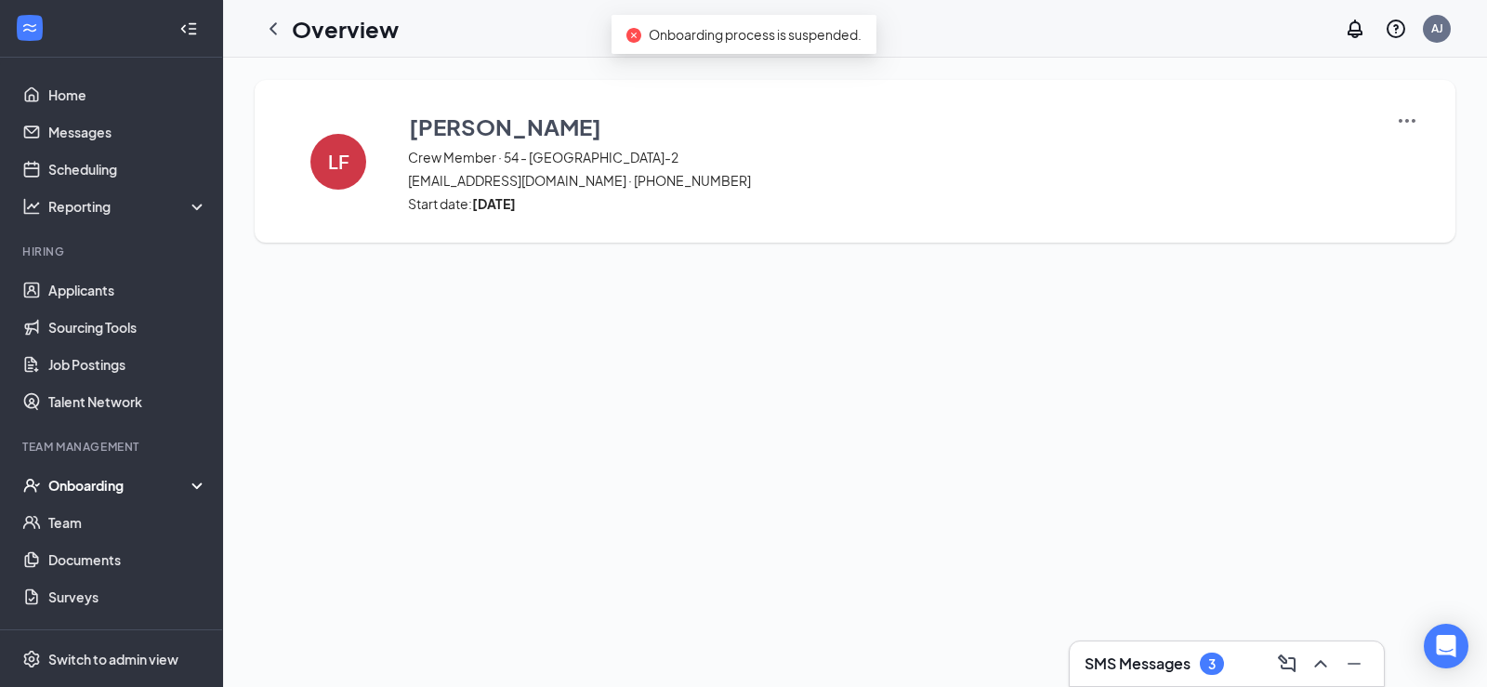
click at [1406, 115] on img at bounding box center [1406, 121] width 22 height 22
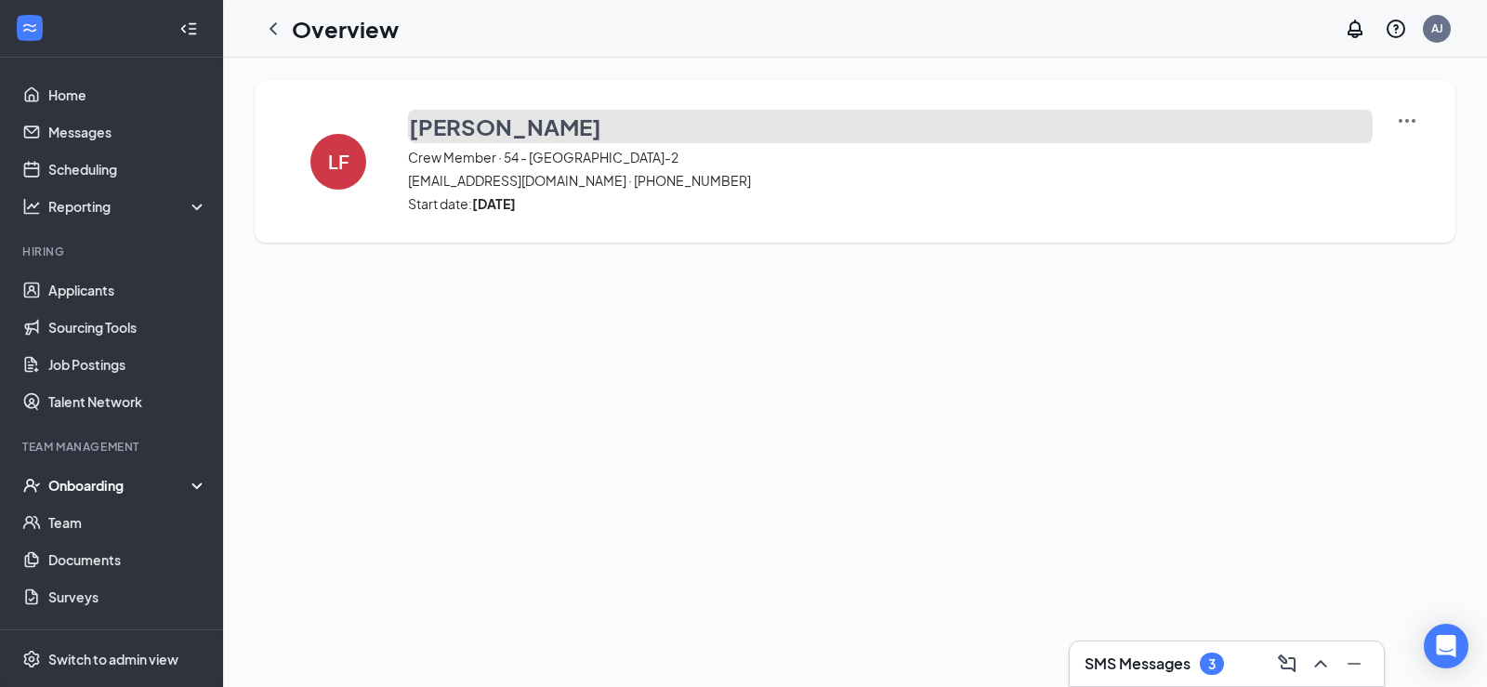
click at [831, 135] on button "[PERSON_NAME]" at bounding box center [890, 126] width 964 height 33
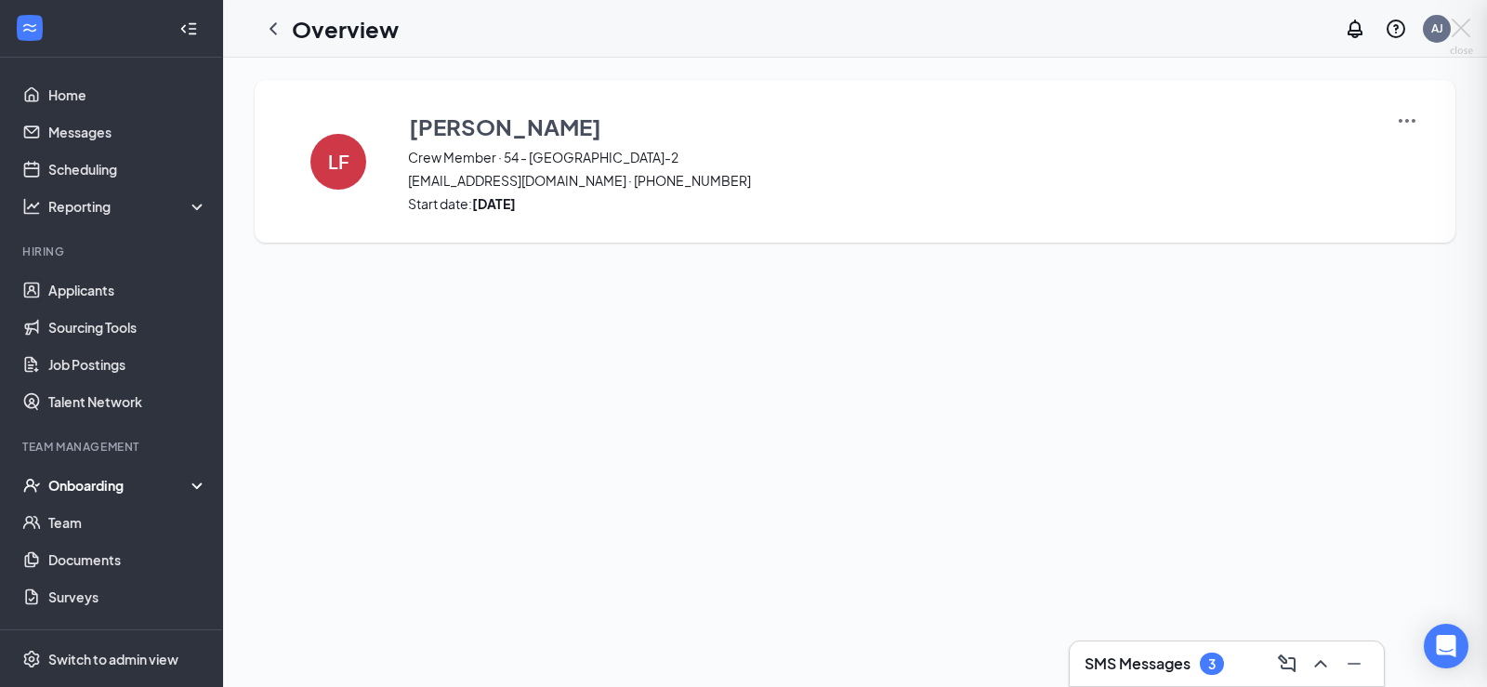
click at [833, 189] on div at bounding box center [743, 343] width 1487 height 687
click at [1404, 127] on img at bounding box center [1406, 121] width 22 height 22
click at [1389, 161] on span "View details" at bounding box center [1406, 154] width 72 height 20
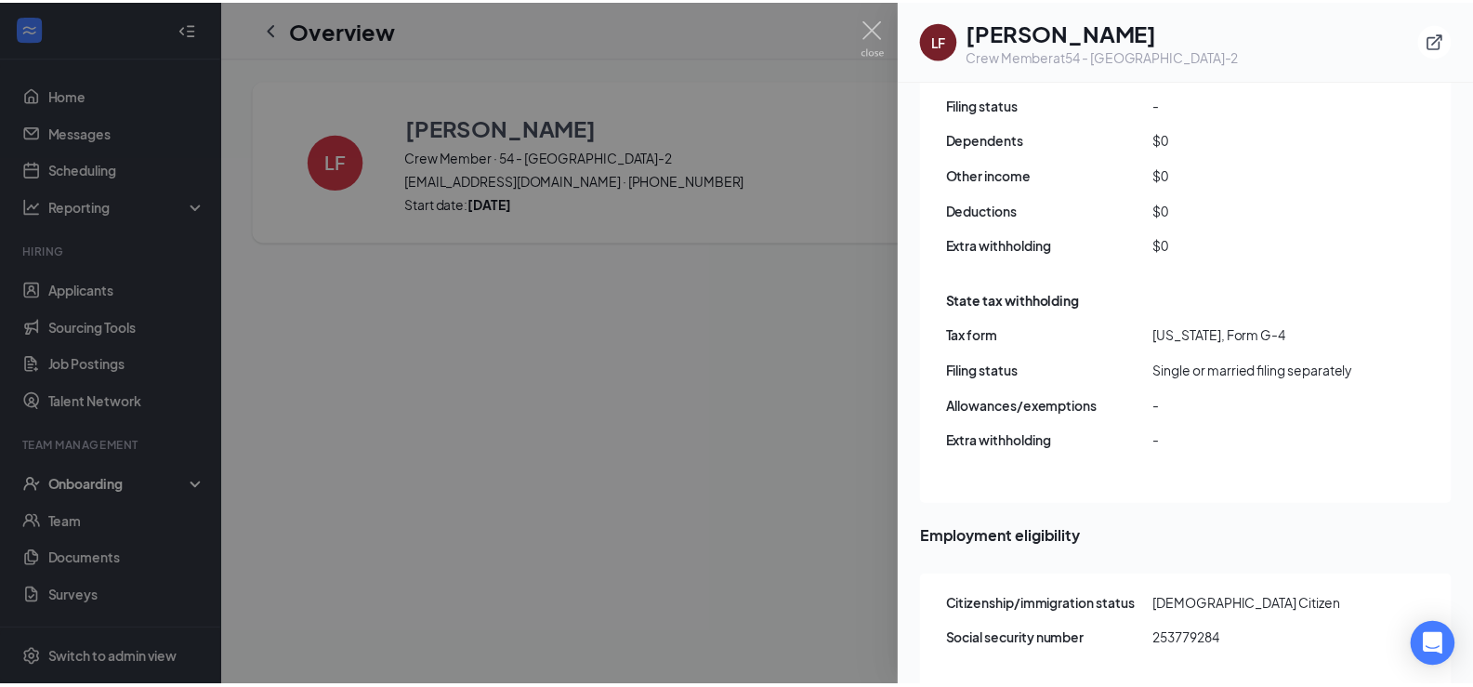
scroll to position [1588, 0]
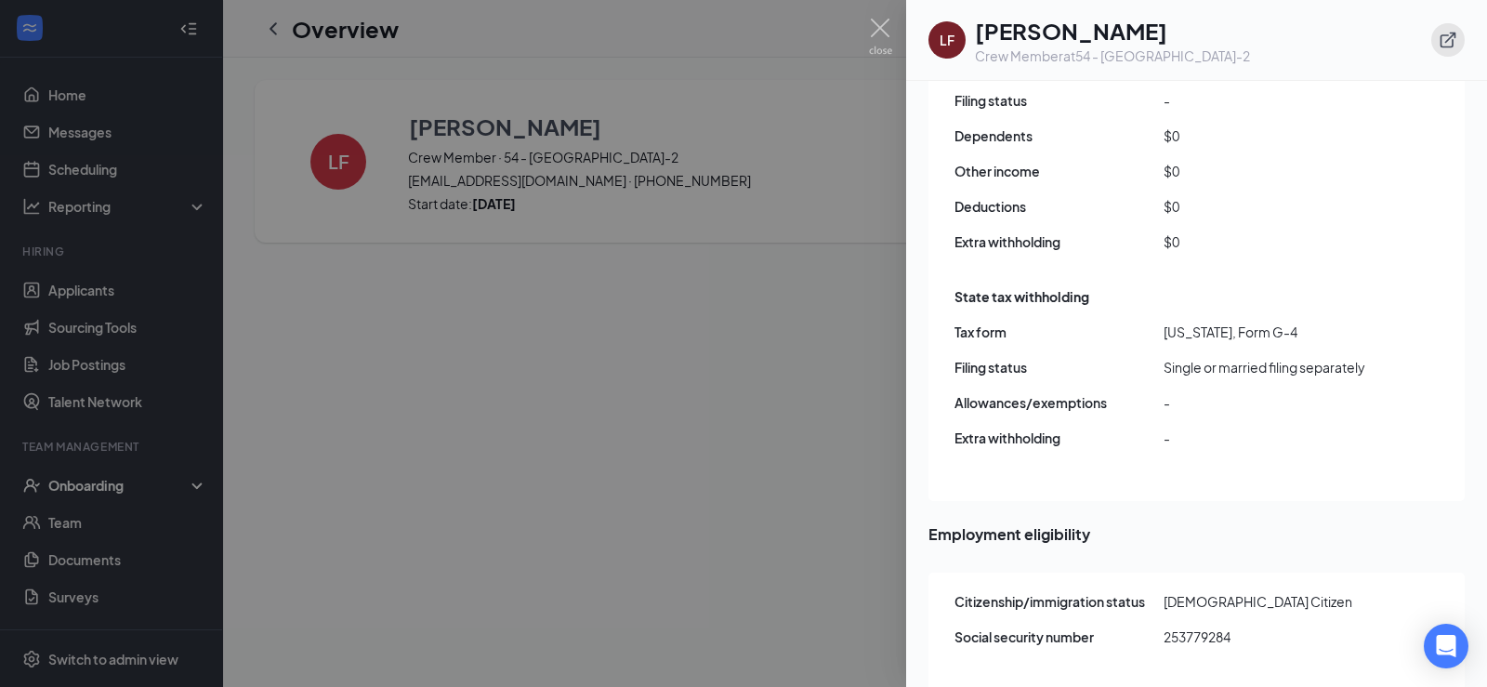
click at [1443, 39] on icon "ExternalLink" at bounding box center [1447, 40] width 19 height 19
click at [812, 491] on div at bounding box center [743, 343] width 1487 height 687
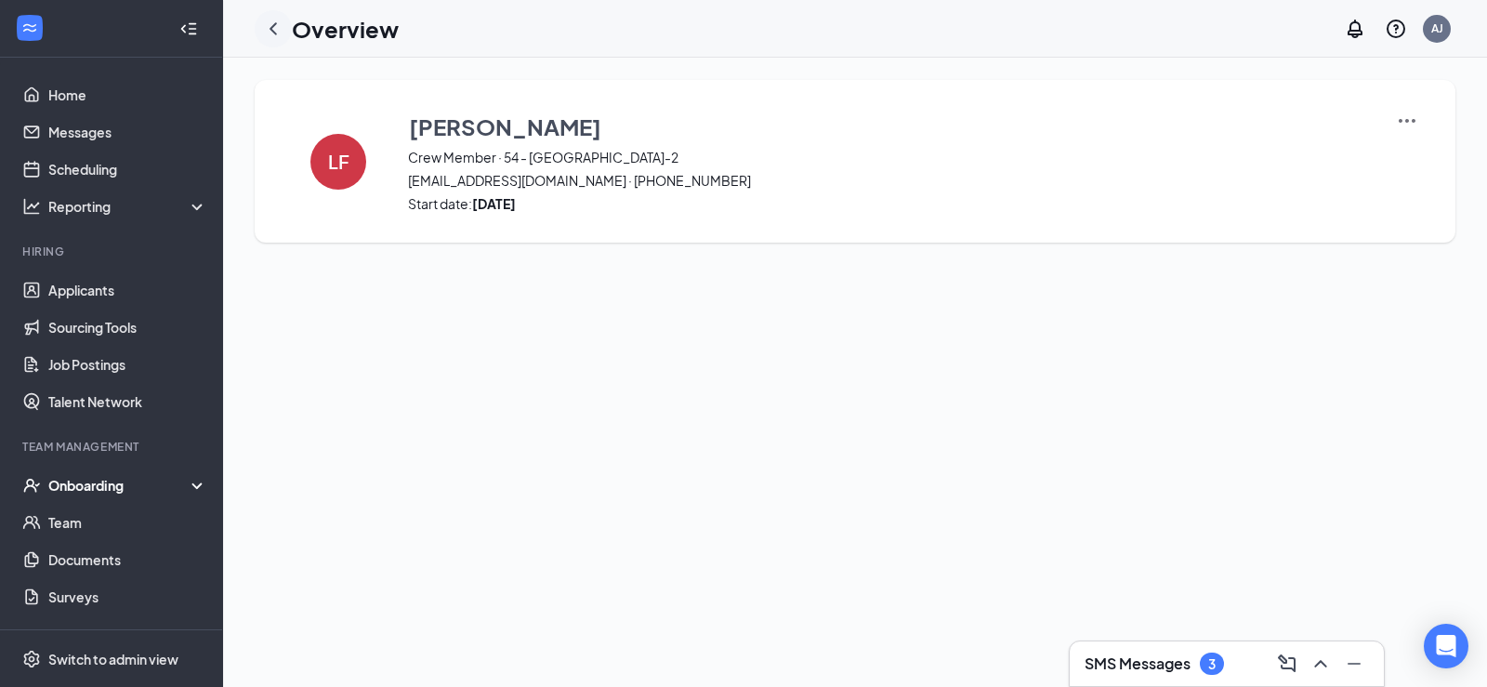
click at [271, 31] on icon "ChevronLeft" at bounding box center [273, 29] width 22 height 22
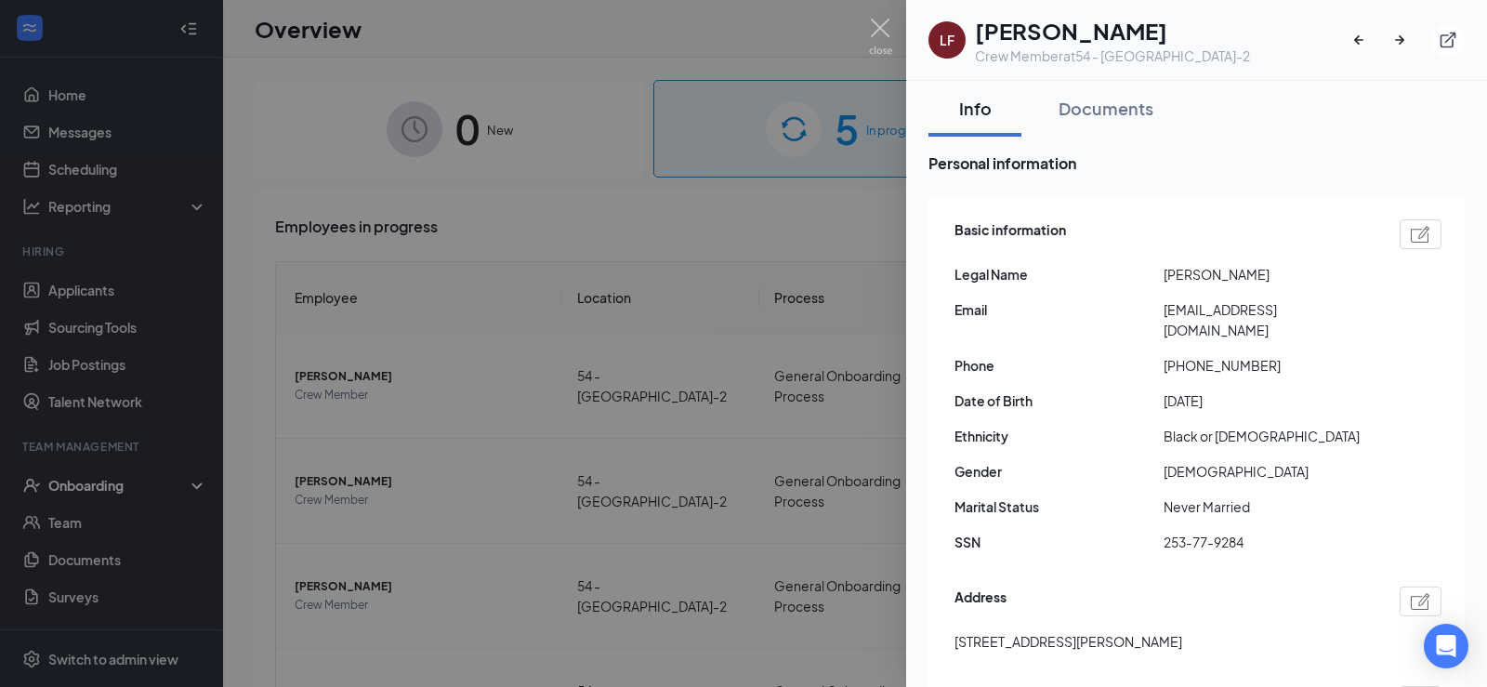
click at [1387, 46] on div at bounding box center [1406, 39] width 115 height 33
click at [1400, 46] on icon "ArrowRight" at bounding box center [1399, 40] width 19 height 19
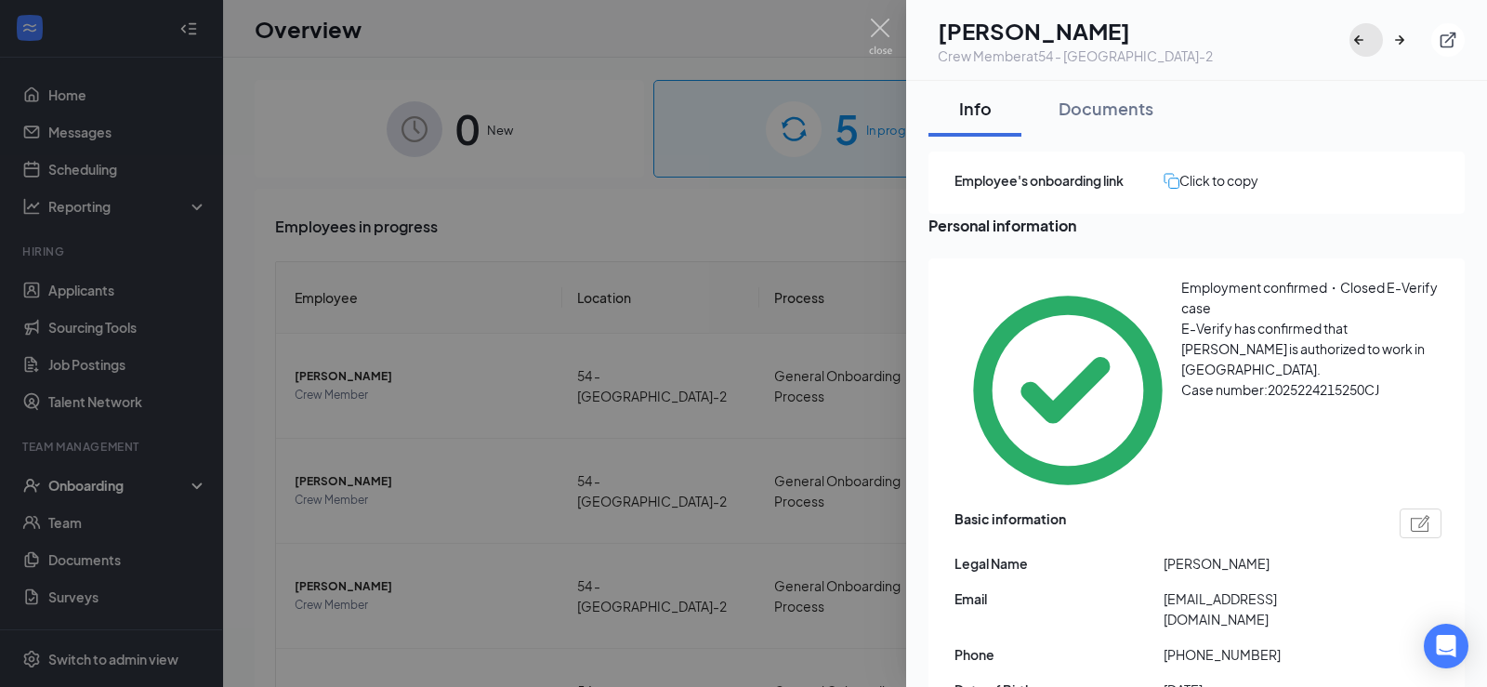
click at [1356, 34] on icon "ArrowLeftNew" at bounding box center [1358, 40] width 19 height 19
click at [1420, 40] on button "button" at bounding box center [1406, 39] width 33 height 33
click at [885, 33] on img at bounding box center [880, 37] width 23 height 36
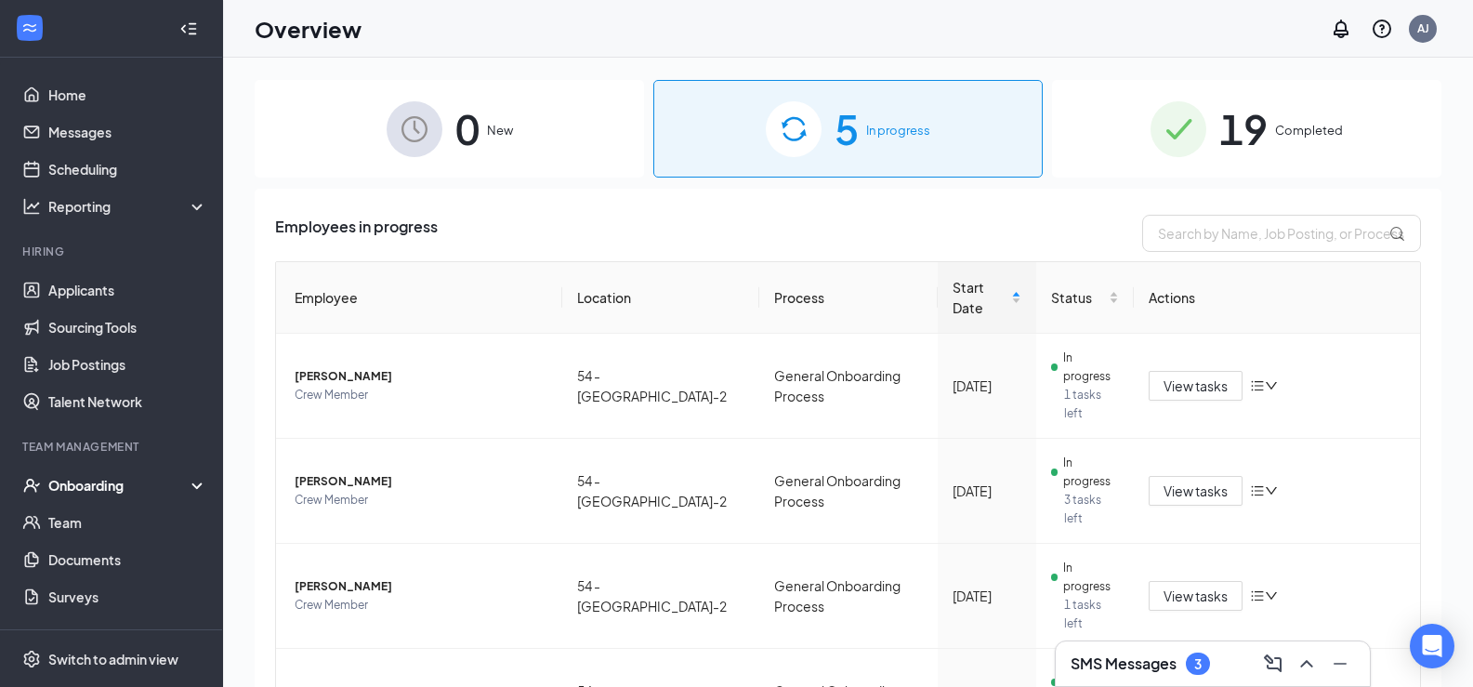
click at [497, 144] on div "0 New" at bounding box center [449, 129] width 389 height 98
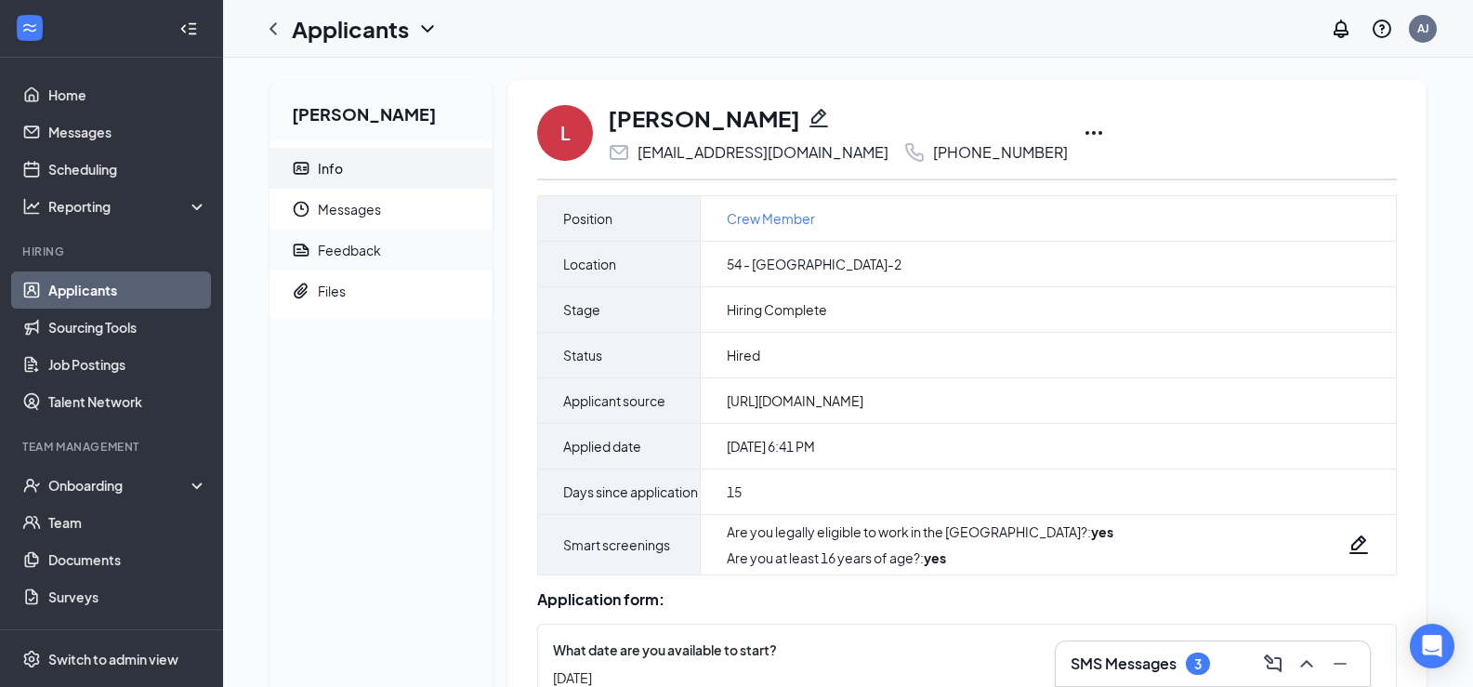
click at [348, 261] on span "Feedback" at bounding box center [398, 249] width 160 height 41
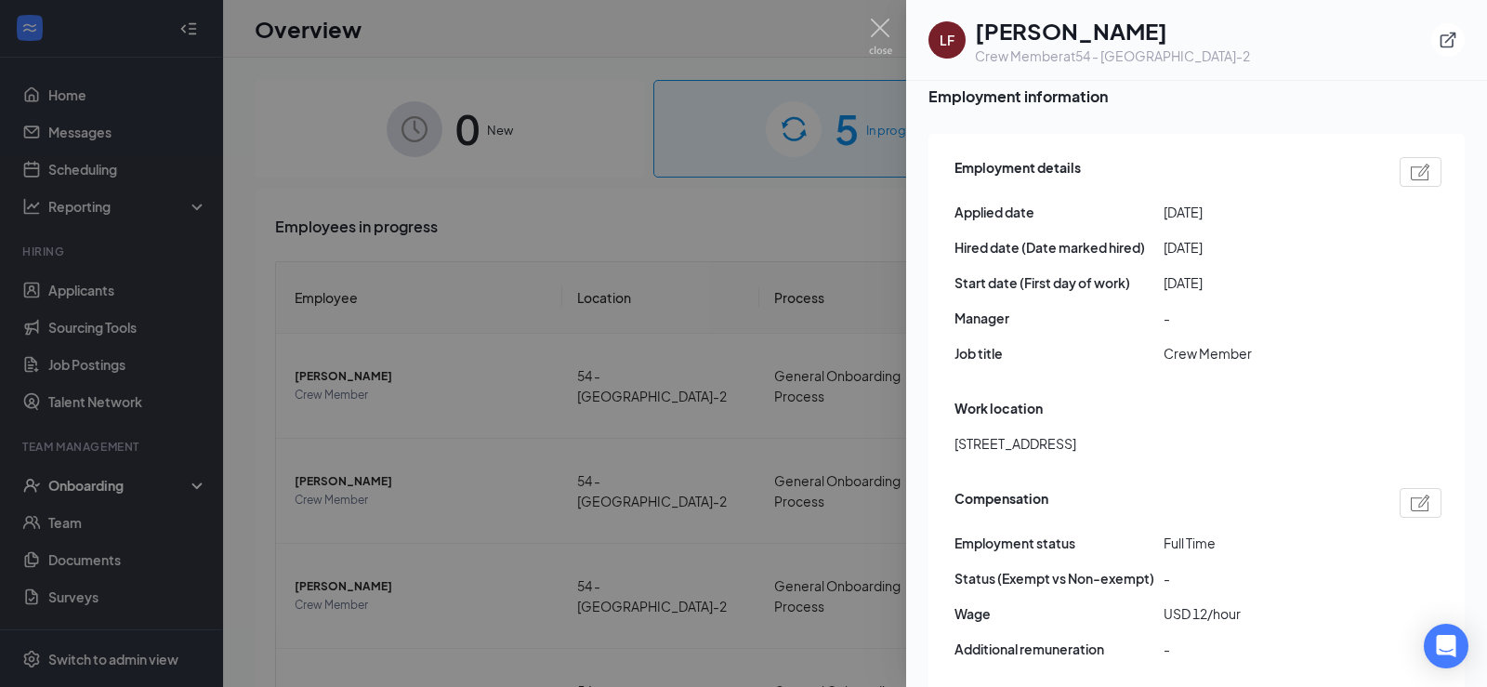
scroll to position [836, 0]
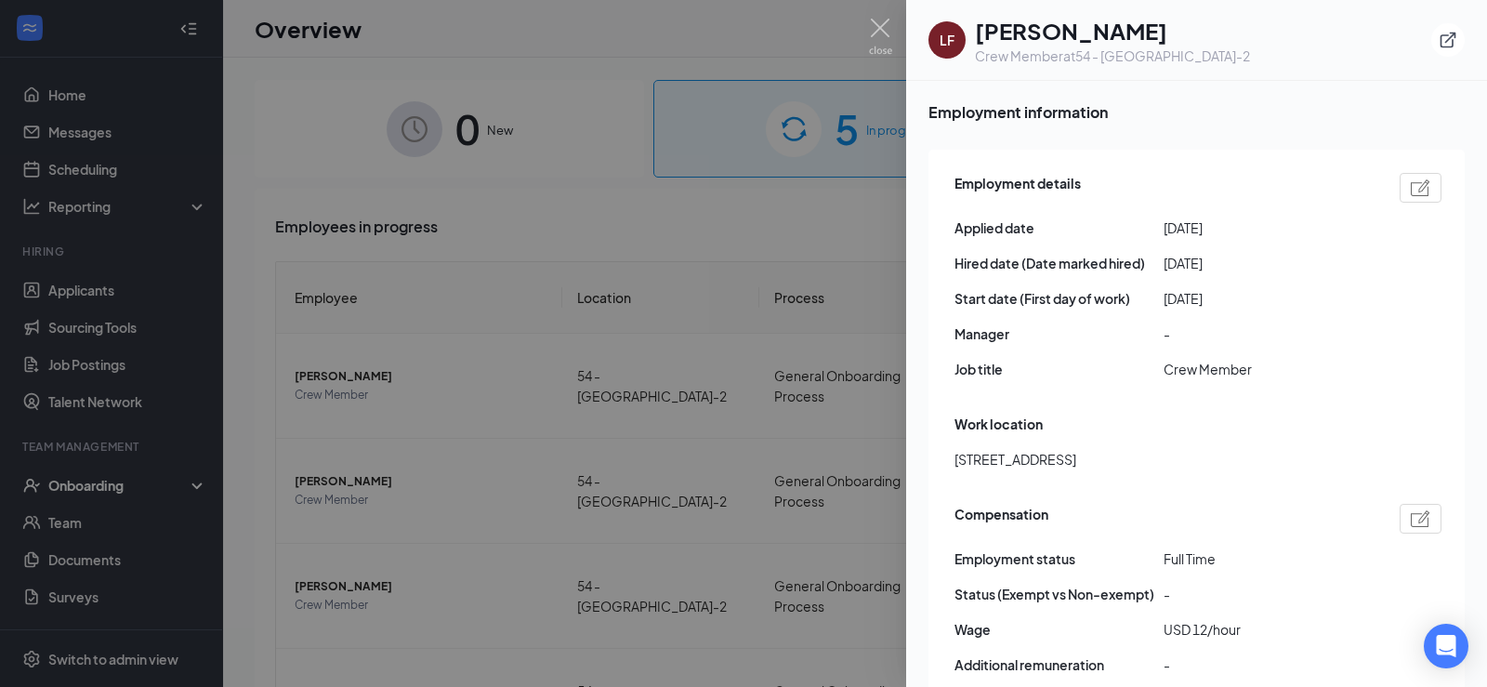
click at [1416, 173] on div at bounding box center [1420, 188] width 42 height 30
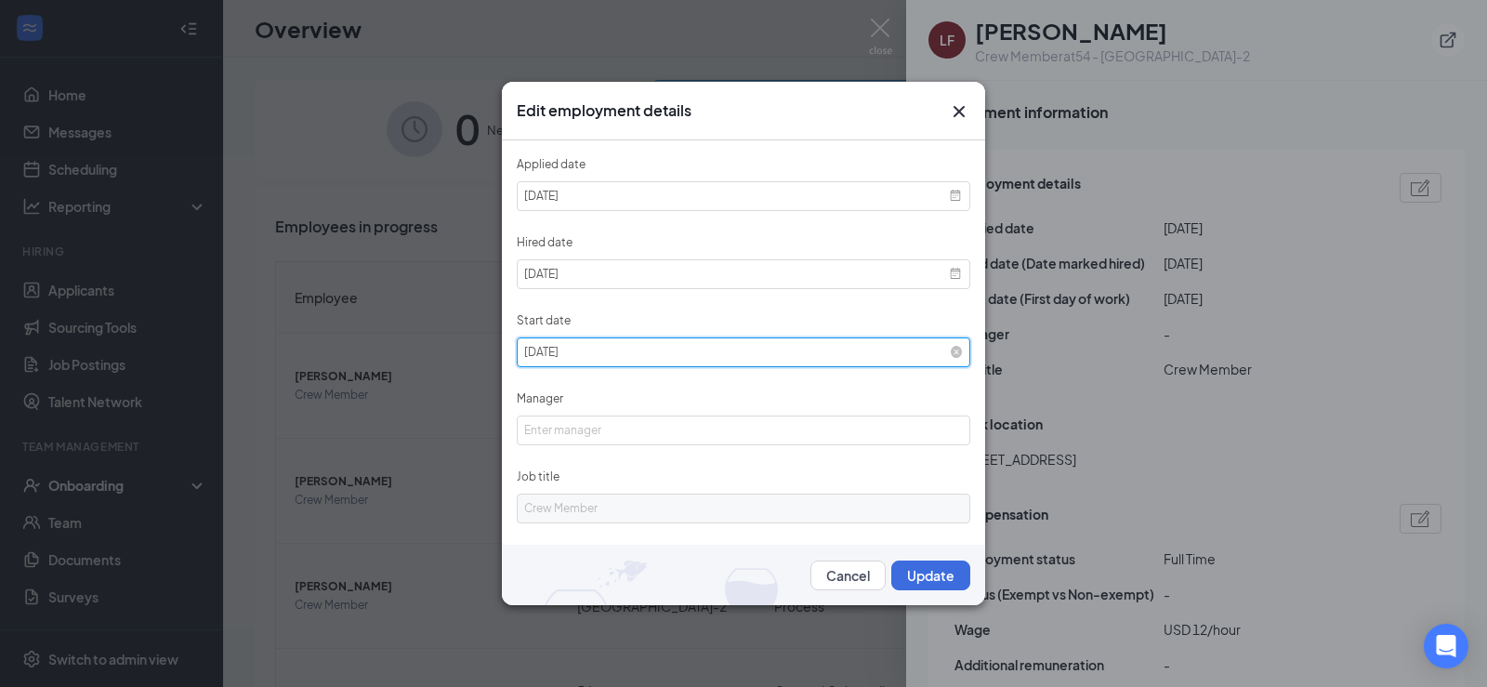
click at [931, 349] on input "2025-10-08" at bounding box center [743, 352] width 453 height 30
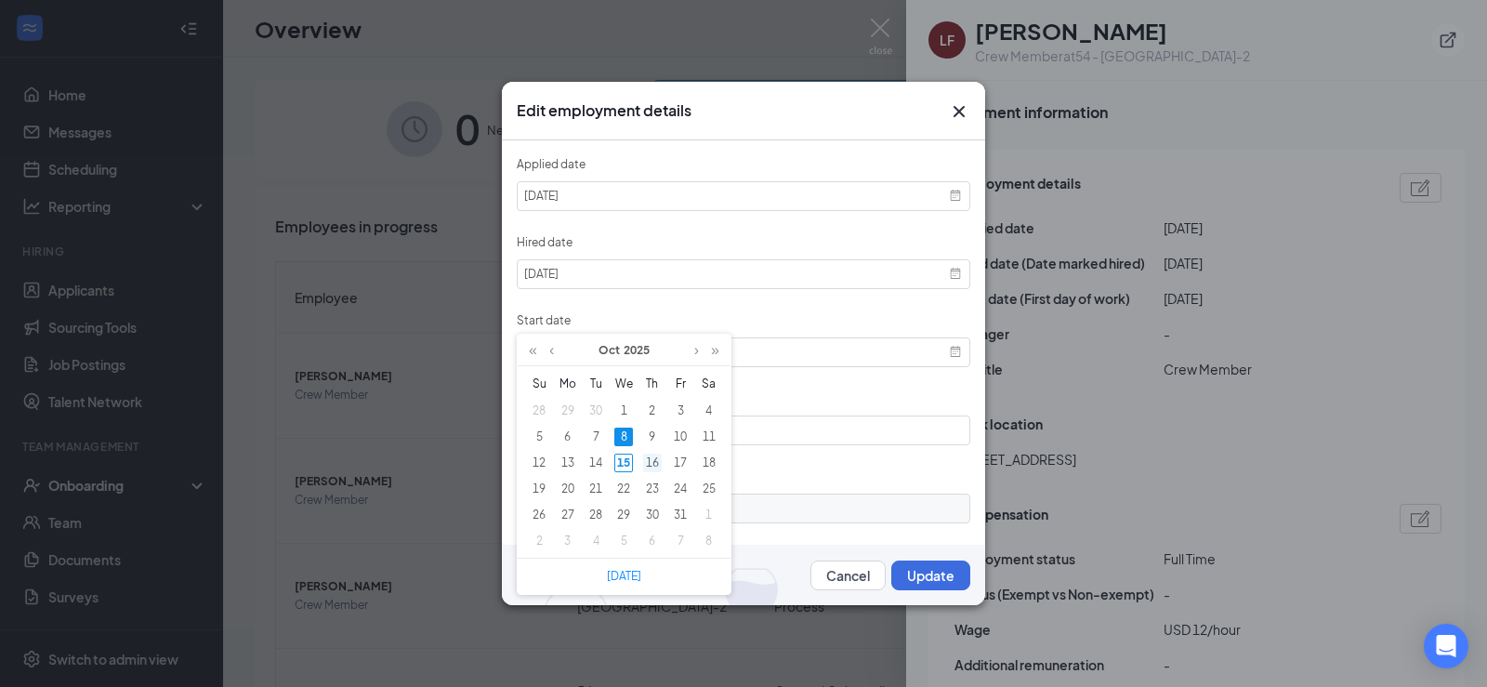
click at [657, 465] on div "16" at bounding box center [652, 462] width 19 height 19
type input "[DATE]"
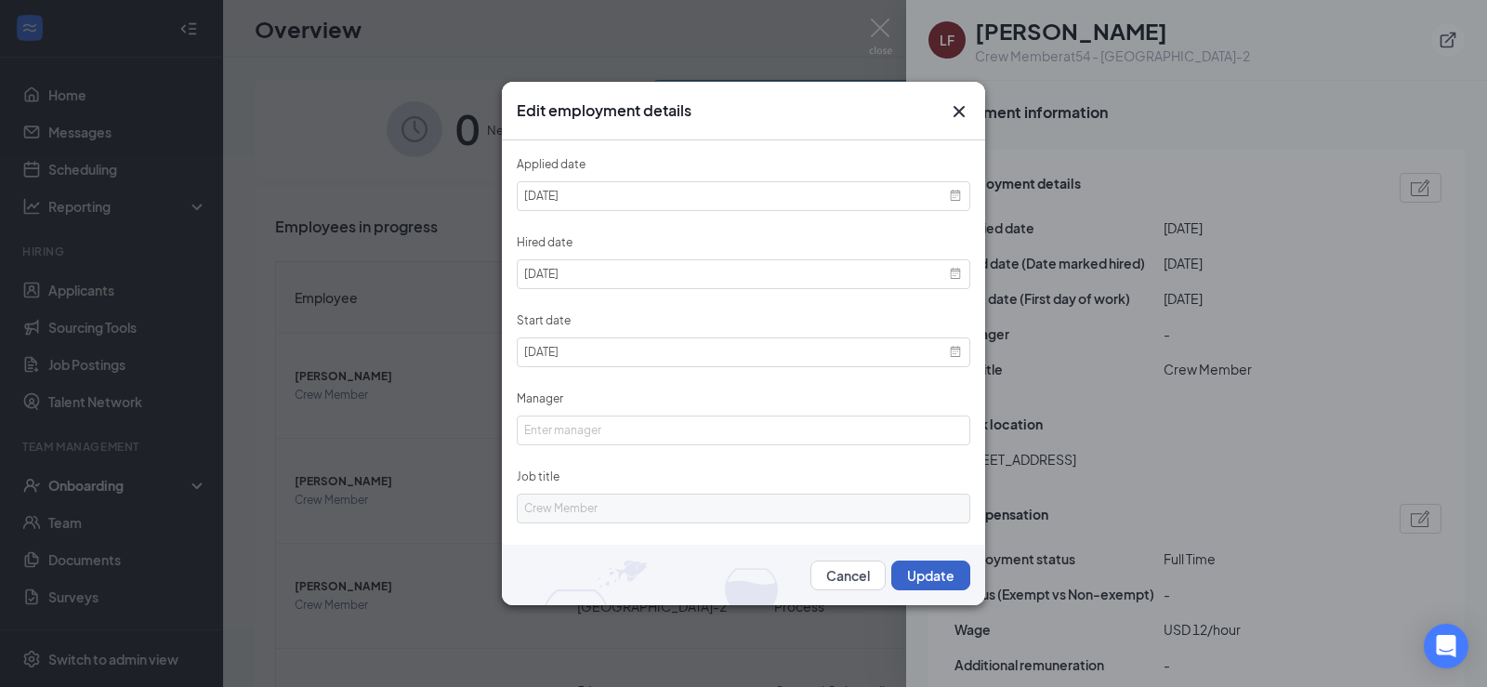
click at [891, 585] on button "Update" at bounding box center [930, 575] width 79 height 30
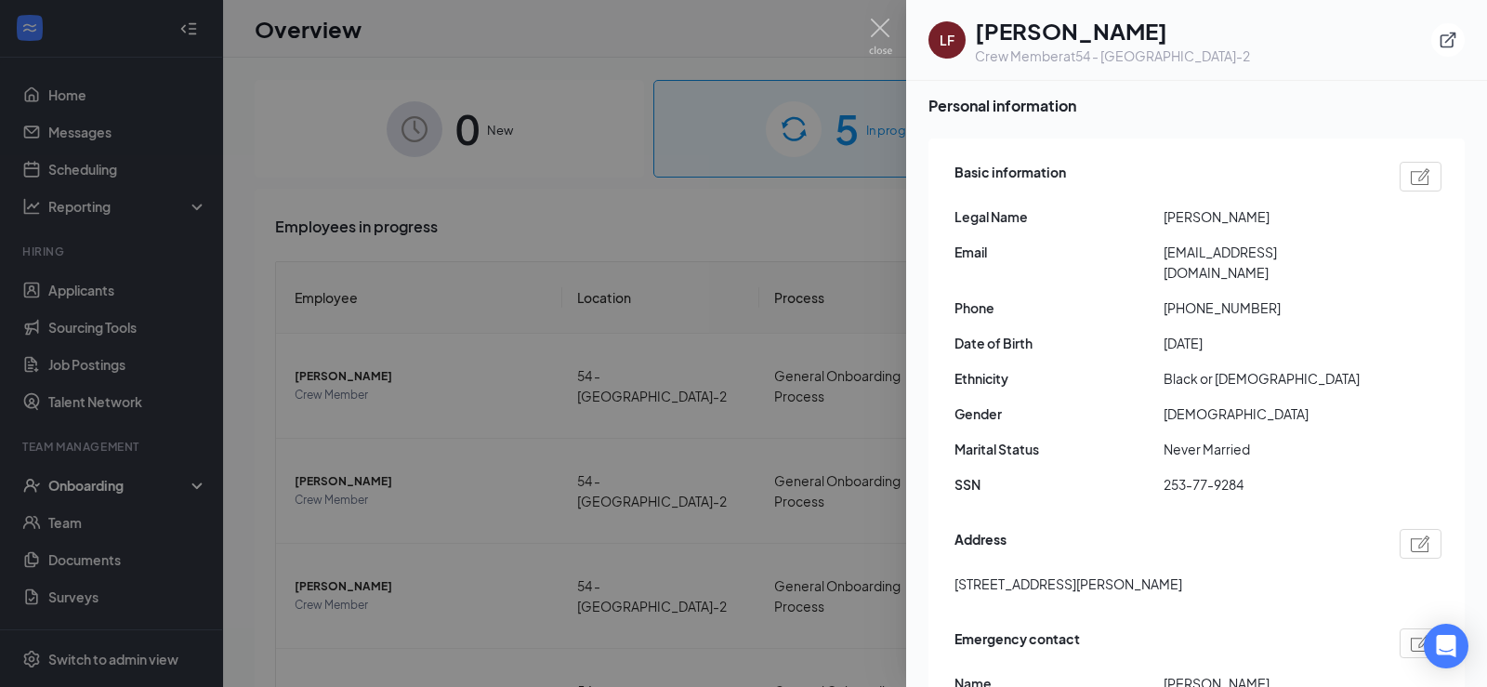
scroll to position [8, 0]
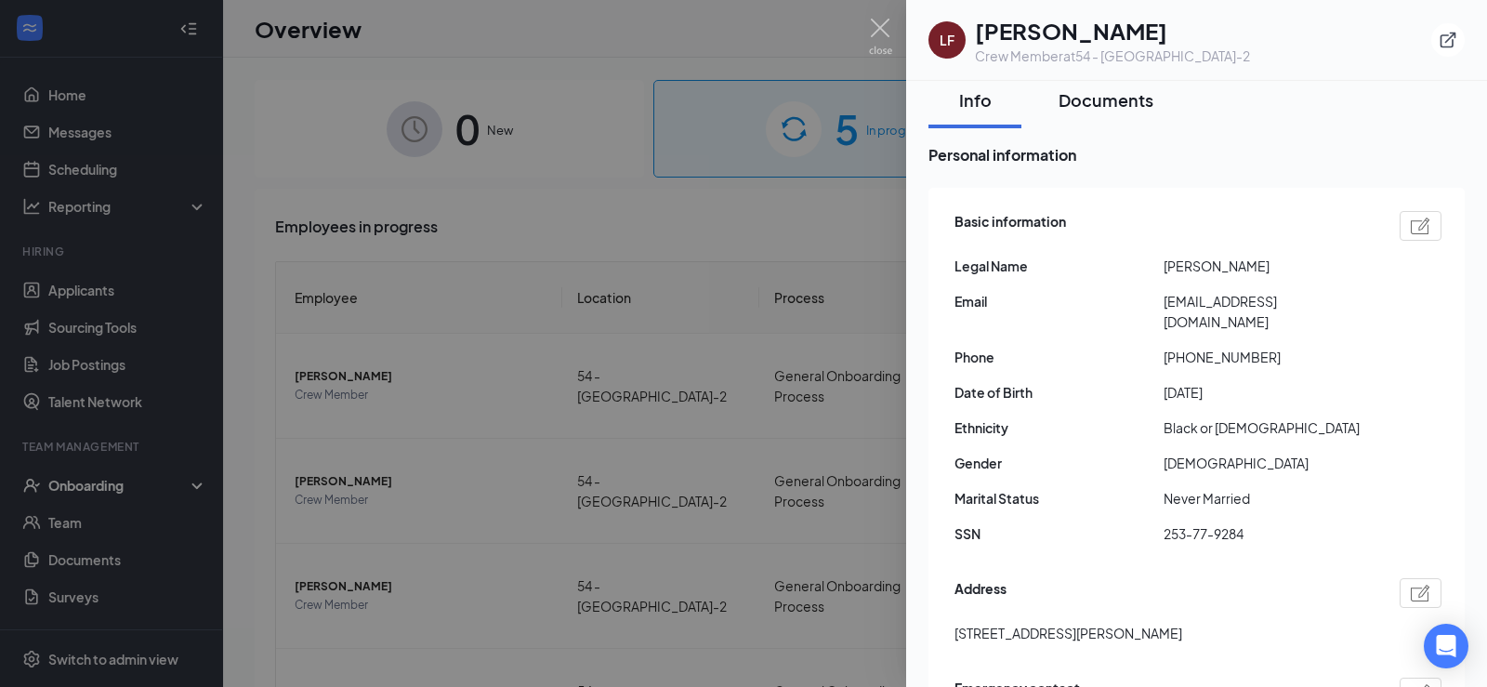
click at [1131, 95] on div "Documents" at bounding box center [1105, 99] width 95 height 23
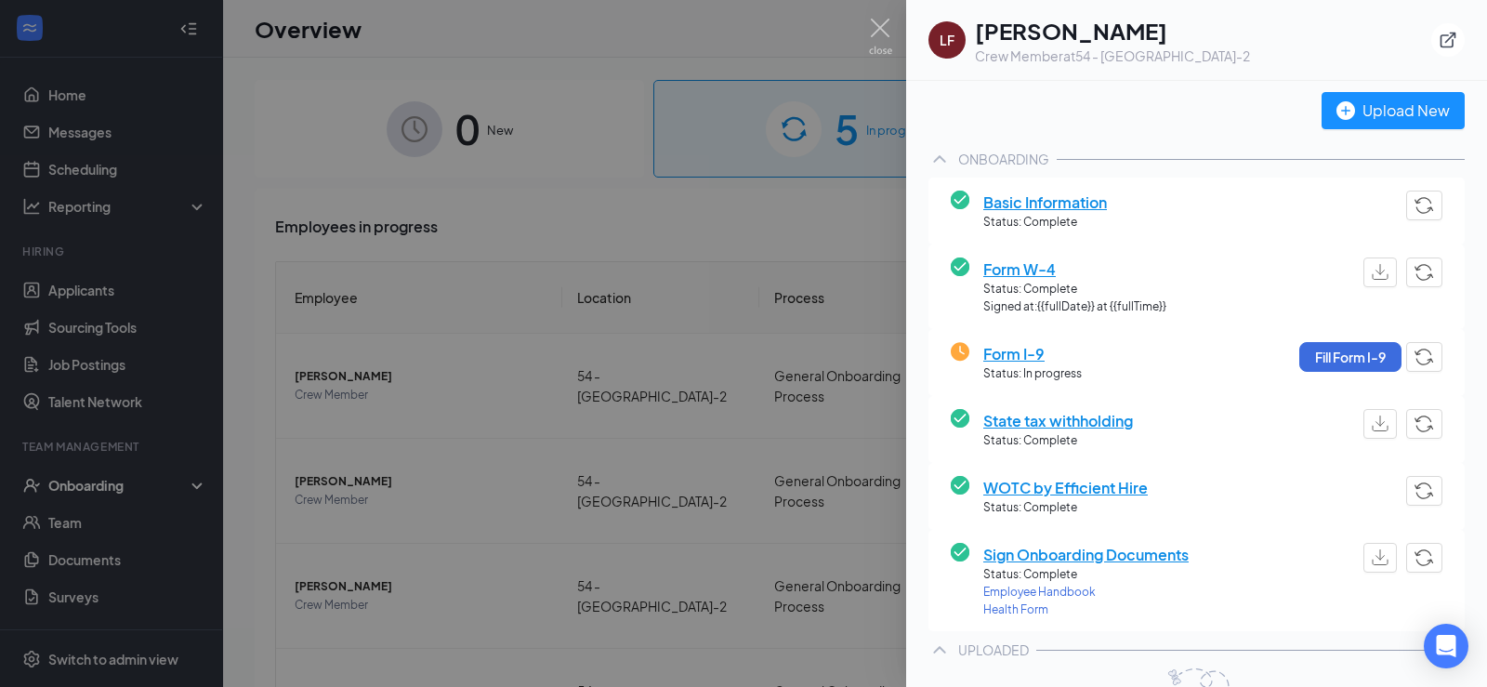
scroll to position [0, 0]
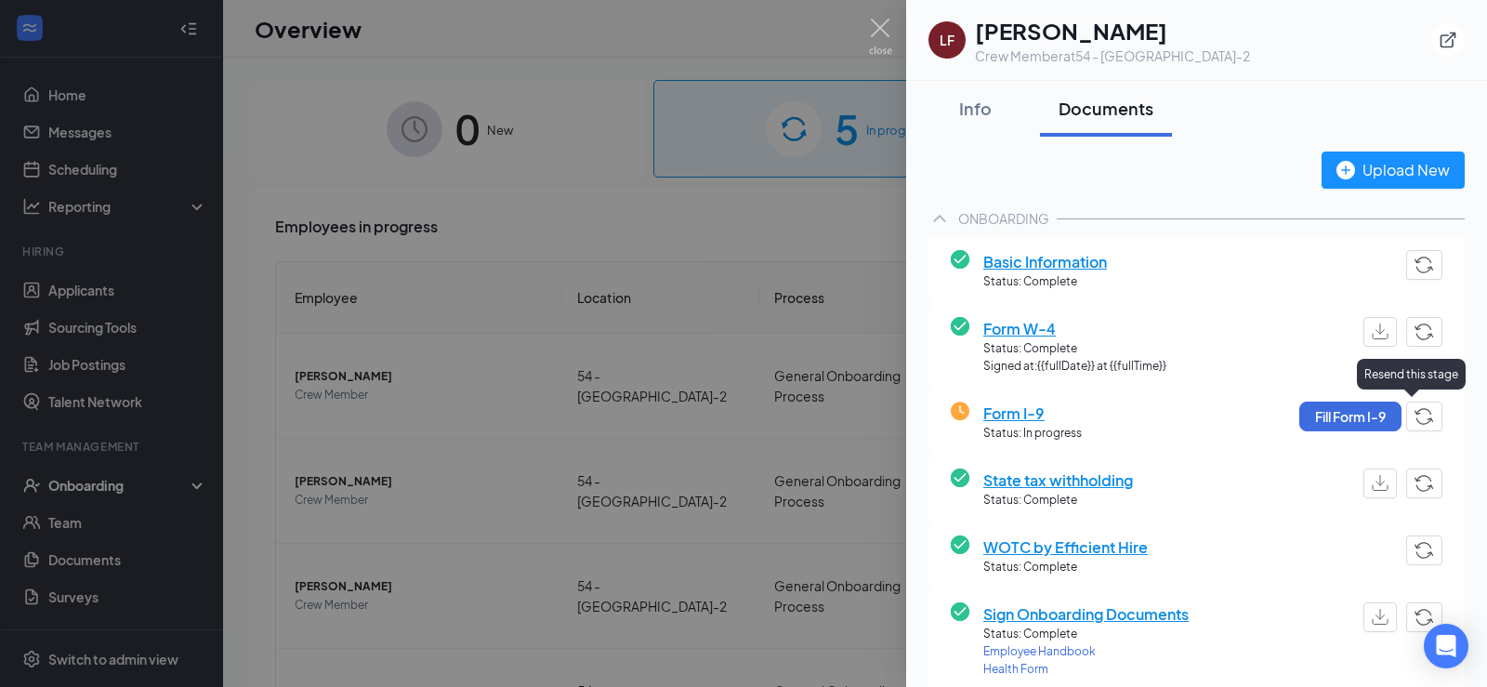
click at [1414, 413] on img "button" at bounding box center [1424, 416] width 20 height 17
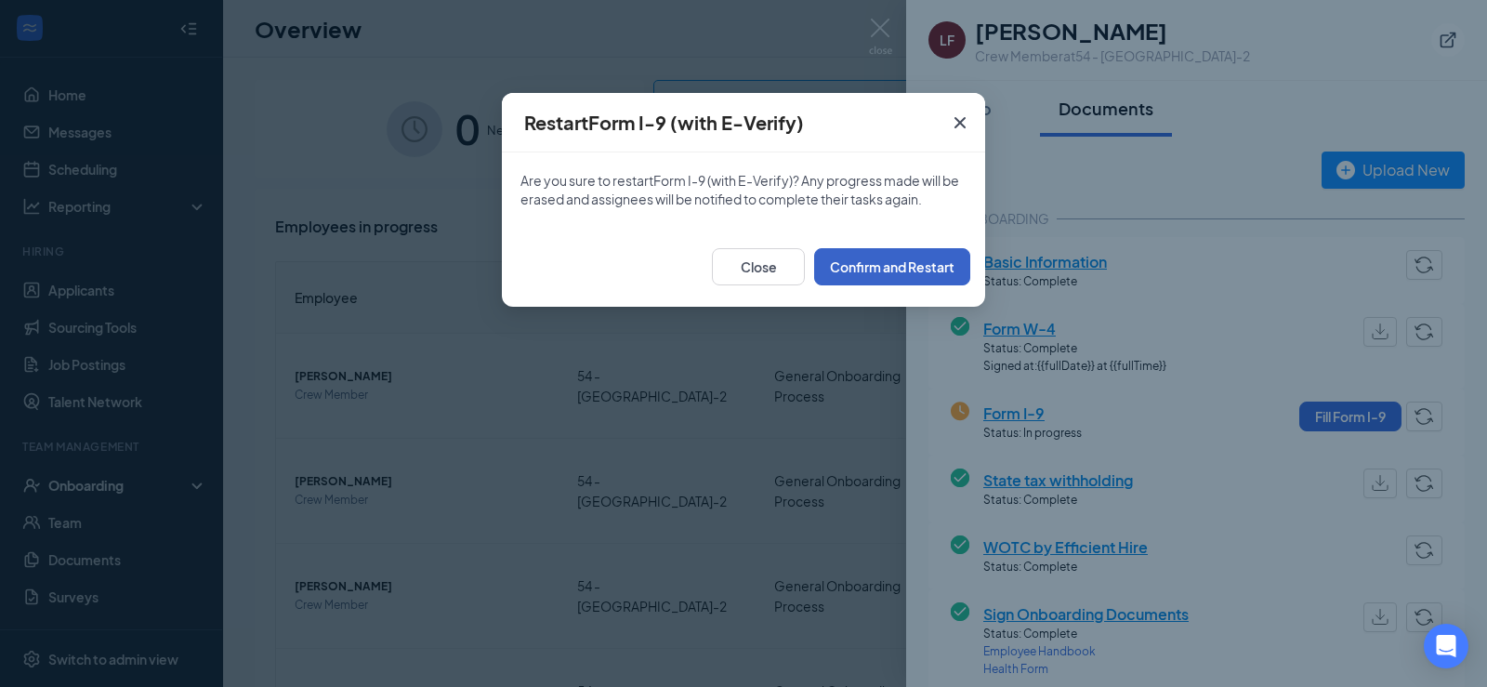
click at [900, 260] on button "Confirm and Restart" at bounding box center [892, 266] width 156 height 37
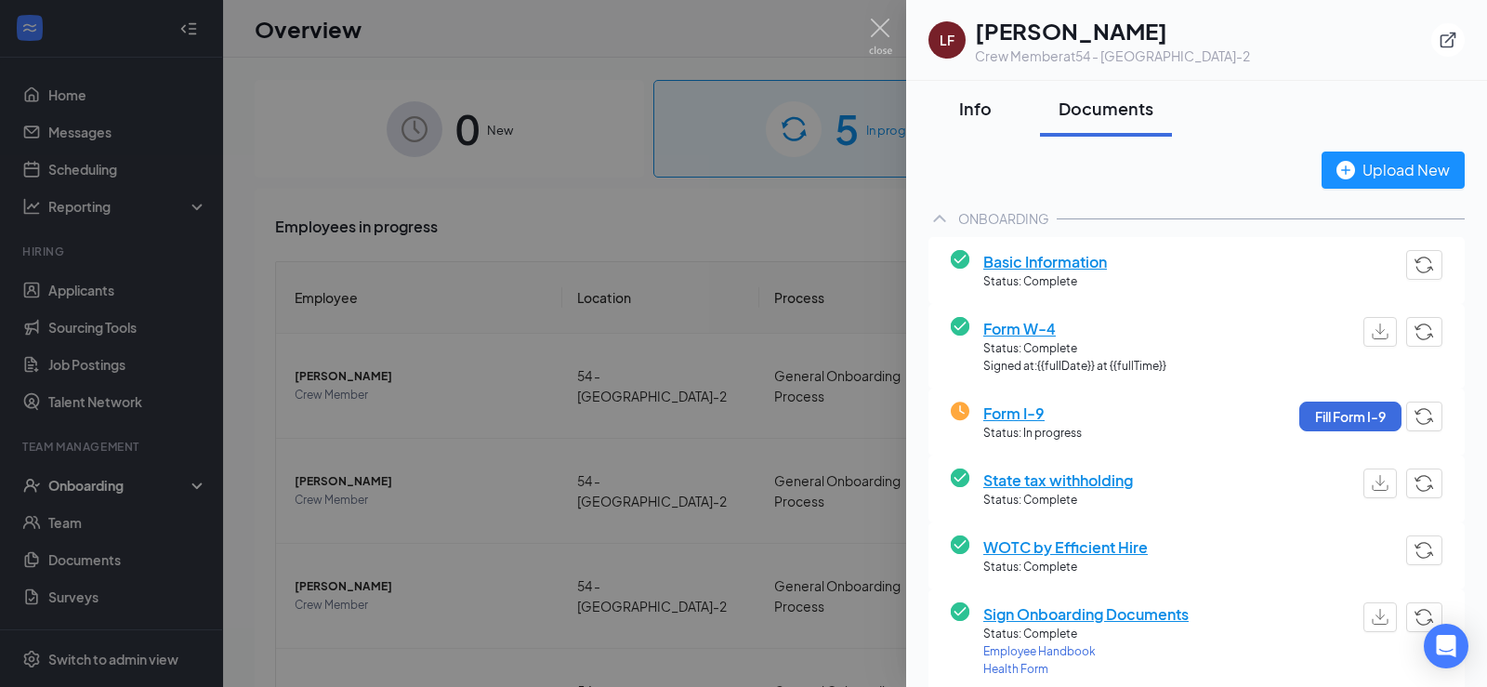
click at [950, 98] on div "Info" at bounding box center [975, 108] width 56 height 23
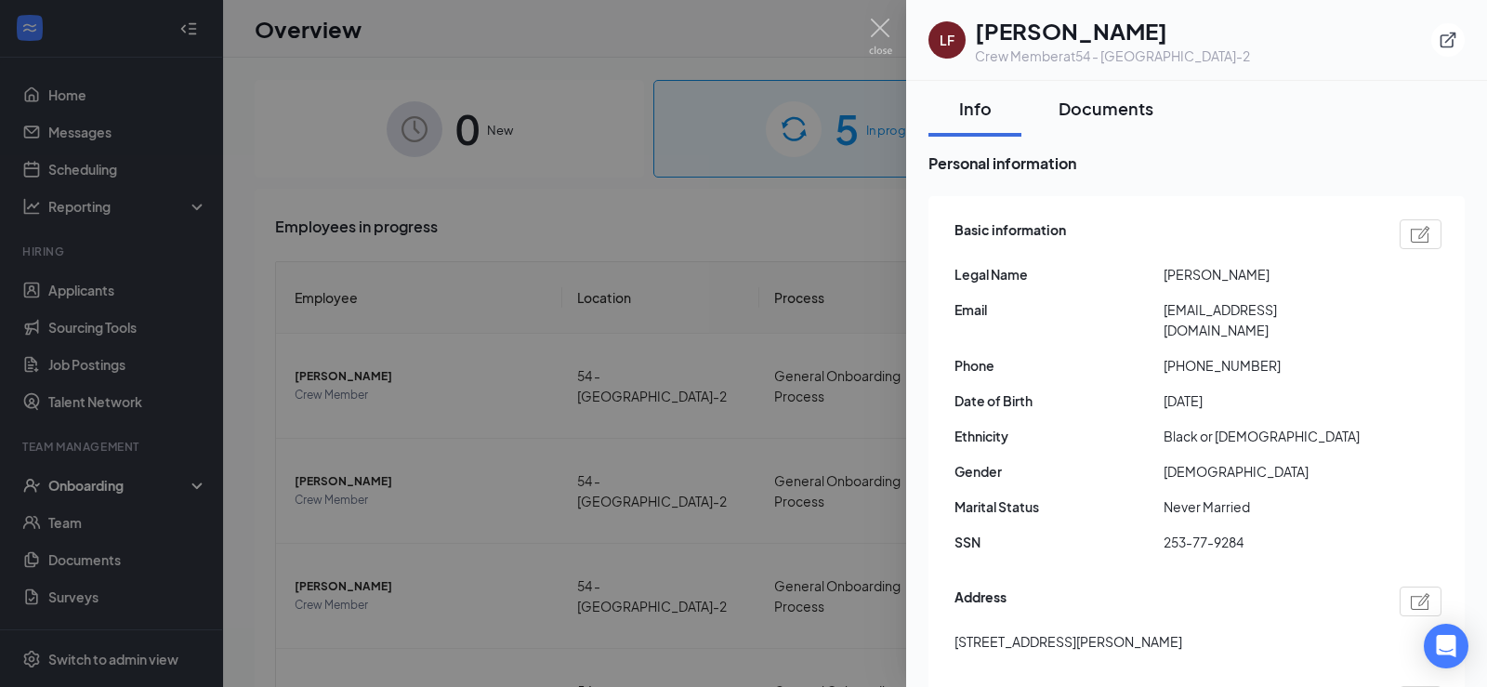
click at [1140, 106] on div "Documents" at bounding box center [1105, 108] width 95 height 23
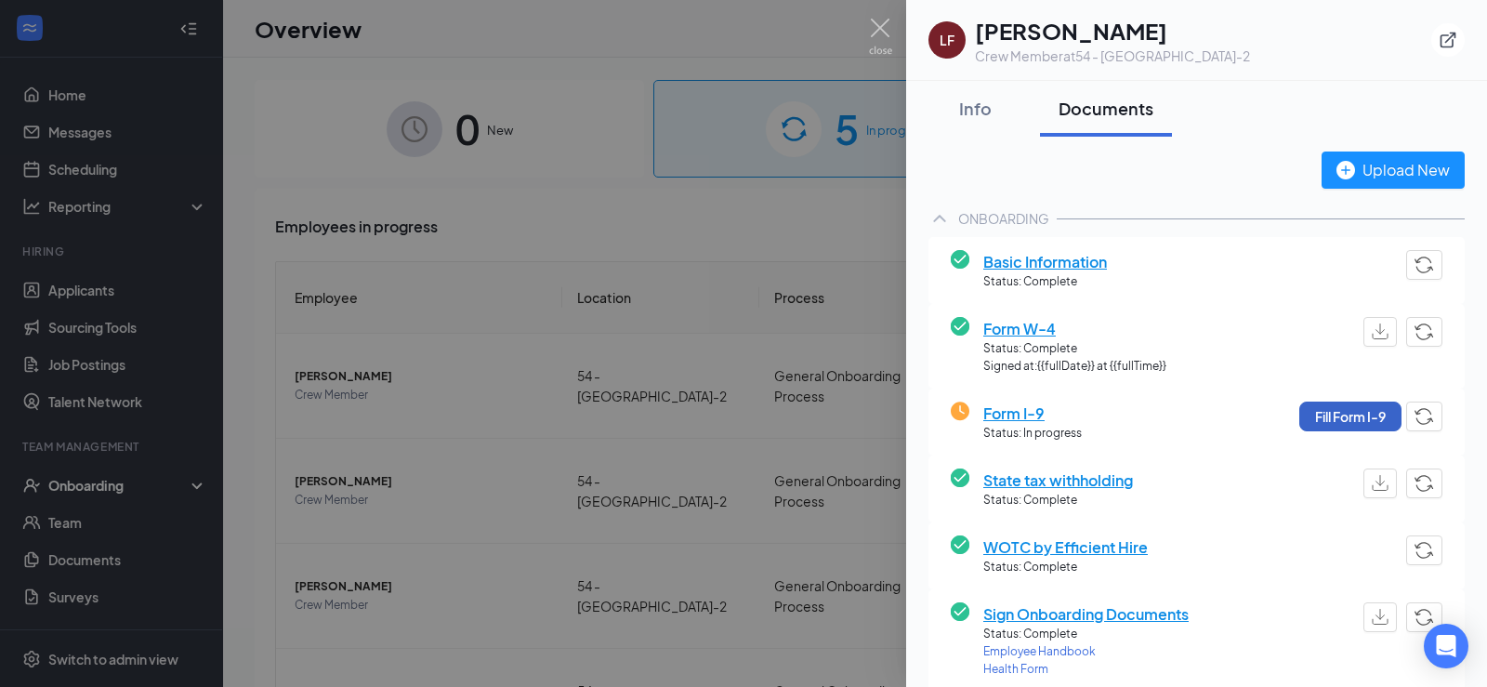
click at [1345, 411] on button "Fill Form I-9" at bounding box center [1350, 416] width 102 height 30
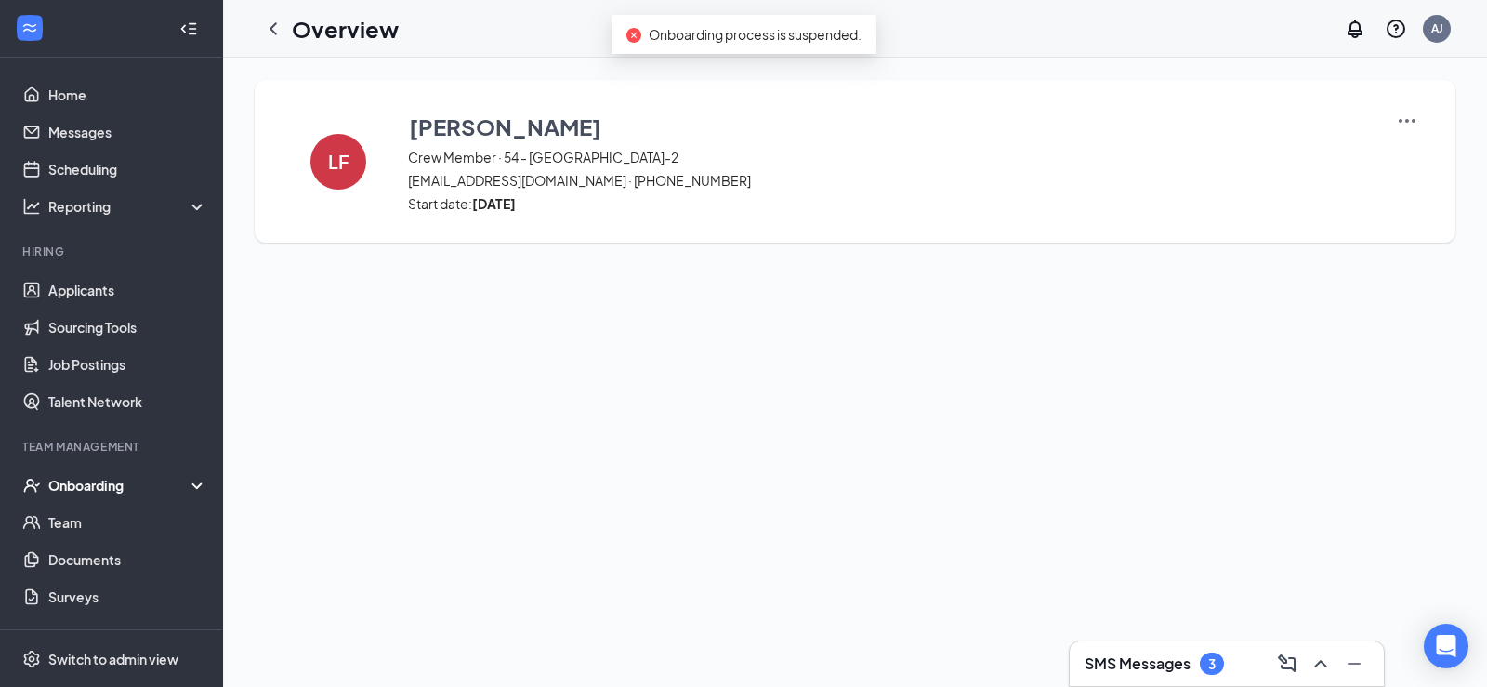
click at [722, 33] on span "Onboarding process is suspended." at bounding box center [755, 34] width 213 height 17
click at [244, 301] on div "LF Larance Franklin Crew Member · 54 - Covington-2 vincentclemonnns@yahoo.com ·…" at bounding box center [855, 372] width 1264 height 629
click at [1415, 125] on img at bounding box center [1406, 121] width 22 height 22
click at [1409, 119] on img at bounding box center [1406, 121] width 22 height 22
click at [1411, 126] on img at bounding box center [1406, 121] width 22 height 22
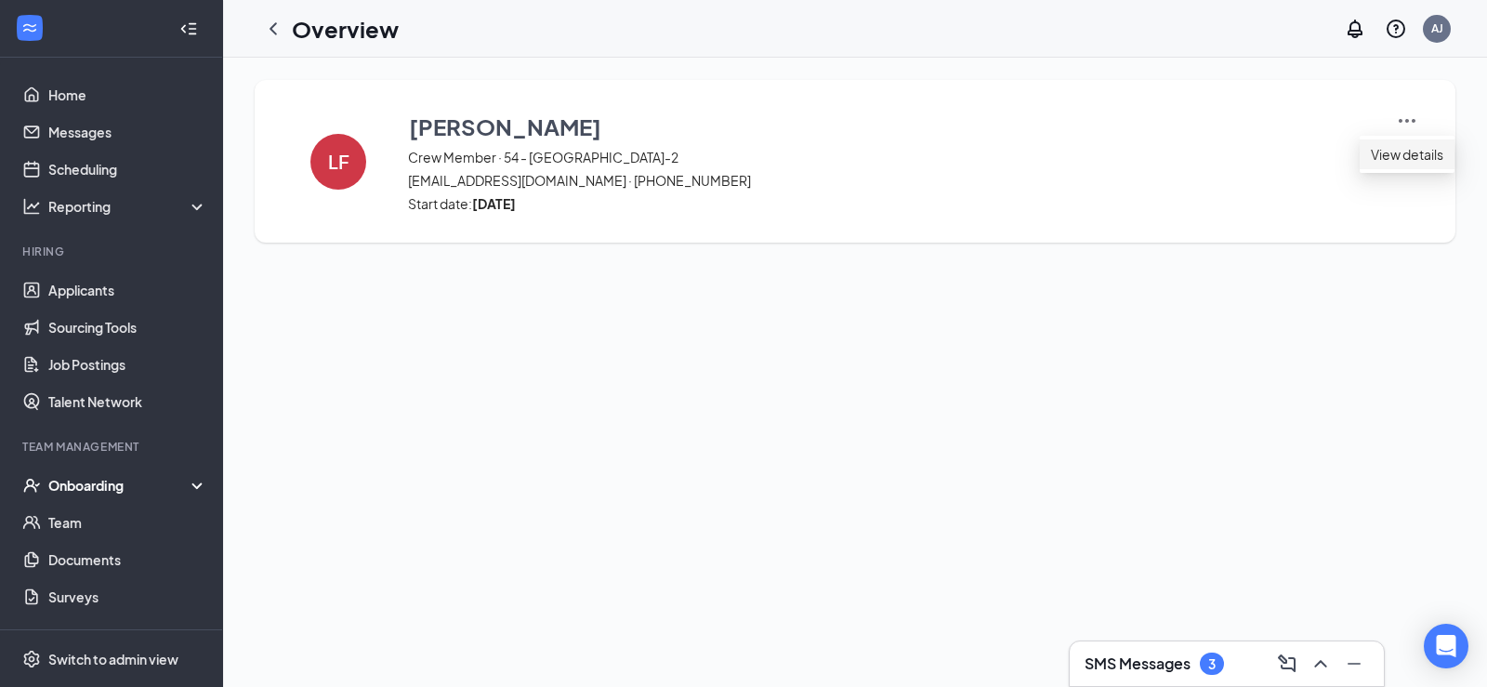
click at [1408, 144] on span "View details" at bounding box center [1406, 154] width 72 height 20
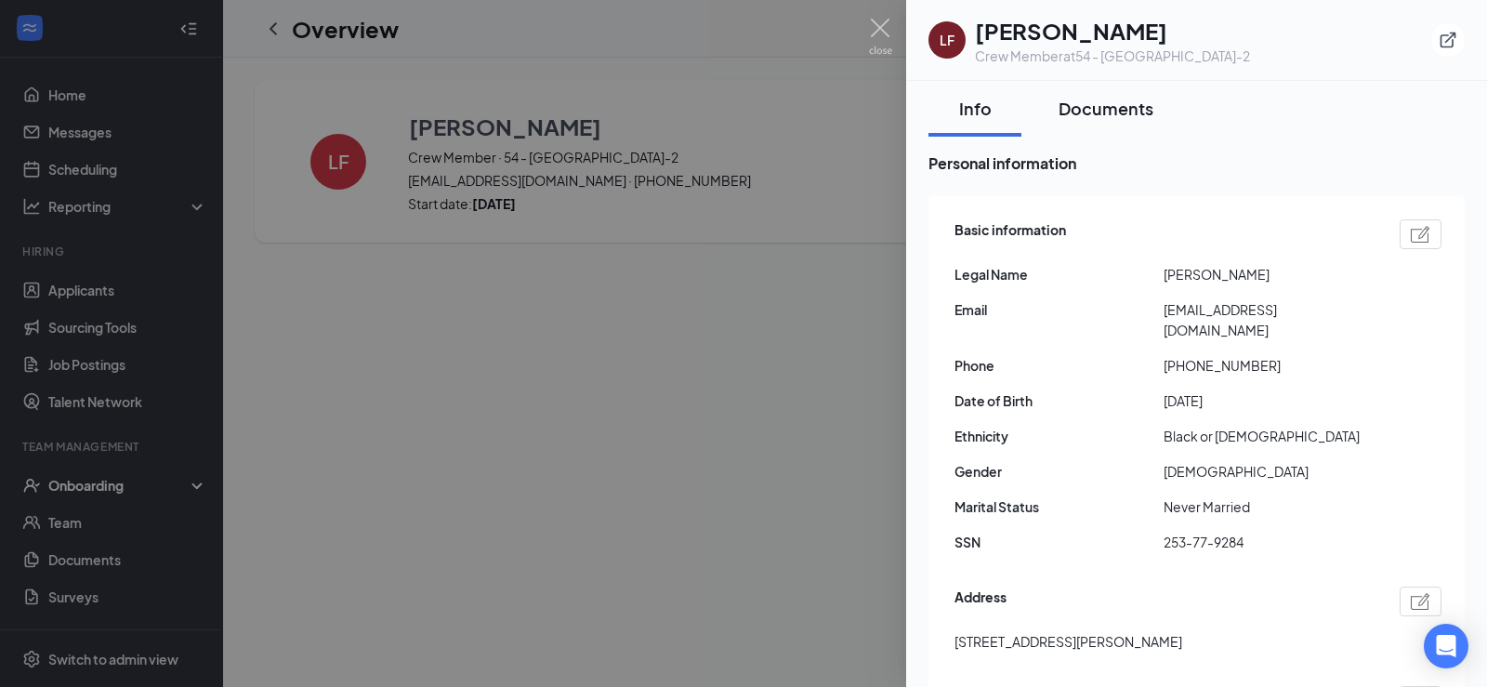
click at [1090, 109] on div "Documents" at bounding box center [1105, 108] width 95 height 23
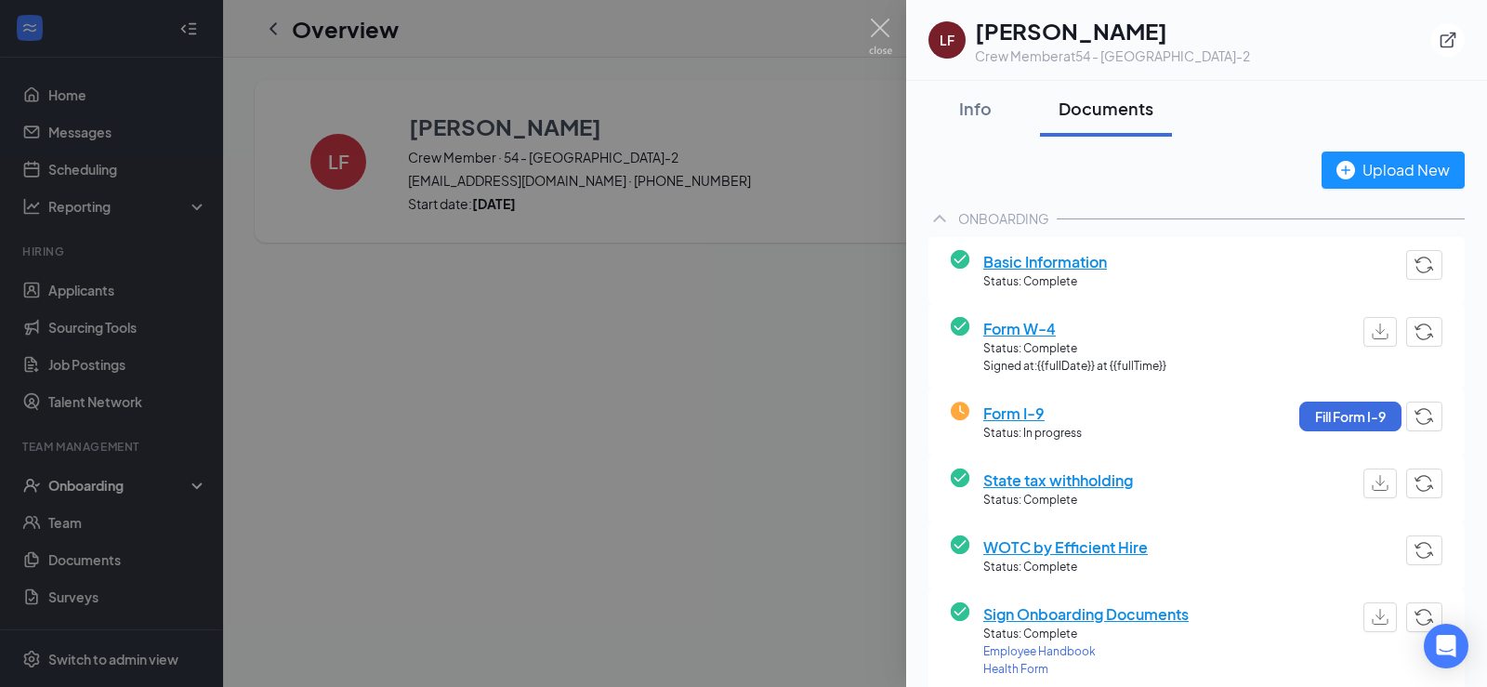
click at [575, 404] on div at bounding box center [743, 343] width 1487 height 687
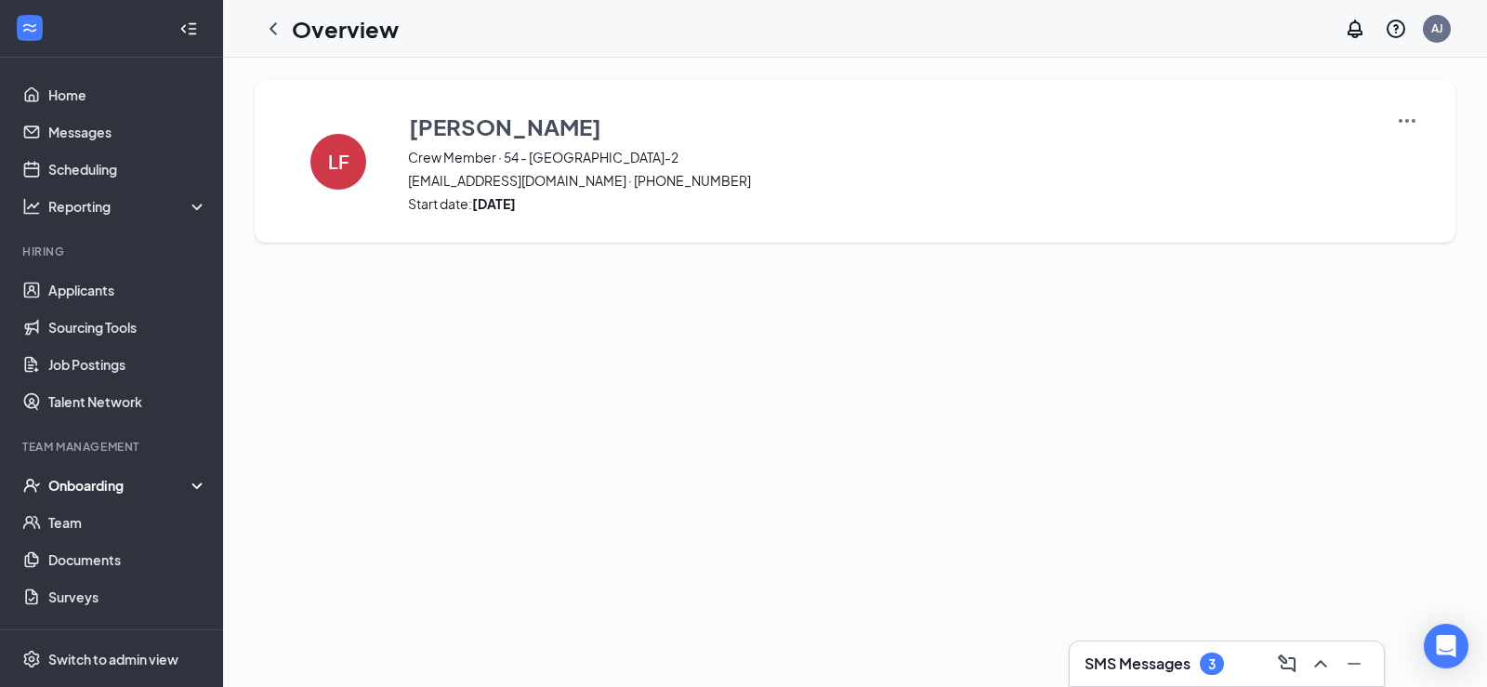
click at [75, 473] on div "Onboarding" at bounding box center [111, 484] width 223 height 37
click at [99, 518] on link "Overview" at bounding box center [127, 522] width 159 height 37
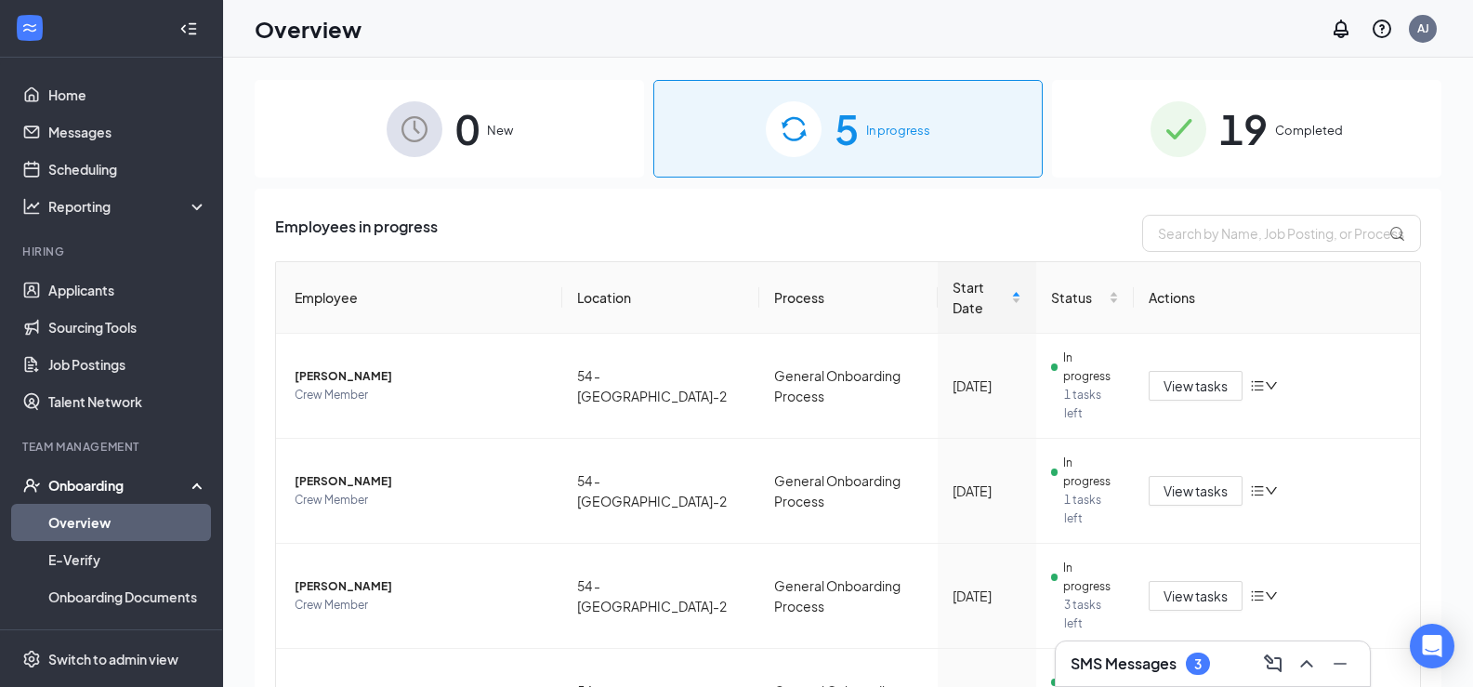
click at [1150, 124] on img at bounding box center [1178, 129] width 56 height 56
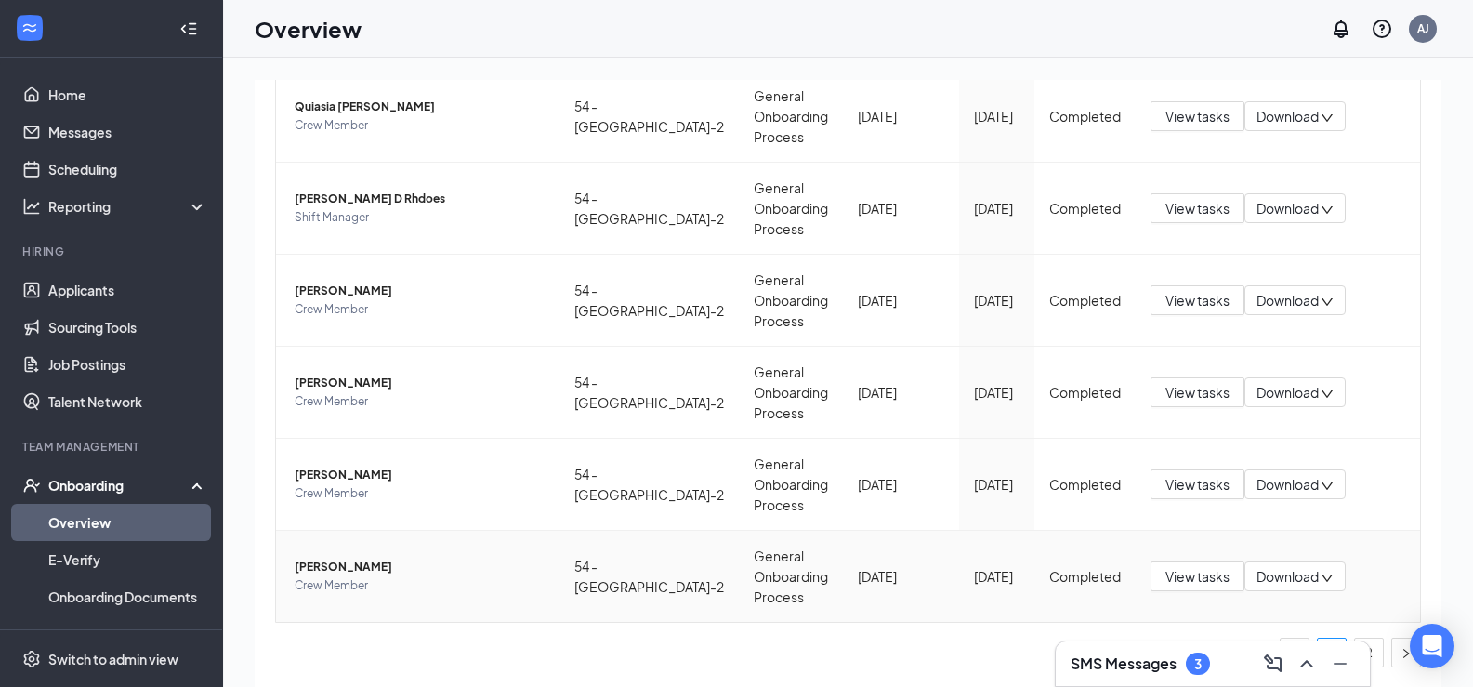
scroll to position [84, 0]
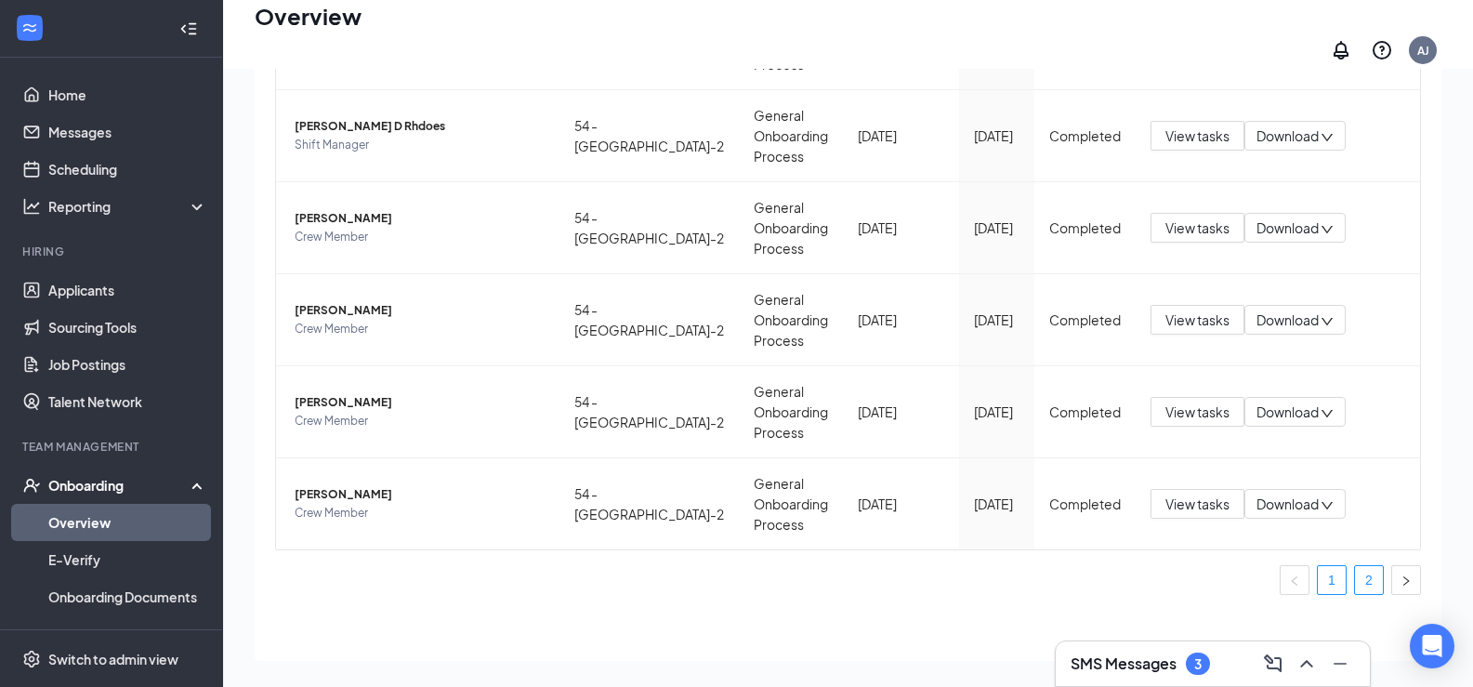
click at [1356, 566] on link "2" at bounding box center [1369, 580] width 28 height 28
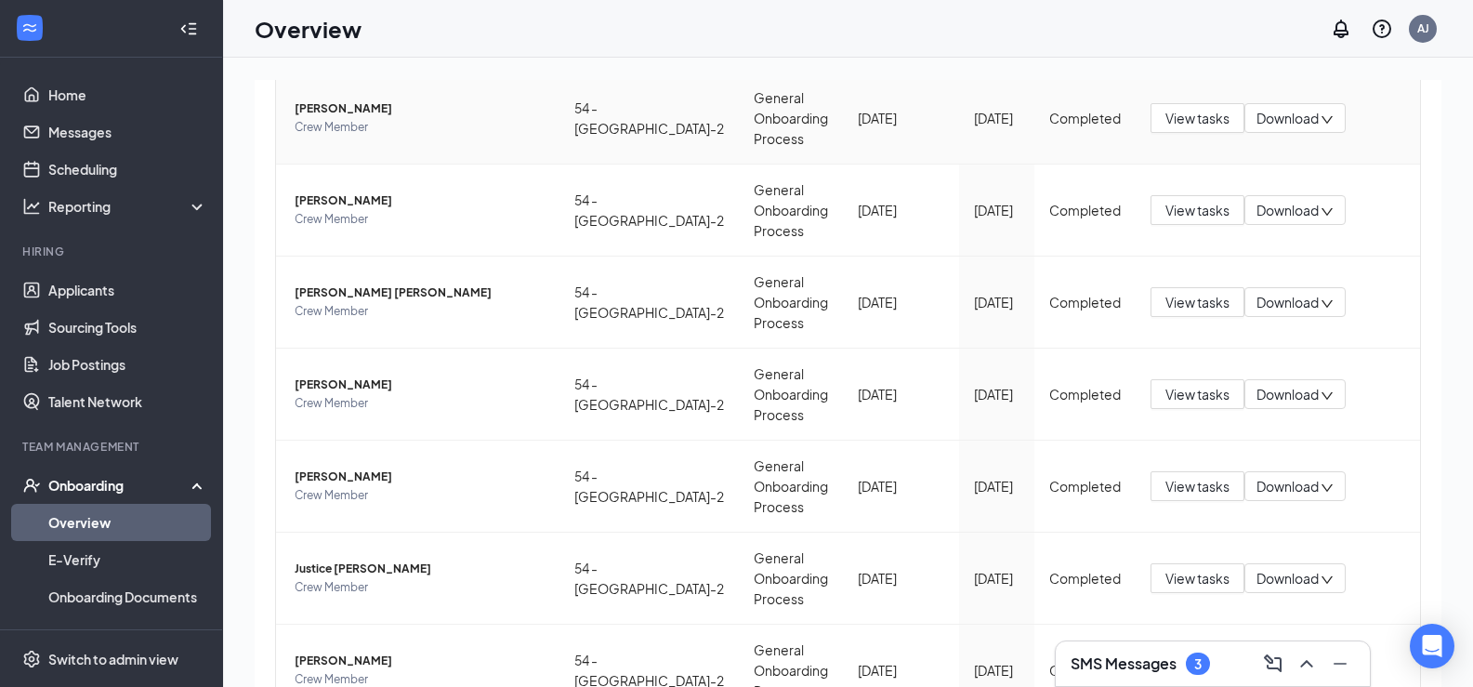
scroll to position [539, 0]
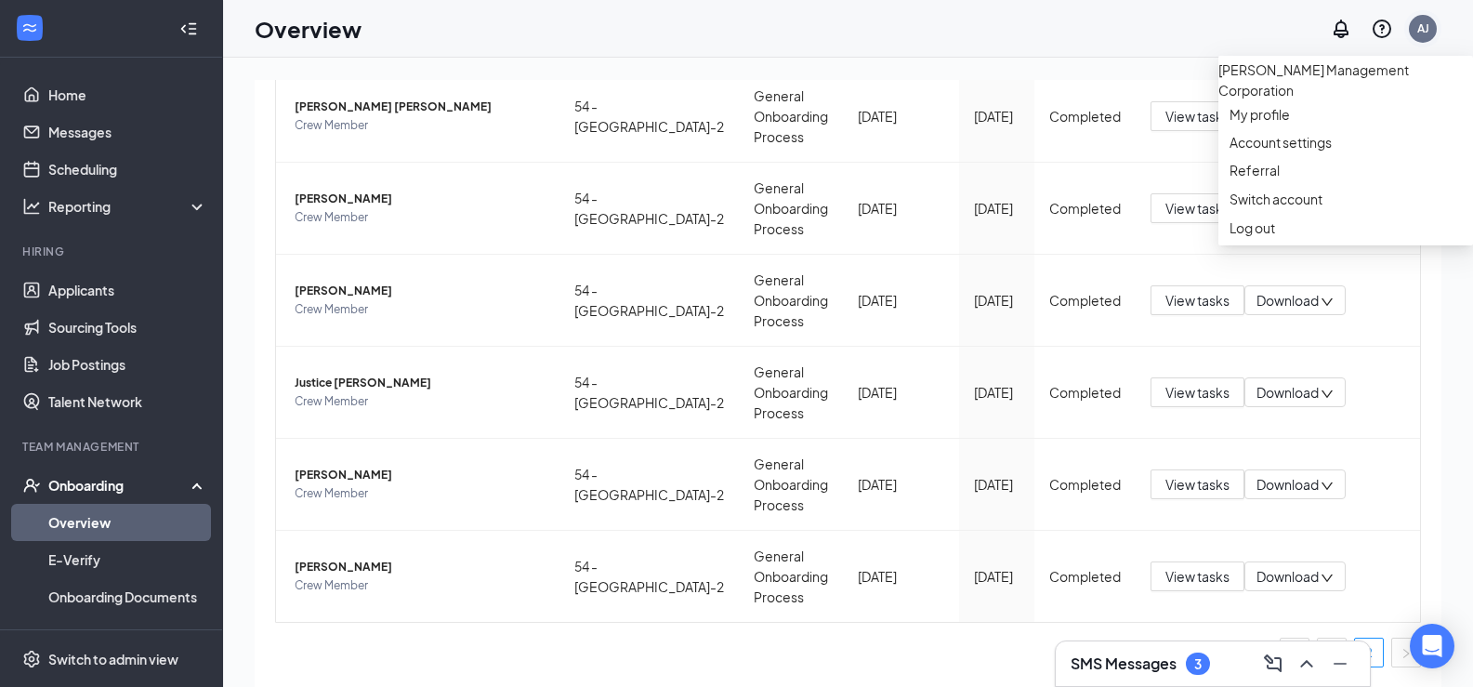
click at [1432, 29] on div "AJ" at bounding box center [1422, 29] width 28 height 28
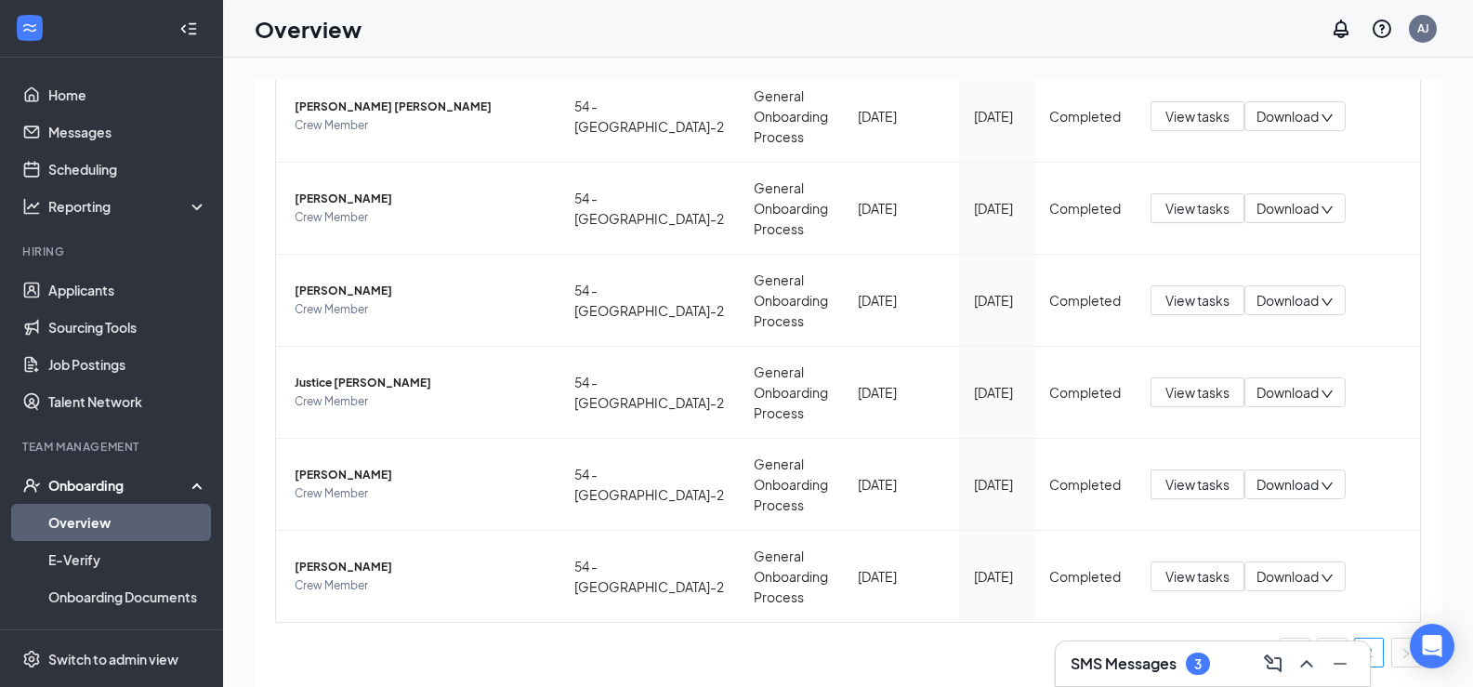
click at [1072, 49] on div "Overview AJ" at bounding box center [848, 29] width 1250 height 58
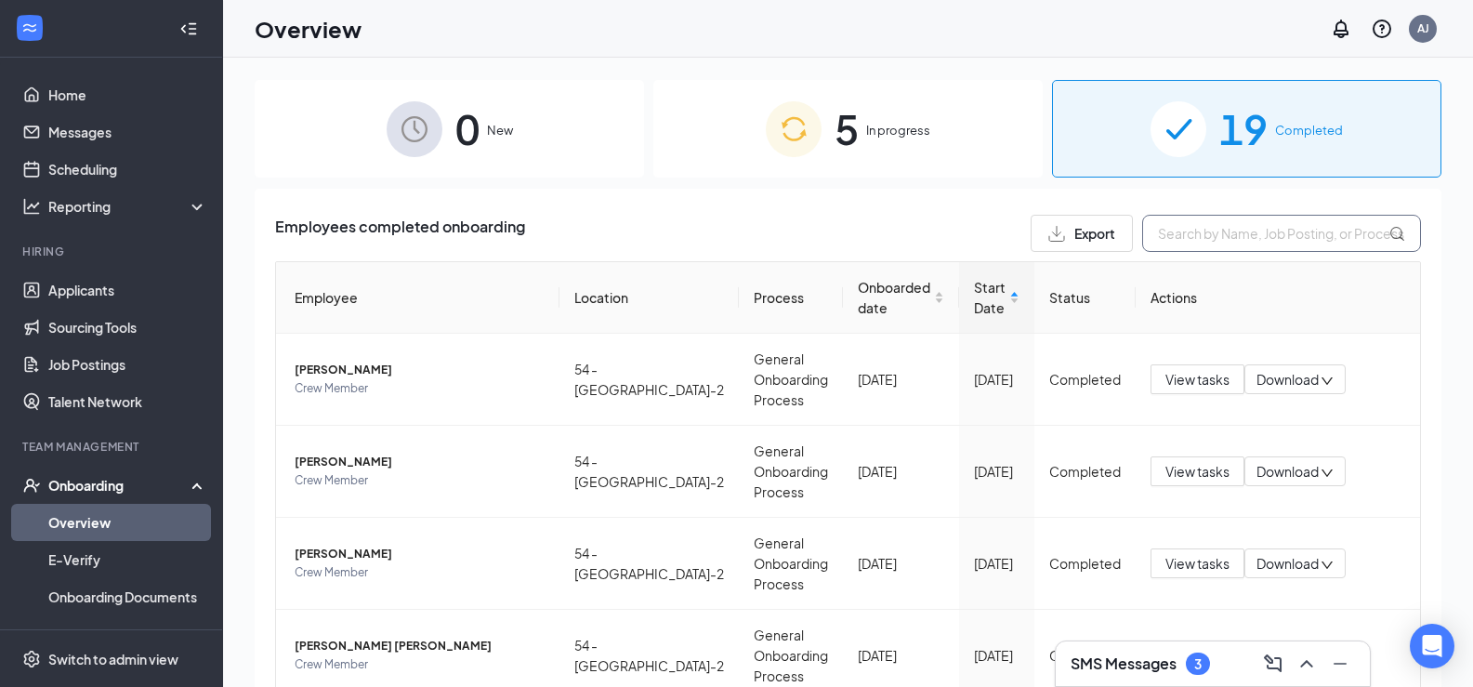
click at [1165, 227] on input "text" at bounding box center [1281, 233] width 279 height 37
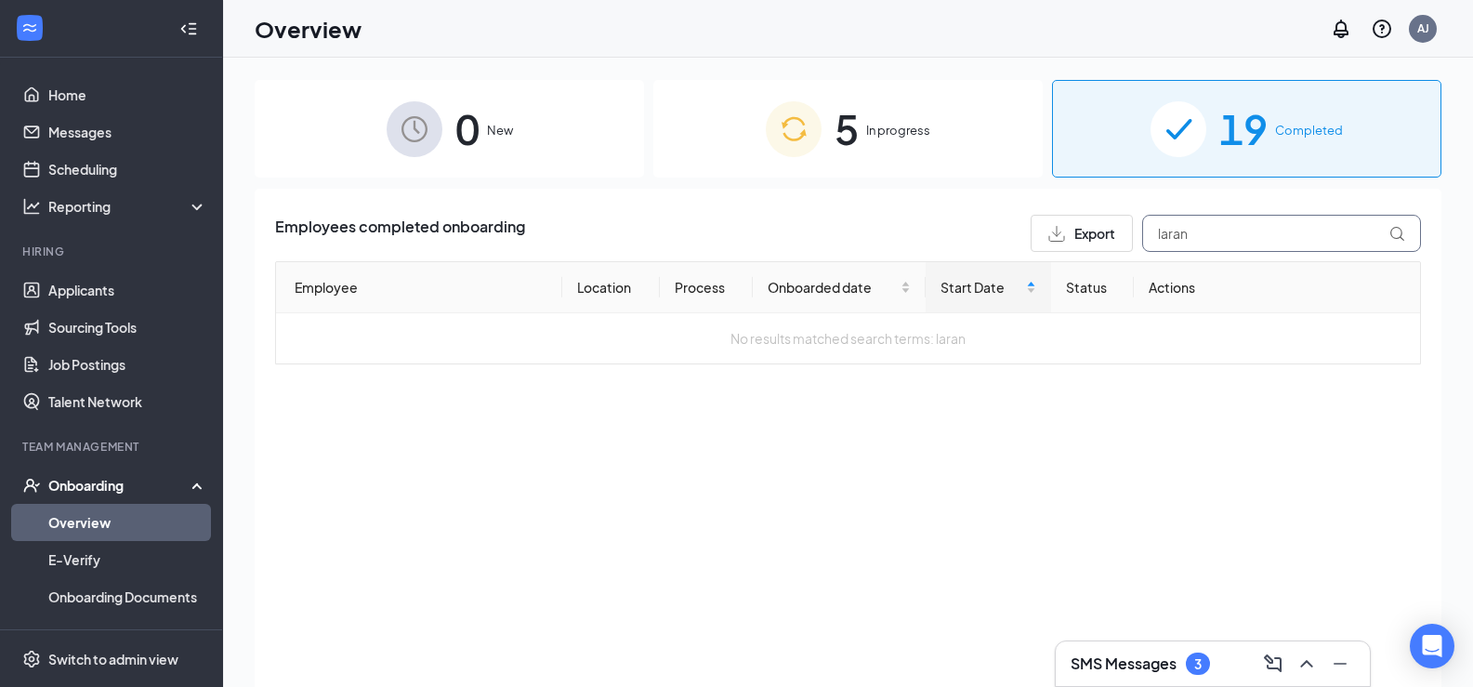
type input "laran"
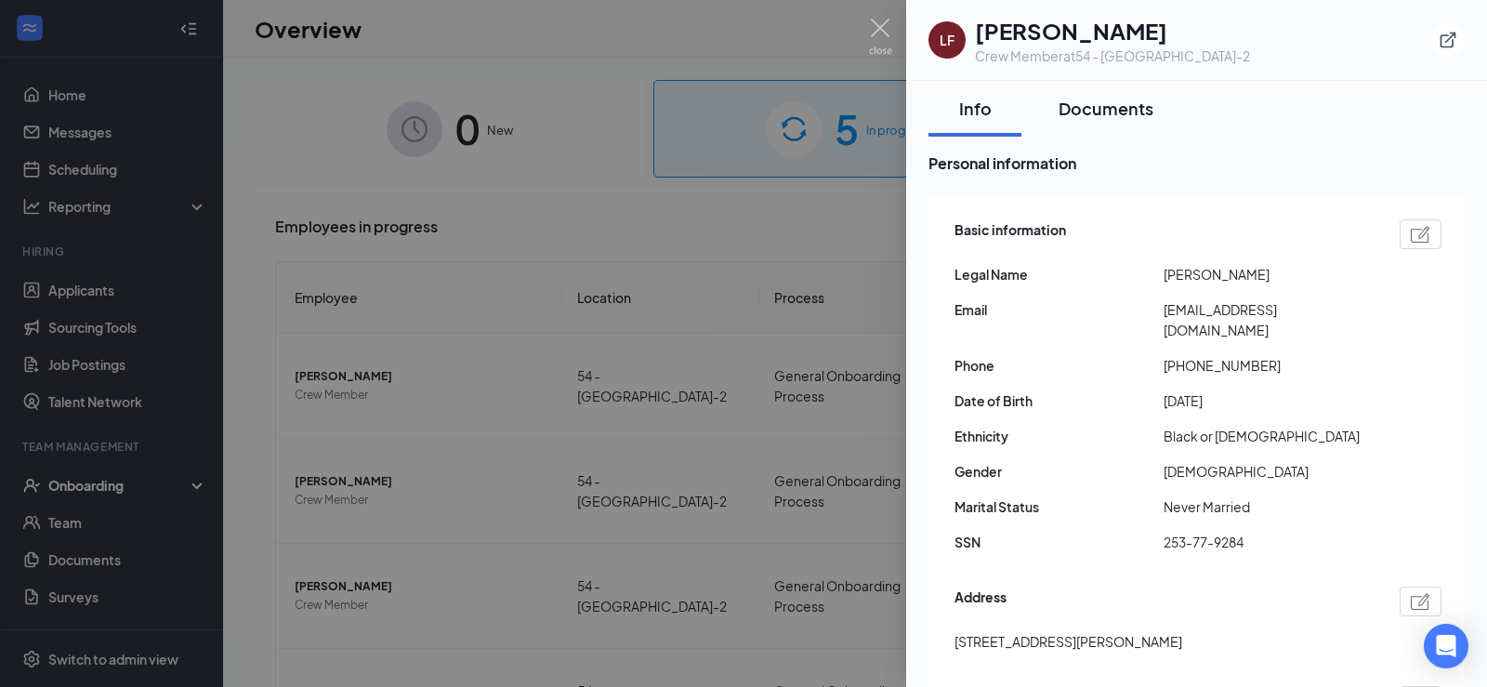
click at [1133, 105] on div "Documents" at bounding box center [1105, 108] width 95 height 23
drag, startPoint x: 1108, startPoint y: 110, endPoint x: 1378, endPoint y: 138, distance: 270.9
click at [1108, 110] on div "Documents" at bounding box center [1105, 108] width 95 height 23
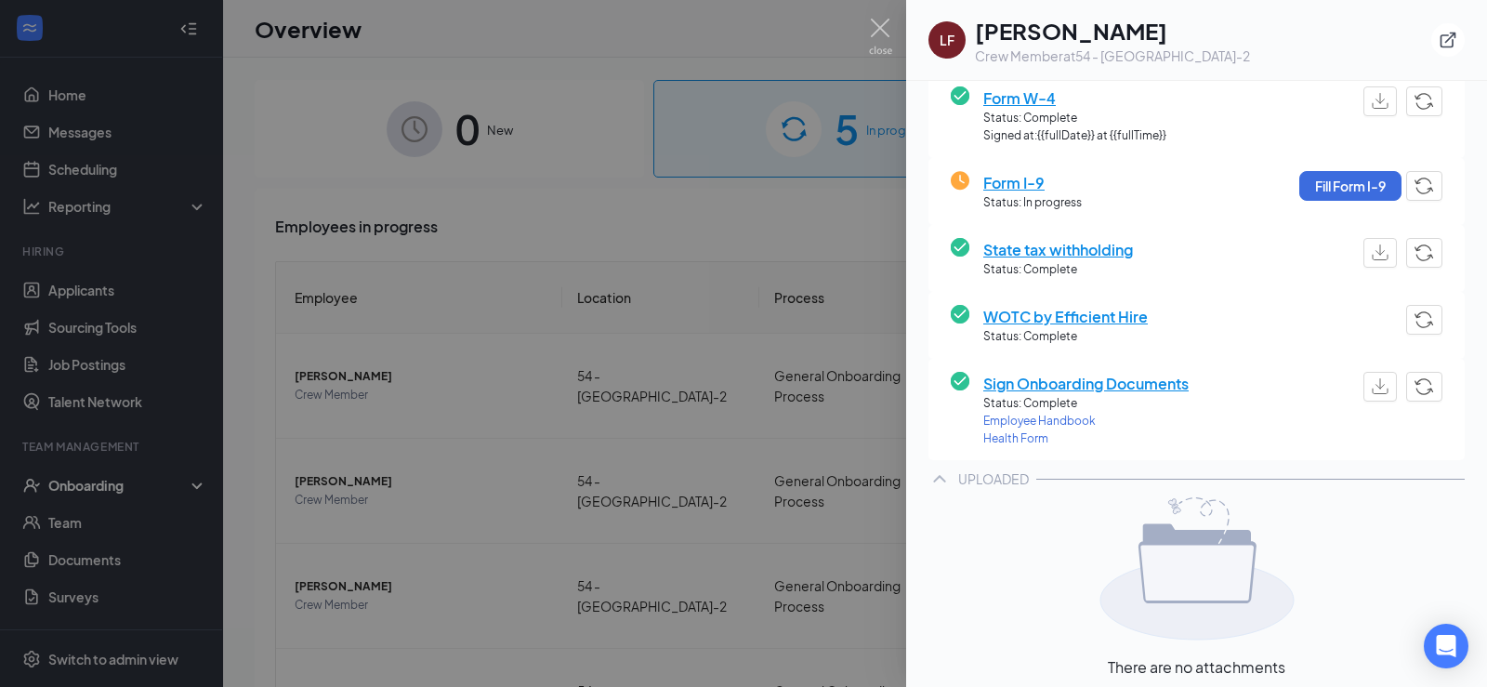
scroll to position [186, 0]
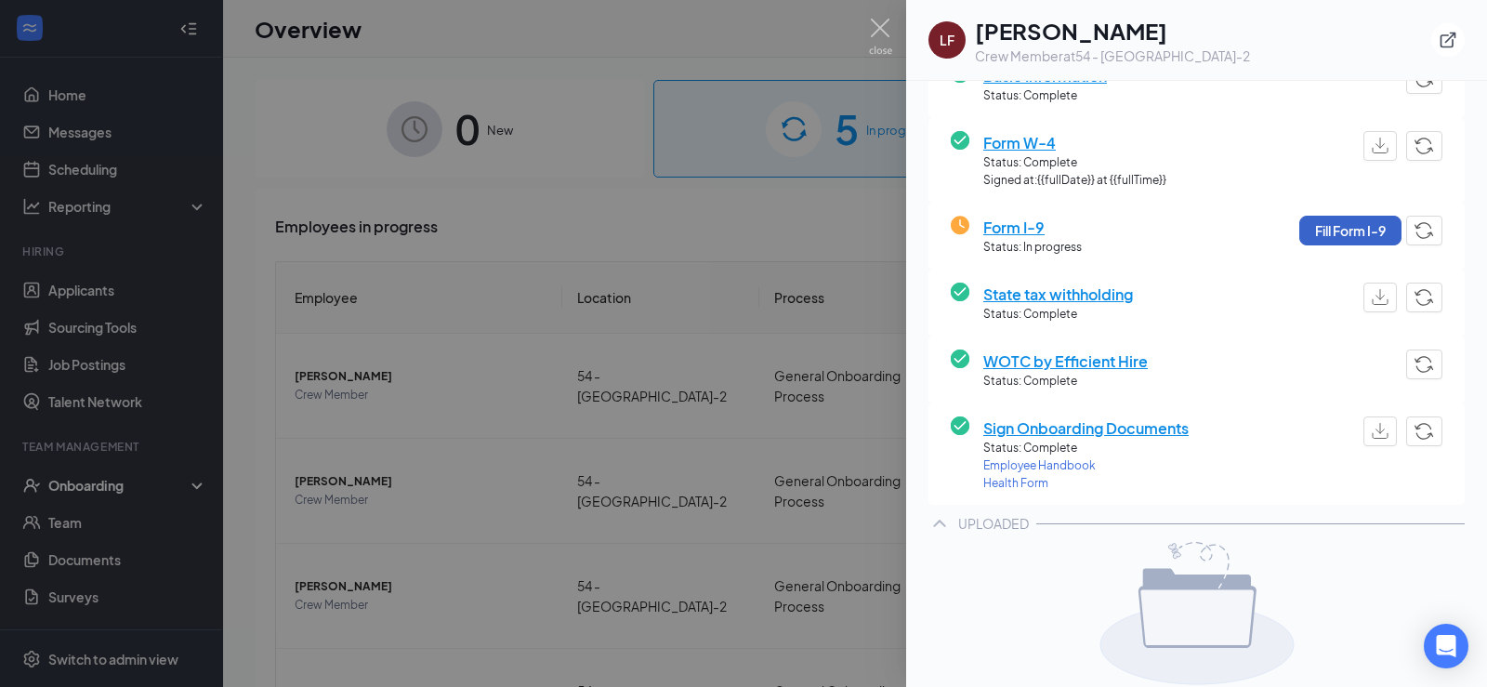
click at [1363, 229] on button "Fill Form I-9" at bounding box center [1350, 231] width 102 height 30
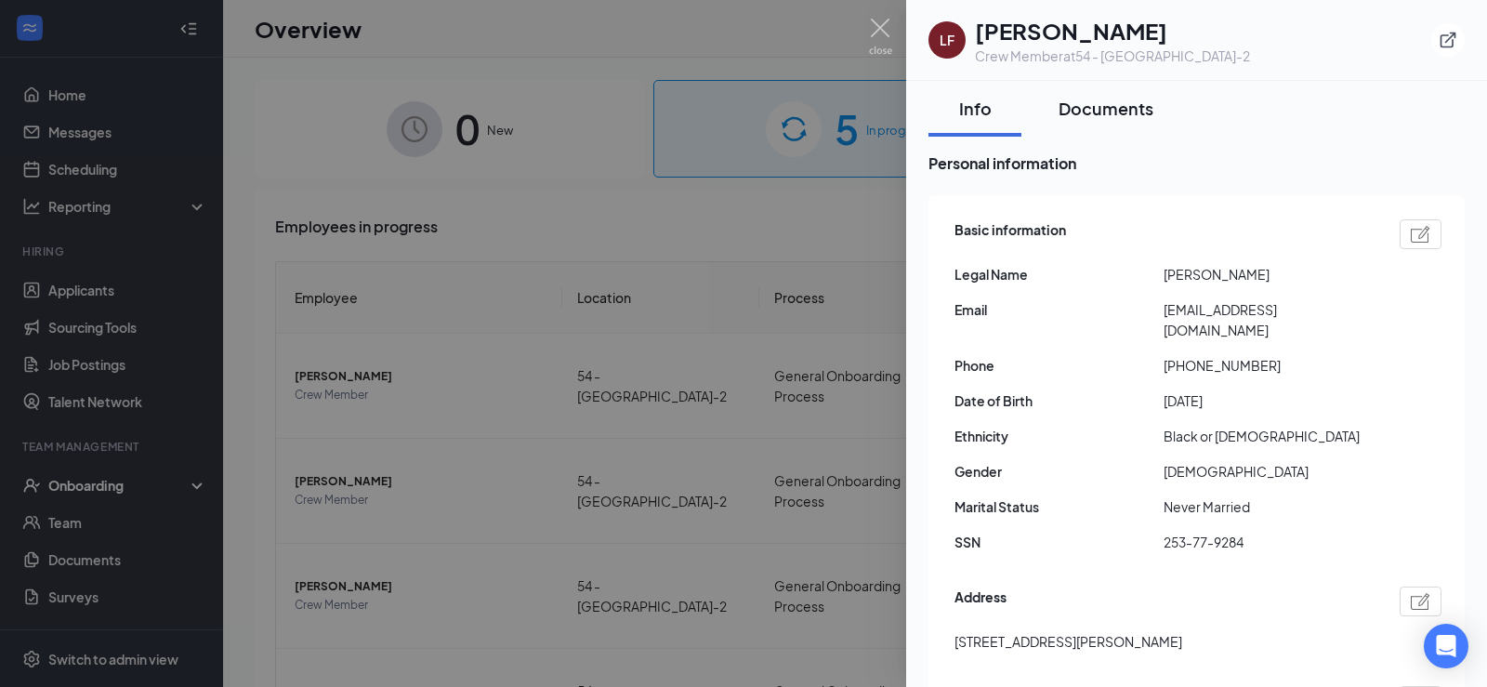
click at [1137, 119] on div "Documents" at bounding box center [1105, 108] width 95 height 23
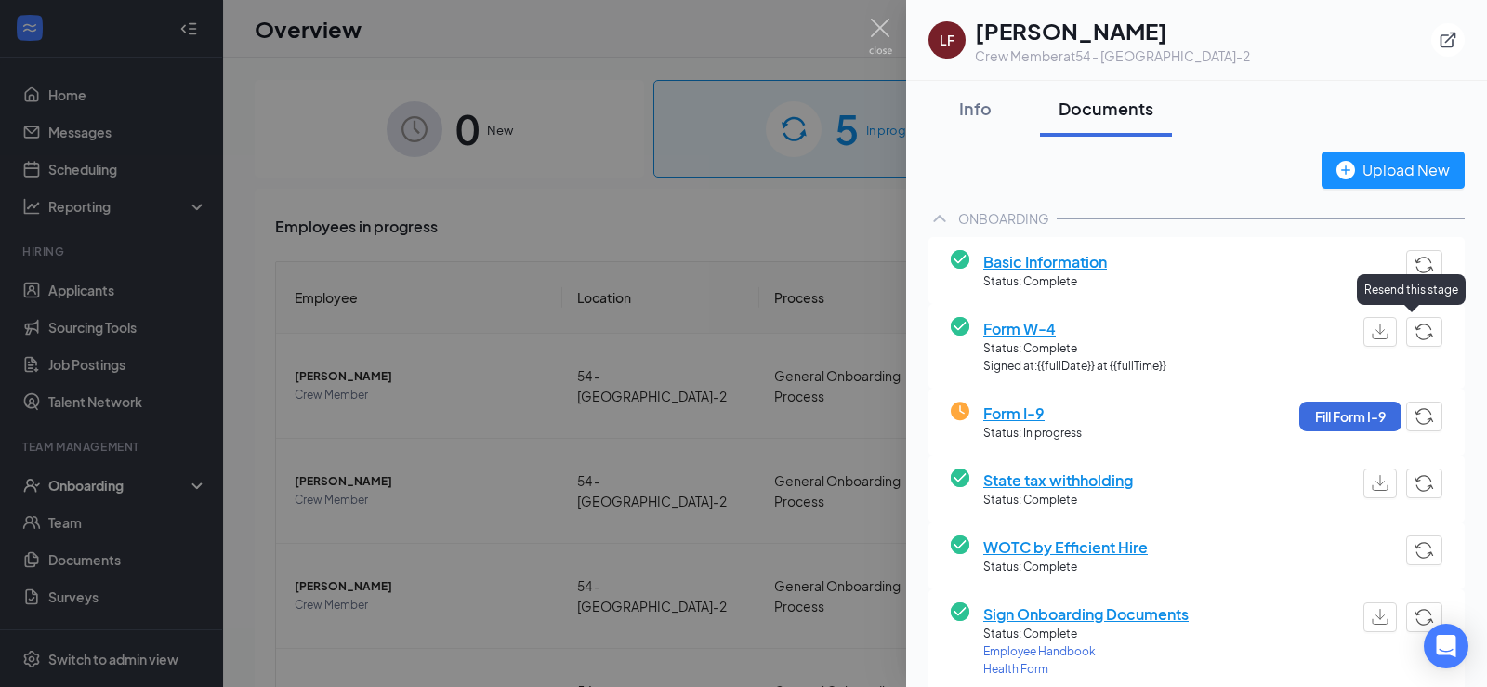
click at [1414, 334] on img "button" at bounding box center [1424, 331] width 20 height 17
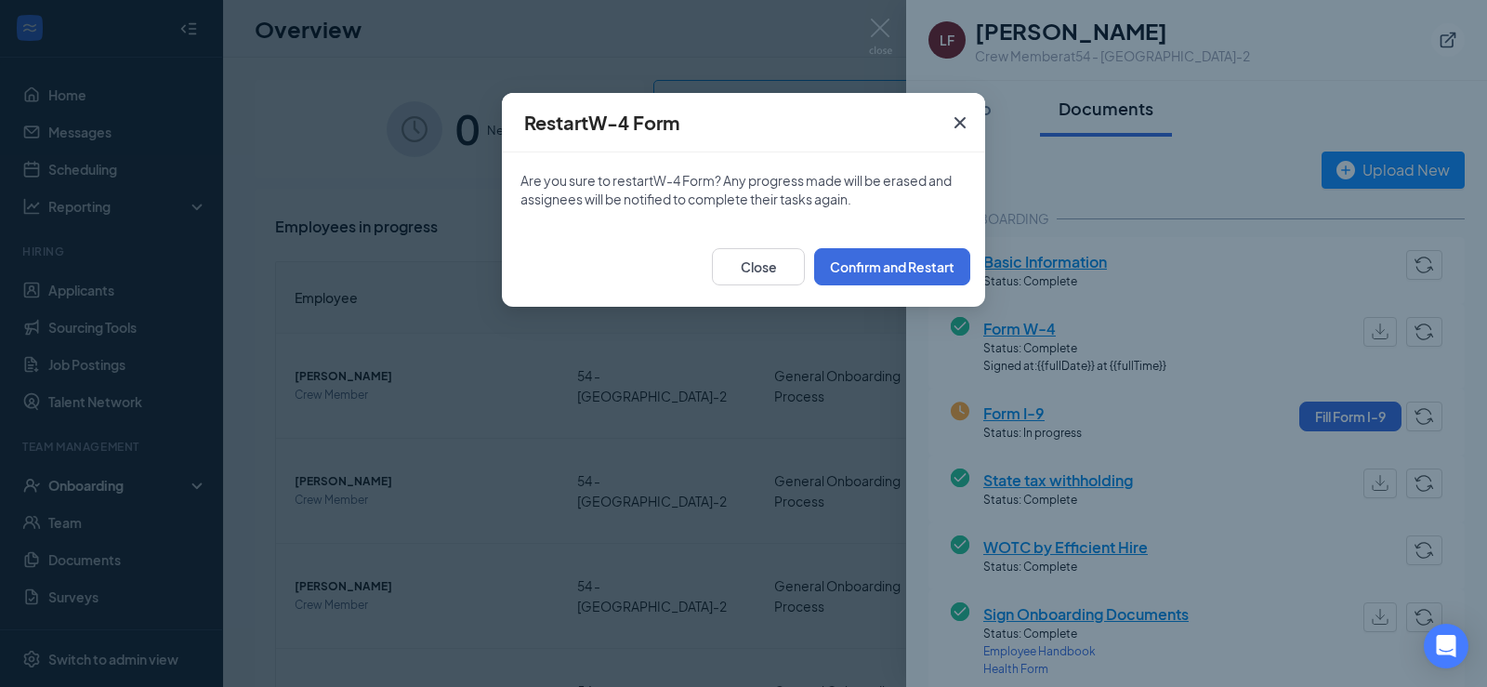
drag, startPoint x: 963, startPoint y: 122, endPoint x: 1005, endPoint y: 127, distance: 43.1
click at [966, 122] on icon "Cross" at bounding box center [960, 122] width 22 height 22
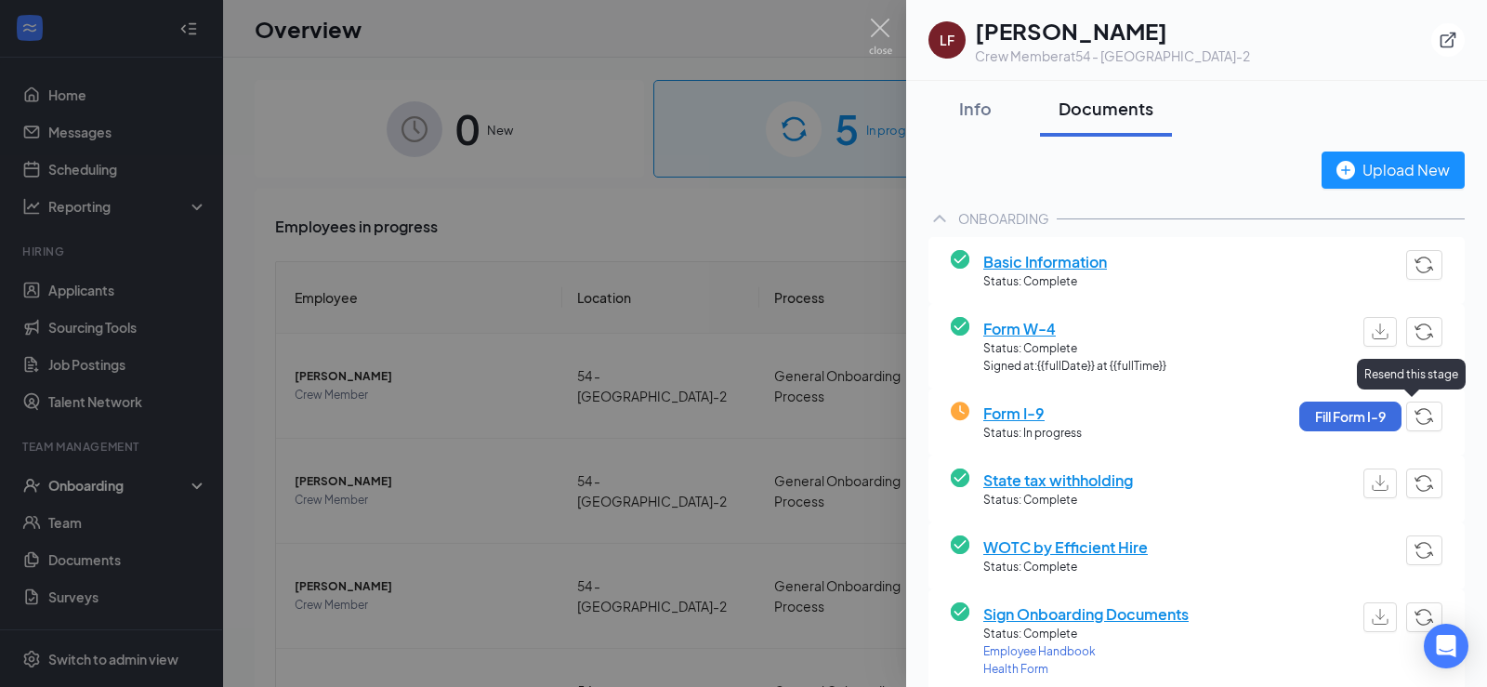
click at [1414, 420] on img "button" at bounding box center [1424, 416] width 20 height 17
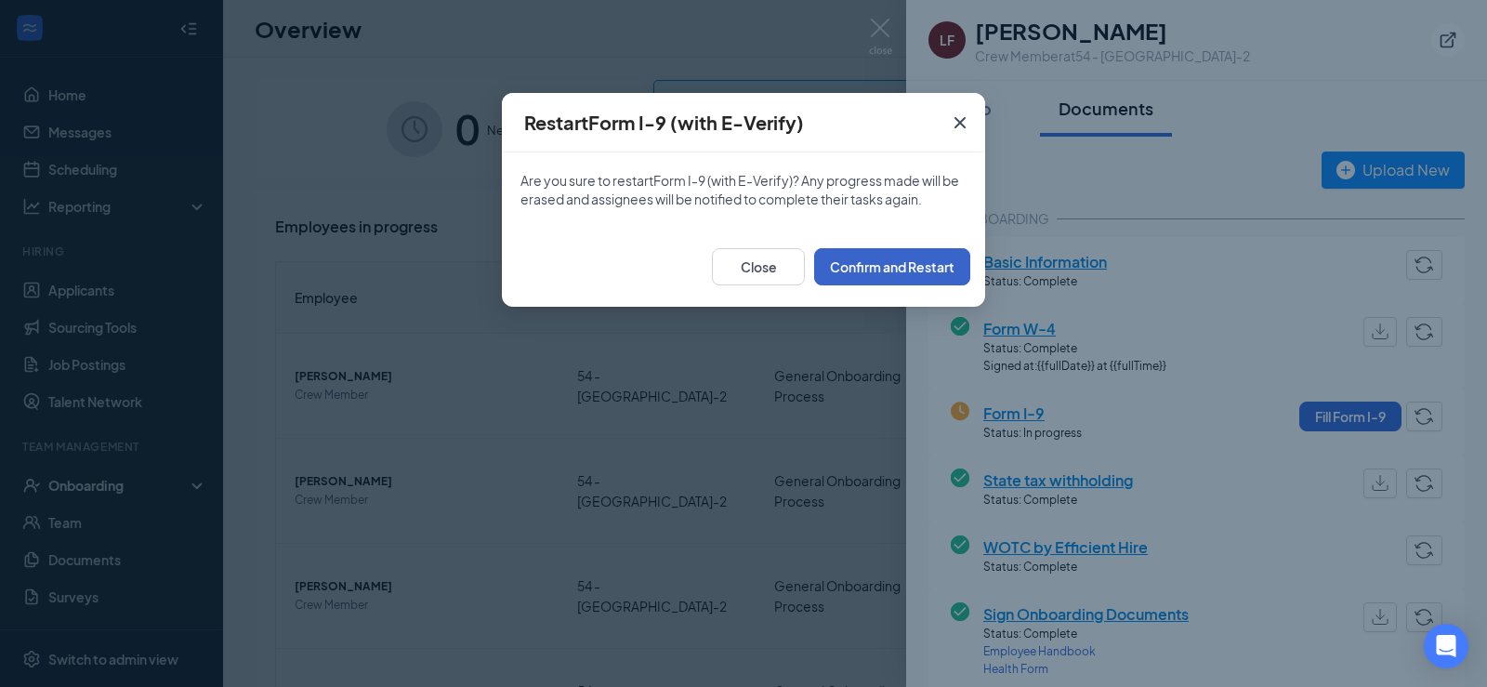
click at [894, 262] on button "Confirm and Restart" at bounding box center [892, 266] width 156 height 37
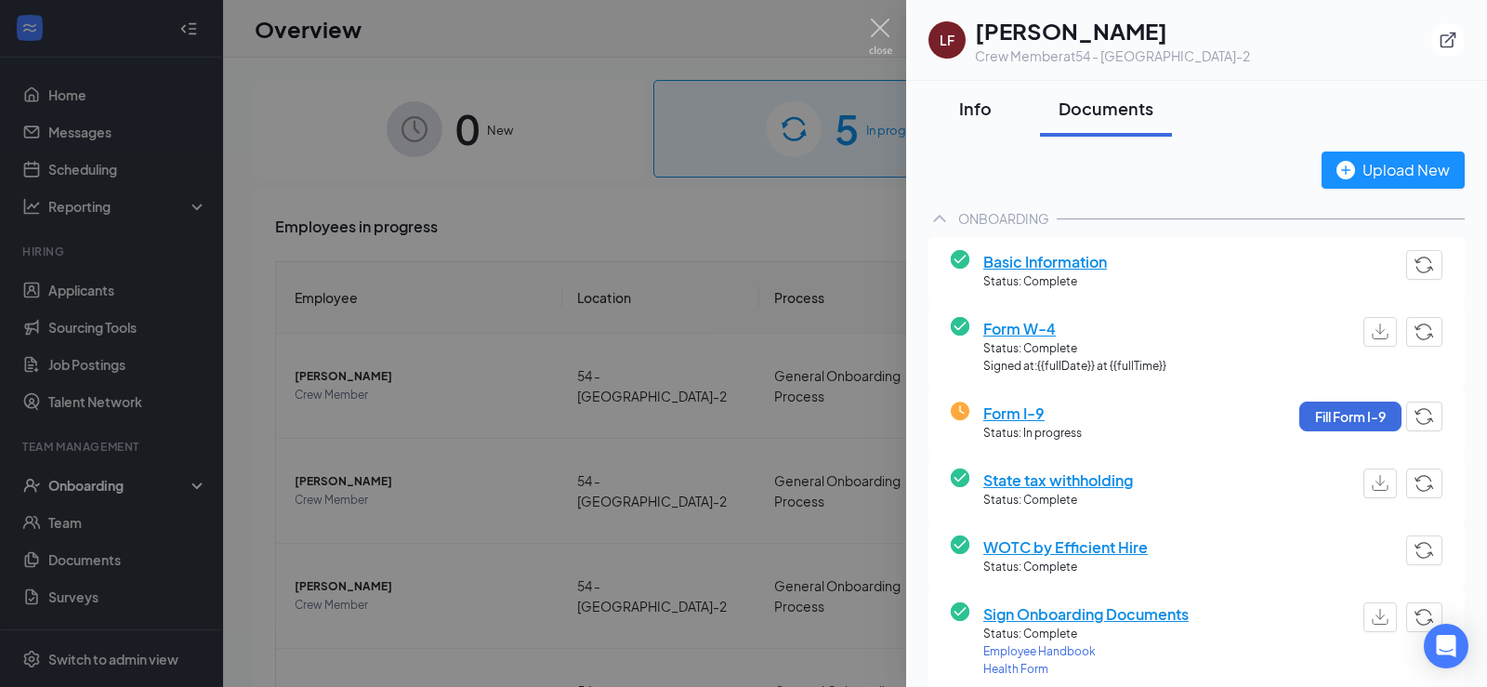
click at [970, 90] on button "Info" at bounding box center [974, 109] width 93 height 56
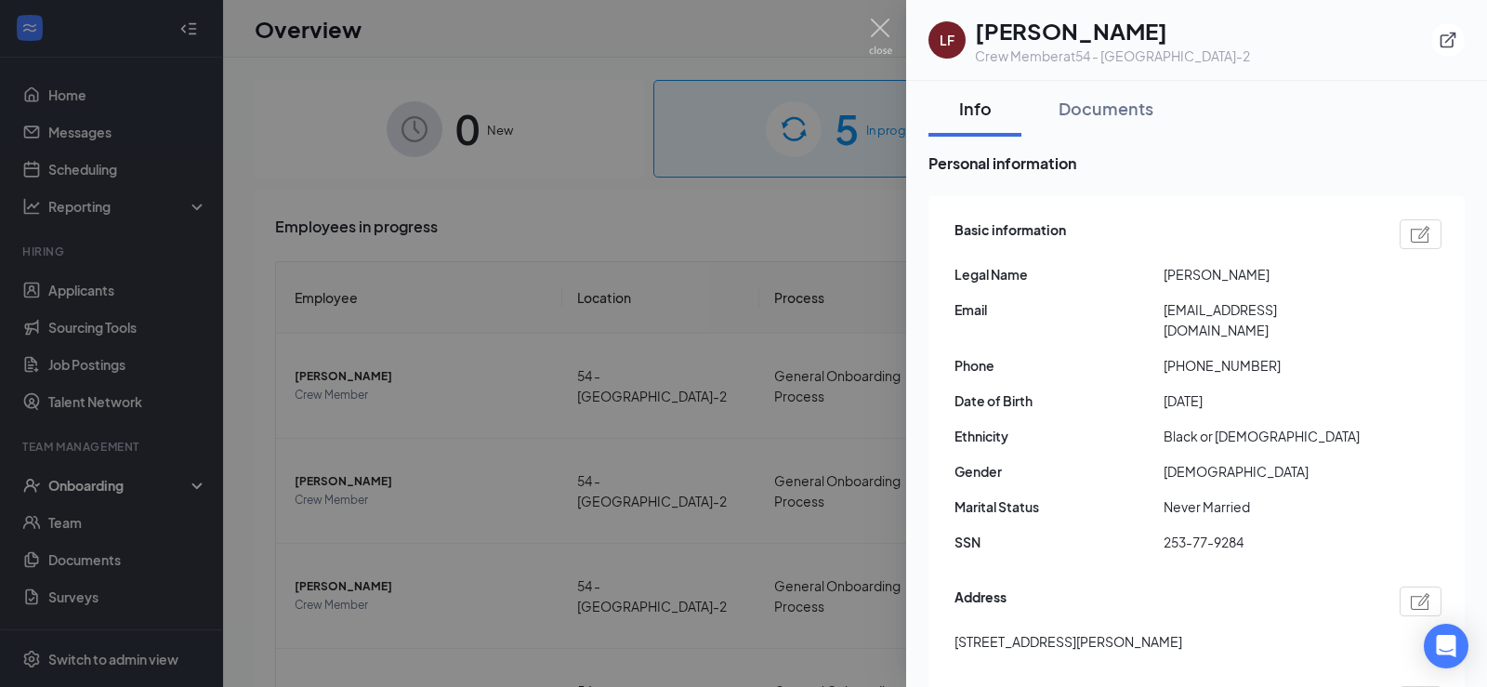
click at [994, 112] on div "Info" at bounding box center [975, 108] width 56 height 23
click at [383, 297] on div at bounding box center [743, 343] width 1487 height 687
